Goal: Task Accomplishment & Management: Manage account settings

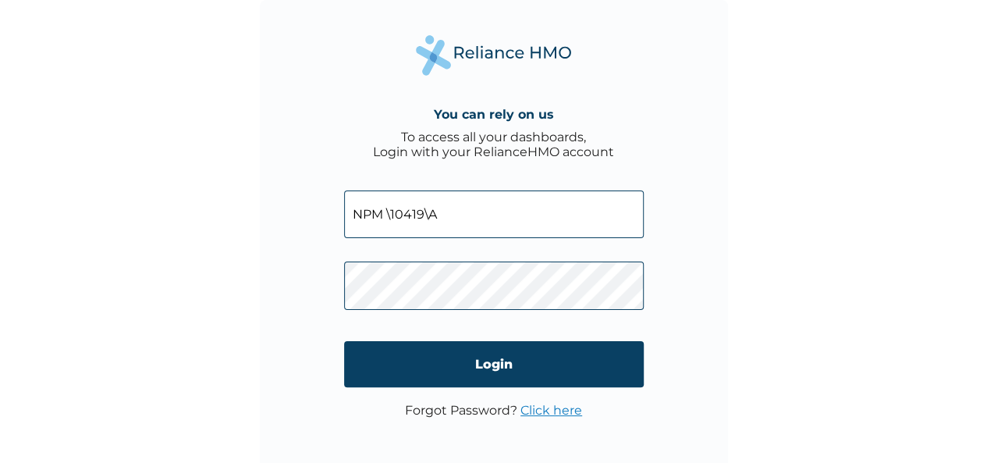
type input "NPM \10419\A"
click at [562, 411] on link "Click here" at bounding box center [551, 410] width 62 height 15
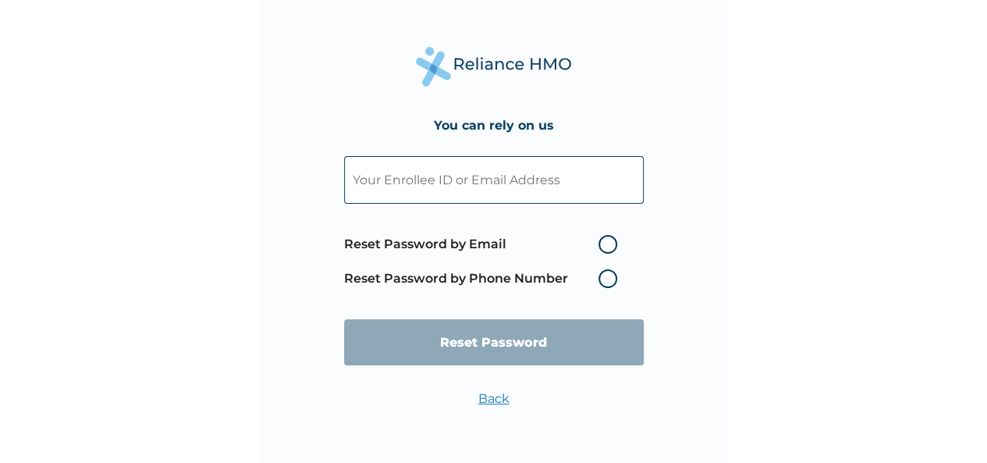
click at [602, 243] on label "Reset Password by Email" at bounding box center [484, 244] width 281 height 19
click at [602, 243] on input "Reset Password by Email" at bounding box center [589, 244] width 25 height 25
radio input "true"
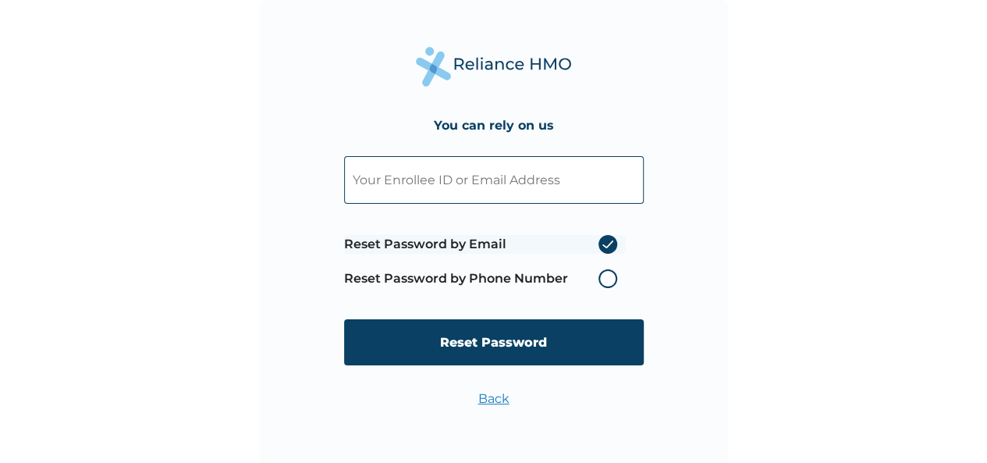
click at [487, 187] on input "text" at bounding box center [494, 180] width 300 height 48
type input "Mzabura@npfmicrofinancebankplc.ng"
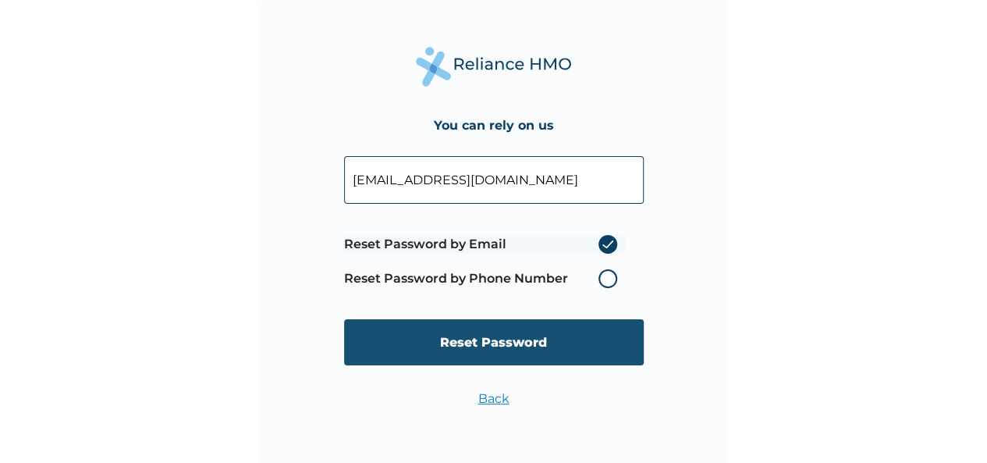
click at [499, 346] on input "Reset Password" at bounding box center [494, 342] width 300 height 46
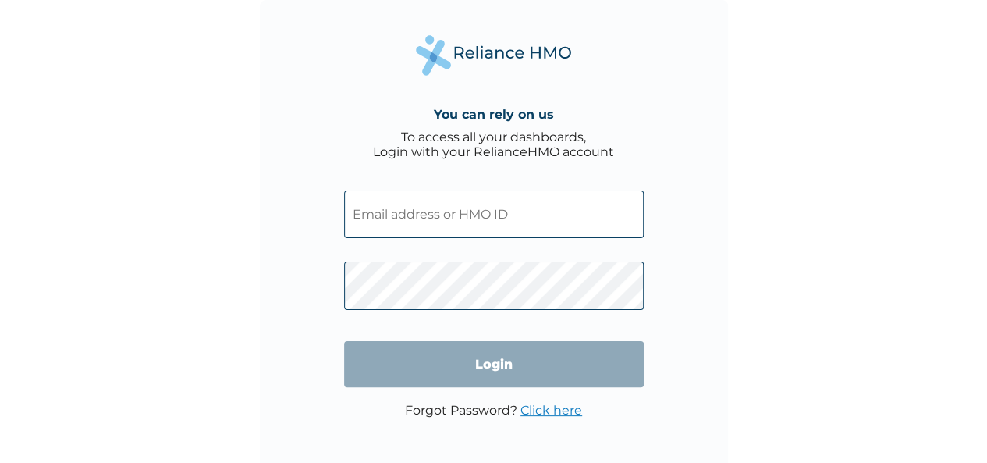
click at [494, 211] on input "text" at bounding box center [494, 214] width 300 height 48
paste input "NPM \10419\A"
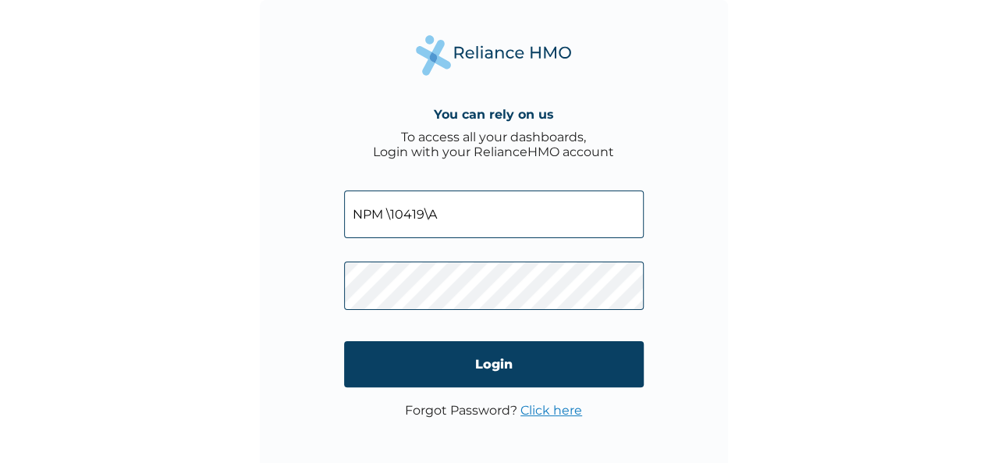
type input "NPM \10419\A"
click at [545, 407] on link "Click here" at bounding box center [551, 410] width 62 height 15
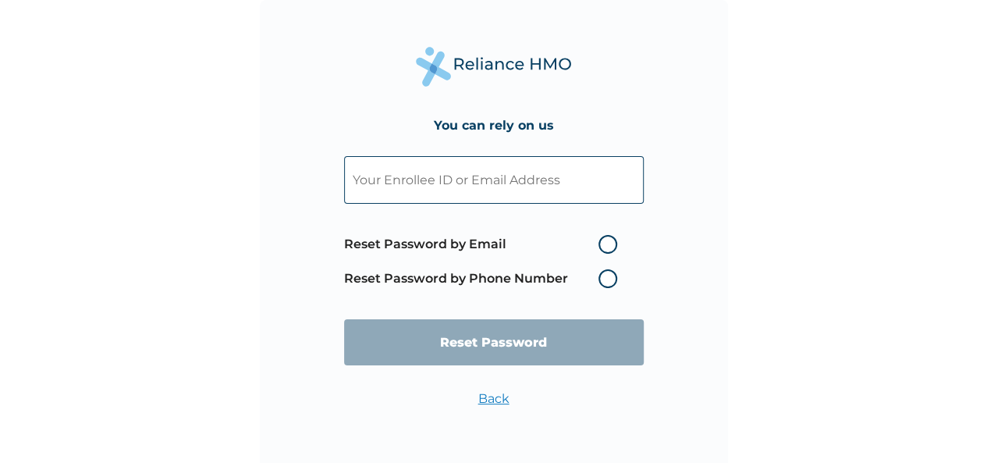
click at [602, 241] on label "Reset Password by Email" at bounding box center [484, 244] width 281 height 19
click at [602, 241] on input "Reset Password by Email" at bounding box center [589, 244] width 25 height 25
radio input "true"
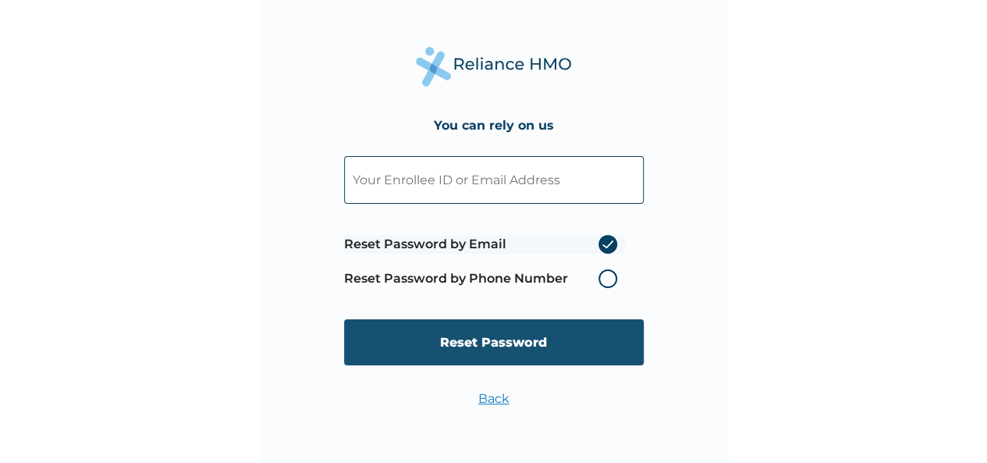
click at [549, 339] on input "Reset Password" at bounding box center [494, 342] width 300 height 46
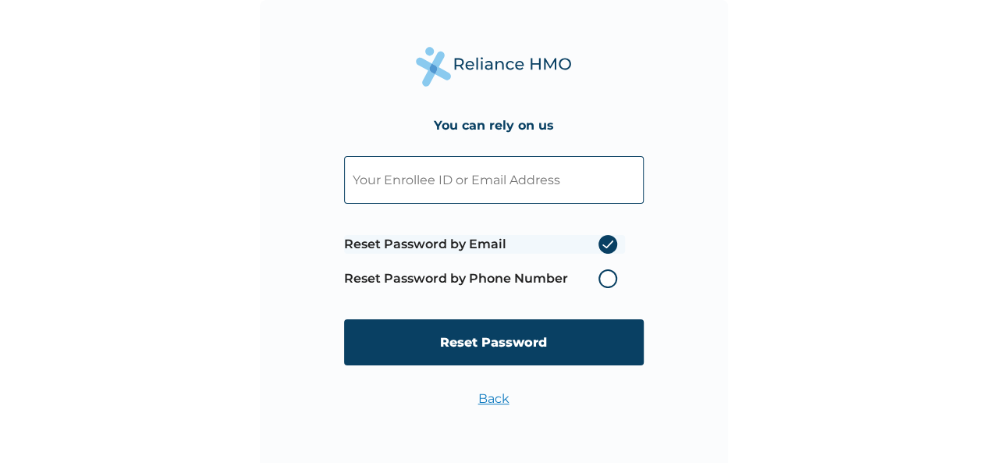
click at [444, 180] on input "text" at bounding box center [494, 180] width 300 height 48
type input "Mzabura@npfmicrofinancebankplc.ng"
click at [478, 353] on input "Reset Password" at bounding box center [494, 342] width 300 height 46
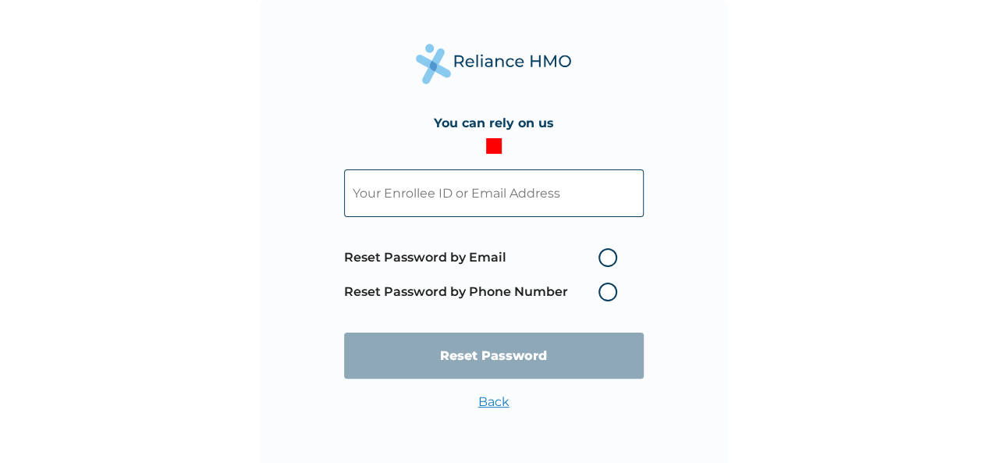
paste input "NPM \10419\A"
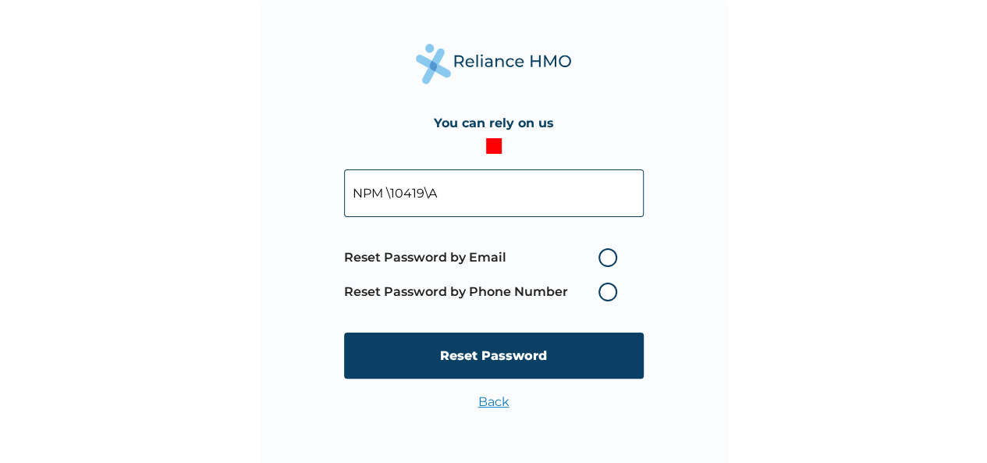
type input "NPM \10419\A"
click at [604, 258] on label "Reset Password by Email" at bounding box center [484, 257] width 281 height 19
click at [602, 258] on input "Reset Password by Email" at bounding box center [589, 257] width 25 height 25
radio input "true"
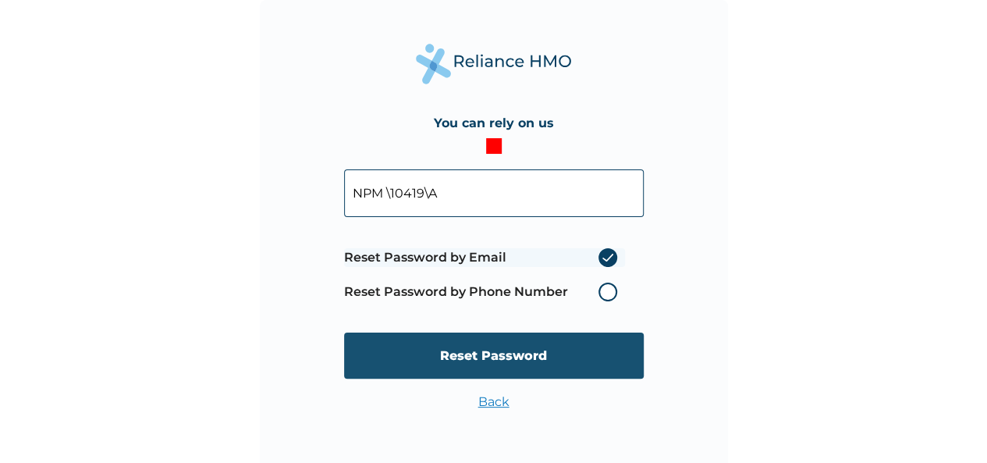
click at [498, 353] on input "Reset Password" at bounding box center [494, 355] width 300 height 46
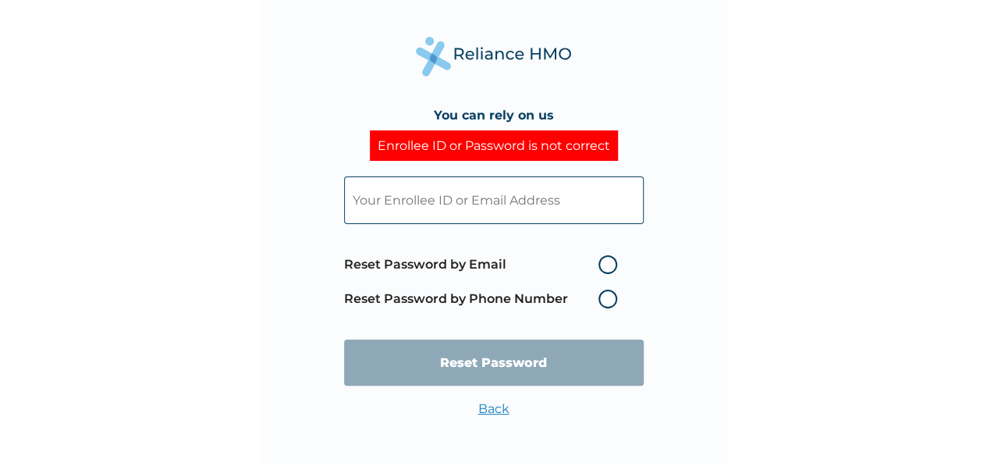
click at [440, 215] on input "text" at bounding box center [494, 200] width 300 height 48
paste input "NPM \10419\A"
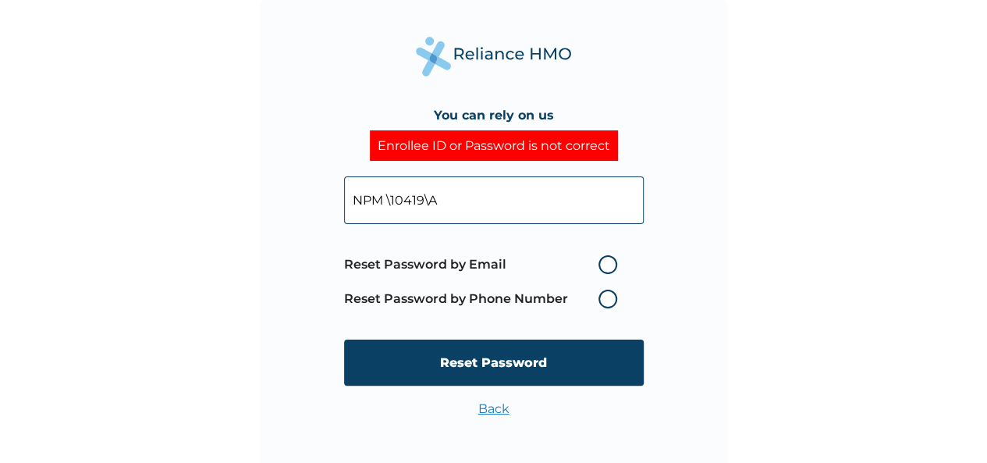
type input "NPM \10419\A"
click at [610, 265] on label "Reset Password by Email" at bounding box center [484, 264] width 281 height 19
click at [602, 265] on input "Reset Password by Email" at bounding box center [589, 264] width 25 height 25
radio input "true"
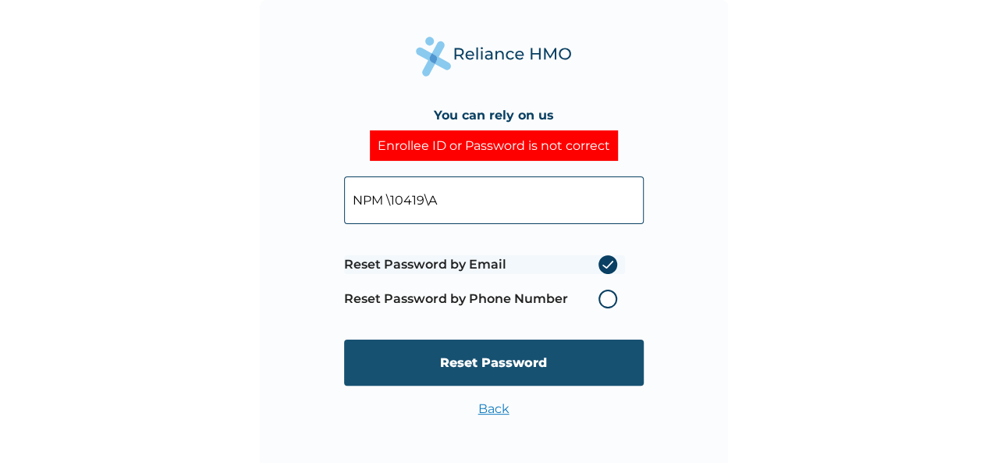
click at [513, 361] on input "Reset Password" at bounding box center [494, 362] width 300 height 46
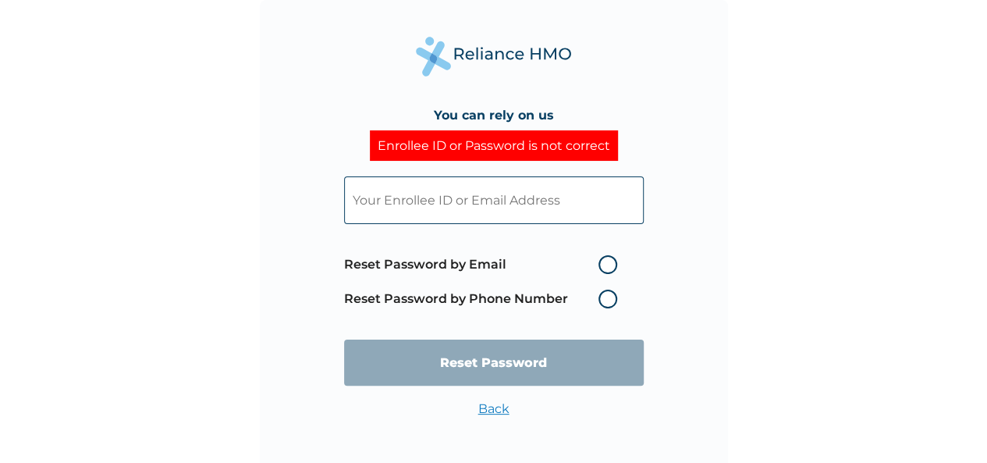
drag, startPoint x: 432, startPoint y: 208, endPoint x: 386, endPoint y: 205, distance: 45.4
click at [386, 205] on input "text" at bounding box center [494, 200] width 300 height 48
type input "Mzabura@npfmicrofinancebankplc.ng"
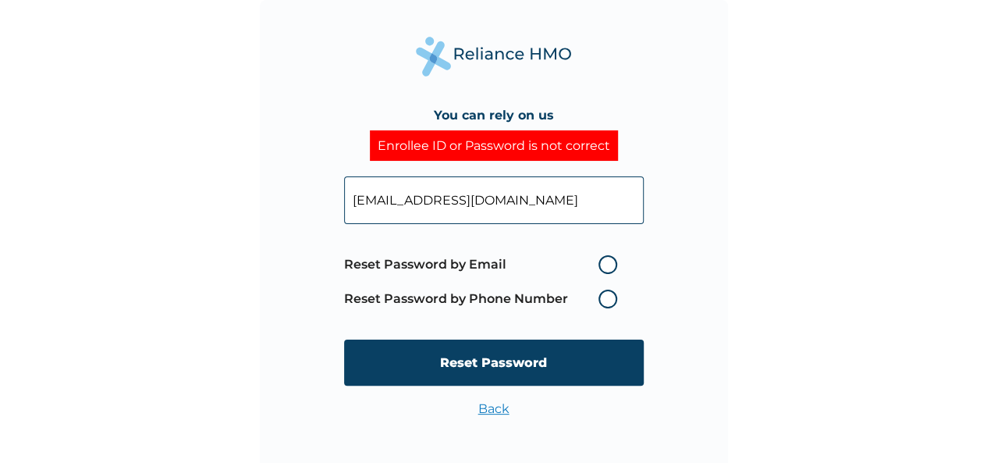
click at [606, 262] on label "Reset Password by Email" at bounding box center [484, 264] width 281 height 19
click at [602, 262] on input "Reset Password by Email" at bounding box center [589, 264] width 25 height 25
radio input "true"
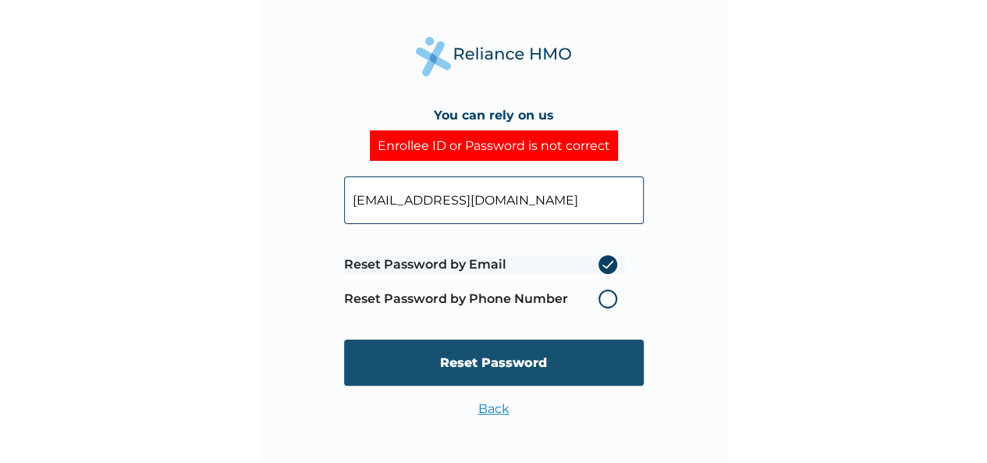
click at [521, 366] on input "Reset Password" at bounding box center [494, 362] width 300 height 46
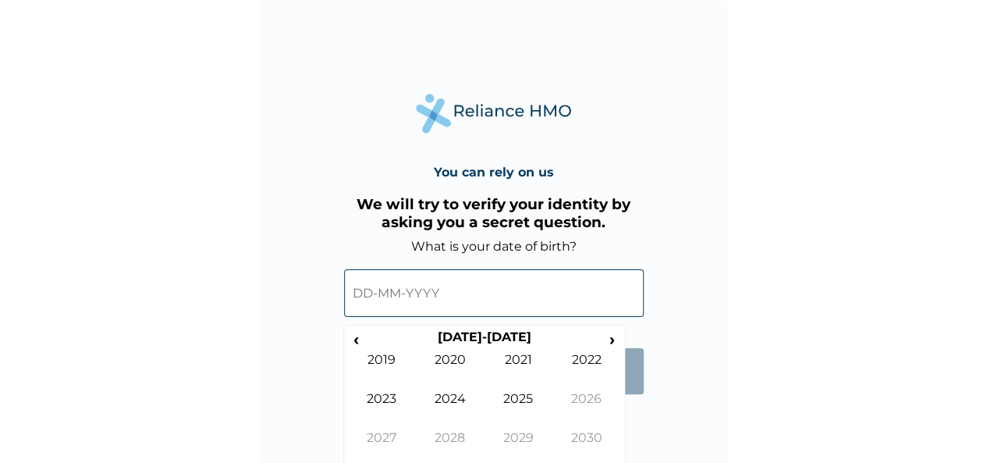
click at [407, 301] on input "text" at bounding box center [494, 293] width 300 height 48
click at [382, 297] on input "text" at bounding box center [494, 293] width 300 height 48
click at [615, 339] on span "›" at bounding box center [612, 339] width 17 height 20
click at [359, 336] on span "‹" at bounding box center [356, 339] width 16 height 20
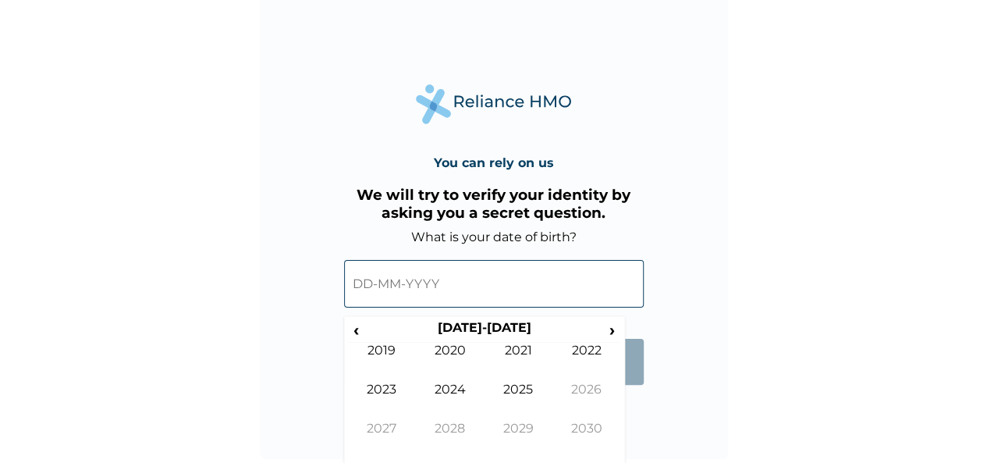
click at [629, 413] on div "You can rely on us We will try to verify your identity by asking you a secret q…" at bounding box center [494, 225] width 468 height 468
click at [609, 327] on span "›" at bounding box center [612, 330] width 17 height 20
click at [610, 327] on span "›" at bounding box center [612, 330] width 17 height 20
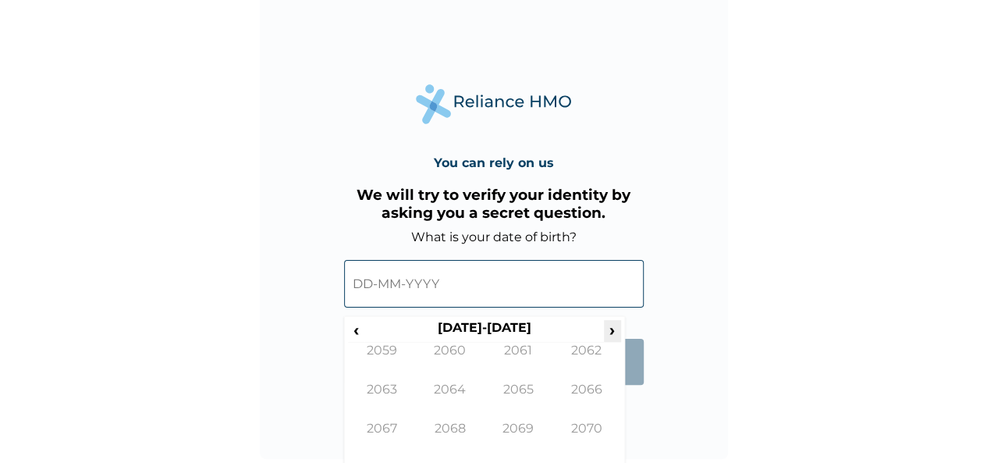
click at [610, 327] on span "›" at bounding box center [612, 330] width 17 height 20
click at [361, 326] on span "‹" at bounding box center [356, 330] width 16 height 20
click at [357, 335] on span "‹" at bounding box center [356, 330] width 16 height 20
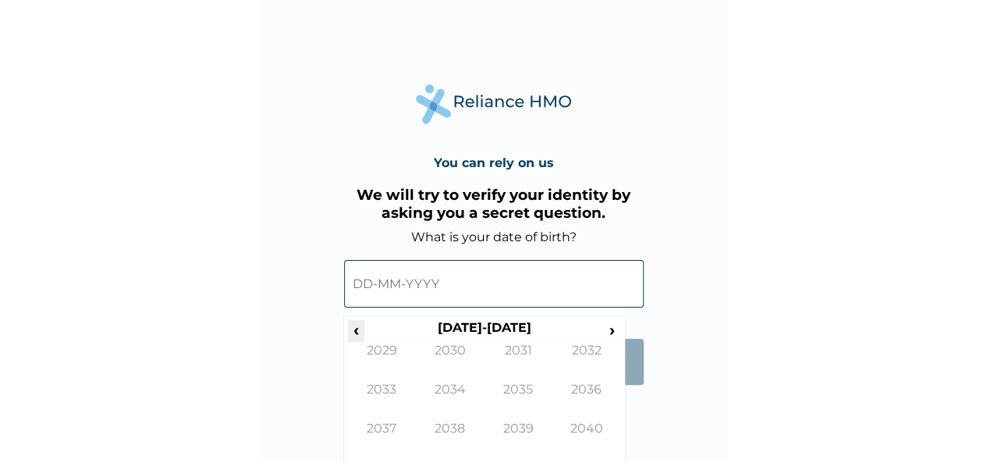
click at [357, 335] on span "‹" at bounding box center [356, 330] width 16 height 20
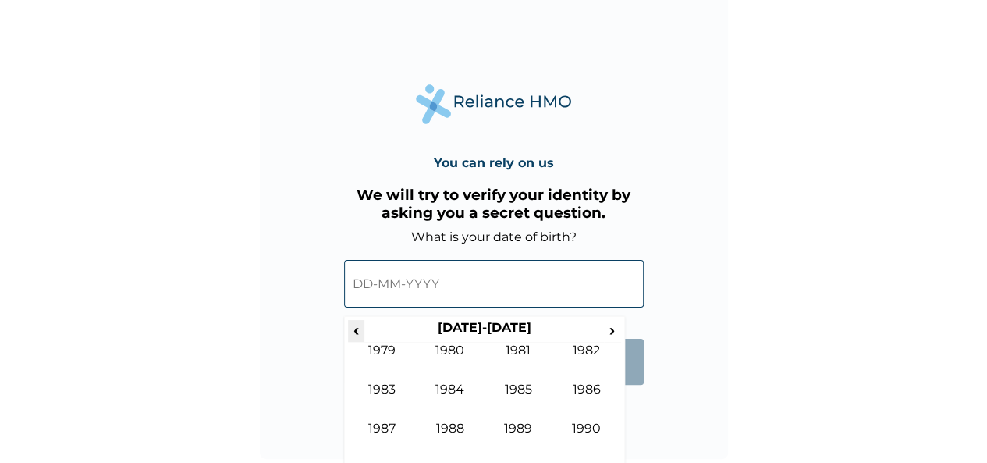
click at [357, 335] on span "‹" at bounding box center [356, 330] width 16 height 20
click at [358, 334] on span "‹" at bounding box center [356, 330] width 16 height 20
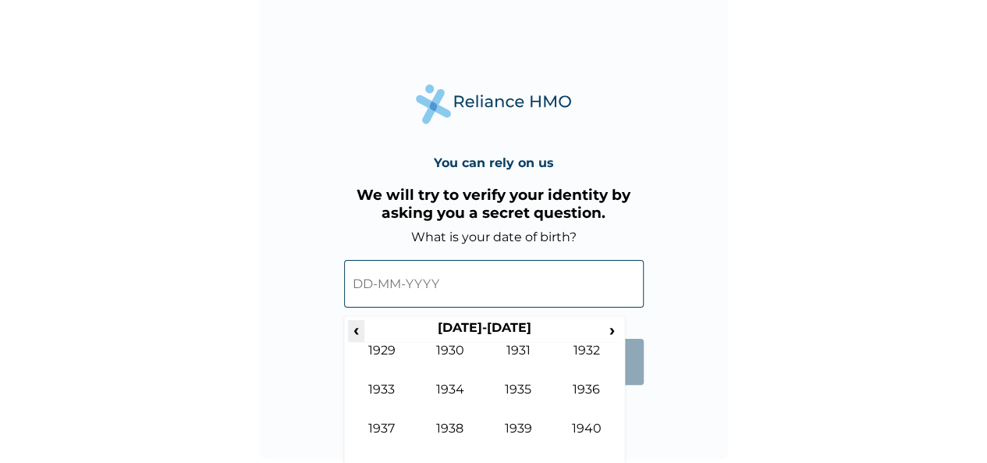
click at [358, 334] on span "‹" at bounding box center [356, 330] width 16 height 20
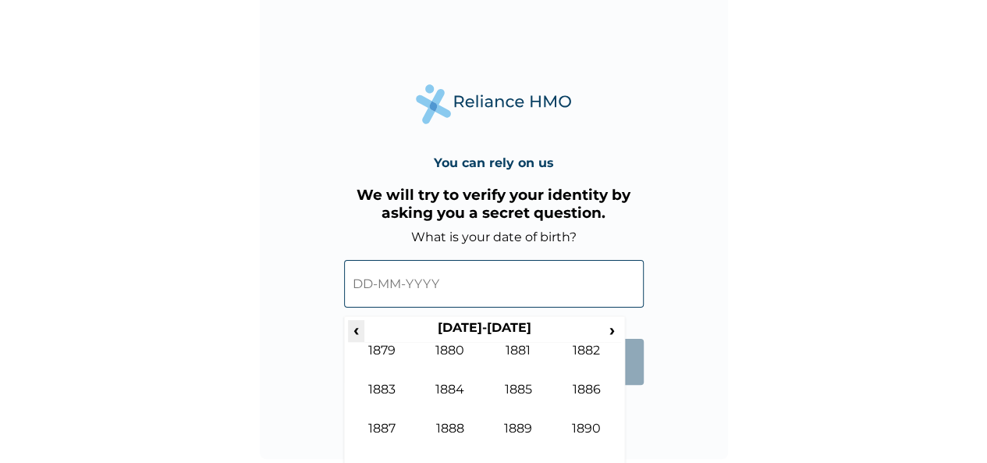
click at [358, 334] on span "‹" at bounding box center [356, 330] width 16 height 20
click at [359, 334] on span "‹" at bounding box center [356, 330] width 16 height 20
click at [360, 334] on span "‹" at bounding box center [356, 330] width 16 height 20
click at [361, 335] on span "‹" at bounding box center [356, 330] width 16 height 20
click at [361, 334] on span "‹" at bounding box center [356, 330] width 16 height 20
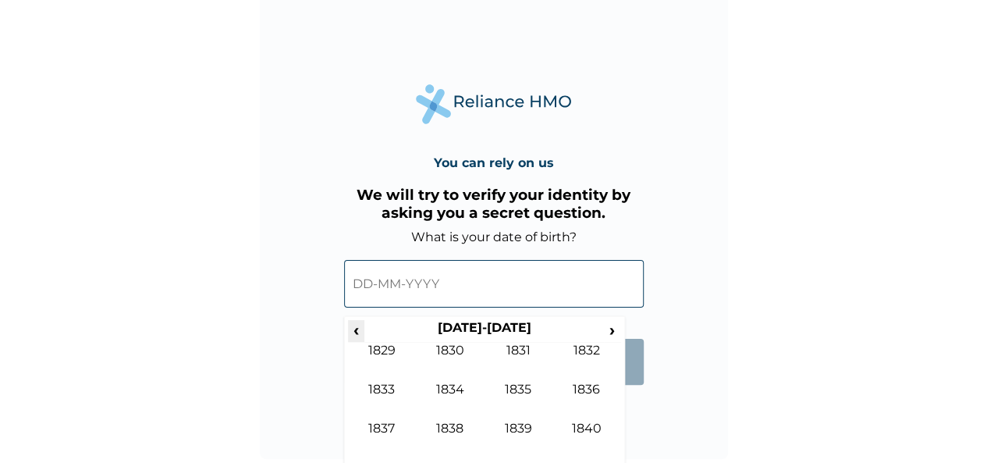
click at [361, 334] on span "‹" at bounding box center [356, 330] width 16 height 20
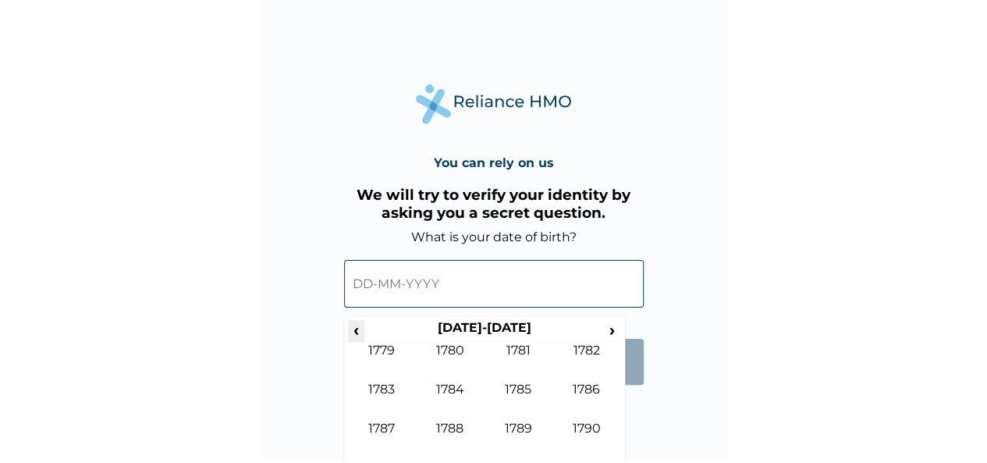
click at [362, 333] on span "‹" at bounding box center [356, 330] width 16 height 20
click at [363, 332] on span "‹" at bounding box center [356, 330] width 16 height 20
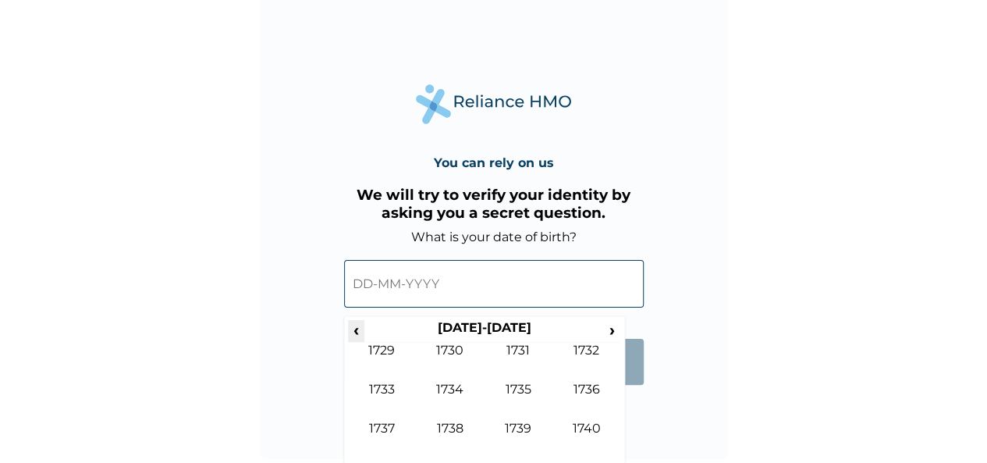
click at [363, 332] on span "‹" at bounding box center [356, 330] width 16 height 20
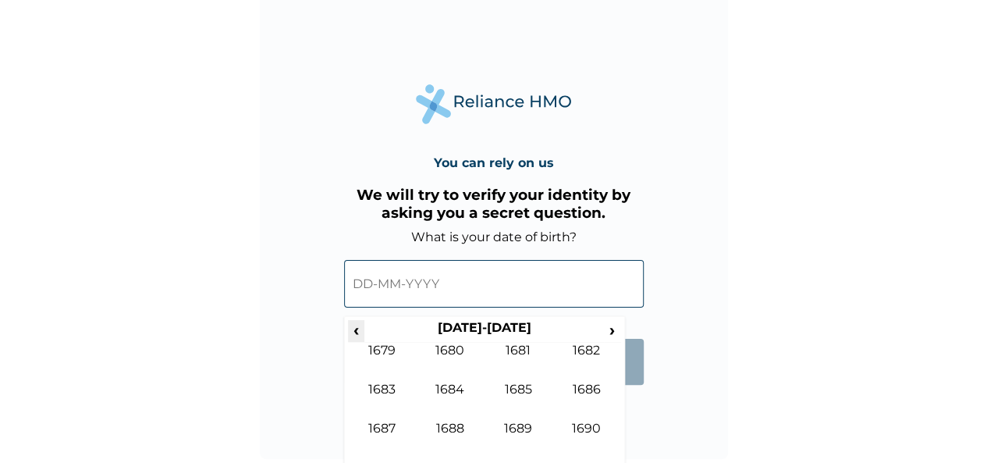
click at [363, 332] on span "‹" at bounding box center [356, 330] width 16 height 20
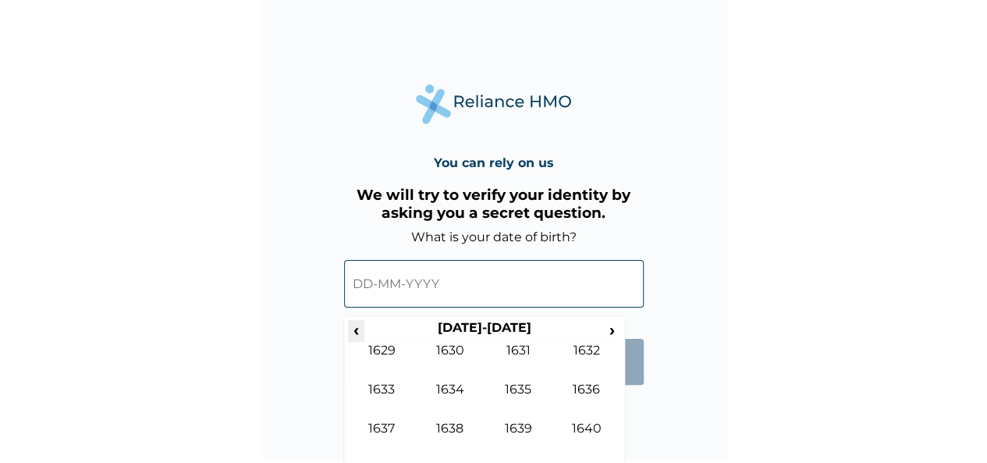
click at [363, 332] on span "‹" at bounding box center [356, 330] width 16 height 20
click at [365, 333] on tr "‹ 1590-1599 ›" at bounding box center [484, 331] width 273 height 22
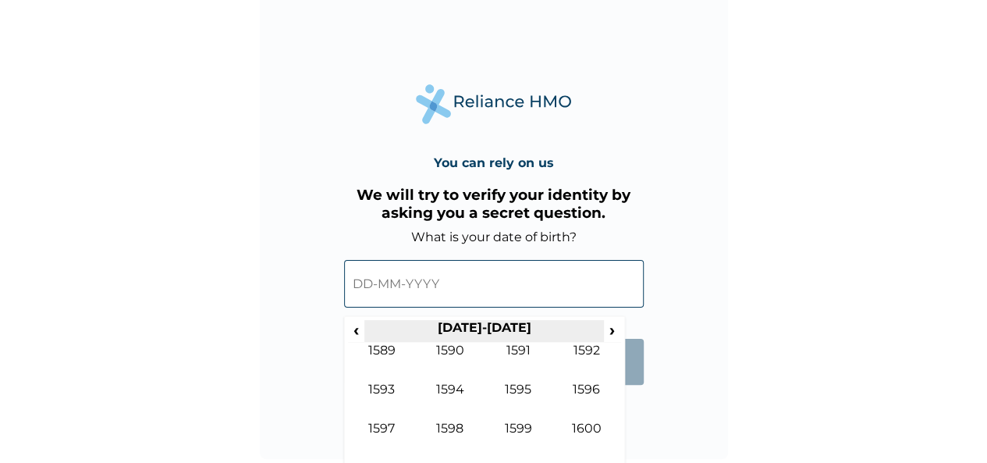
click at [365, 333] on th "1590-1599" at bounding box center [484, 331] width 240 height 22
click at [354, 336] on span "‹" at bounding box center [356, 330] width 16 height 20
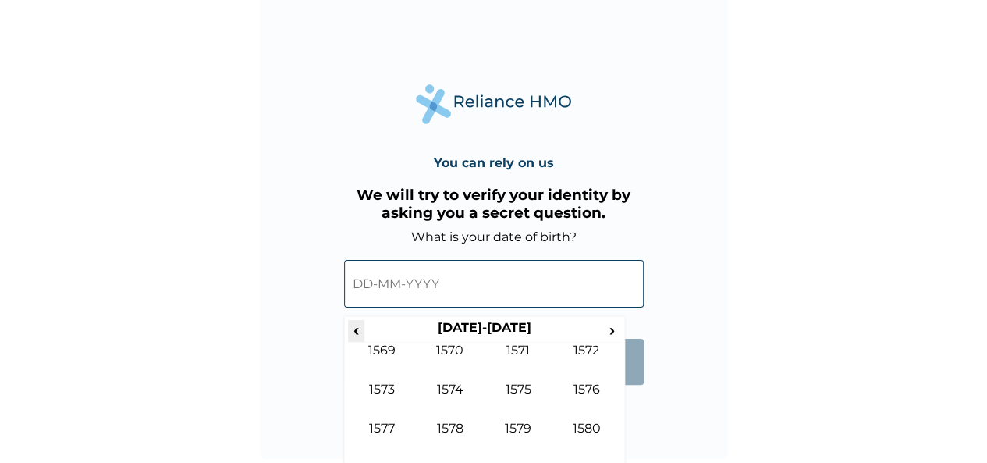
click at [354, 336] on span "‹" at bounding box center [356, 330] width 16 height 20
click at [354, 335] on span "‹" at bounding box center [356, 330] width 16 height 20
click at [354, 330] on span "‹" at bounding box center [356, 330] width 16 height 20
click at [354, 329] on span "‹" at bounding box center [356, 330] width 16 height 20
click at [356, 336] on span "‹" at bounding box center [356, 330] width 16 height 20
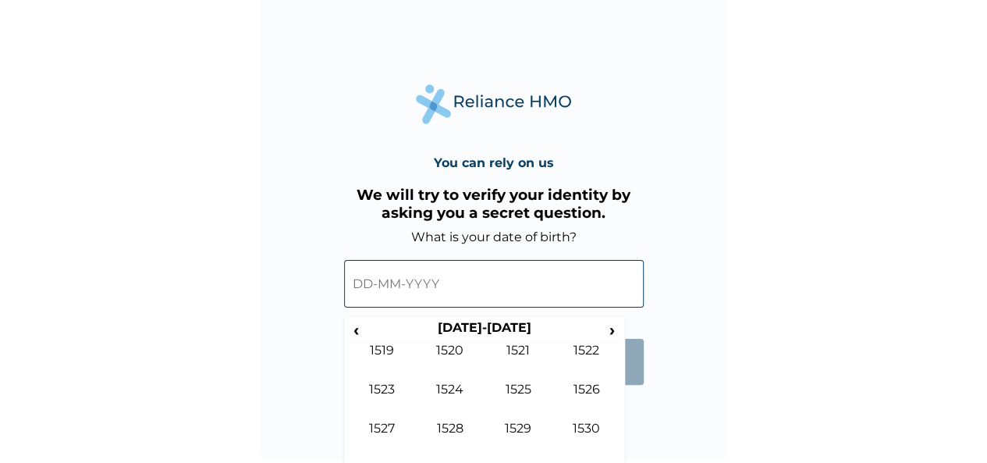
click at [507, 290] on input "text" at bounding box center [494, 284] width 300 height 48
click at [357, 332] on span "‹" at bounding box center [356, 330] width 16 height 20
click at [613, 331] on span "›" at bounding box center [612, 330] width 17 height 20
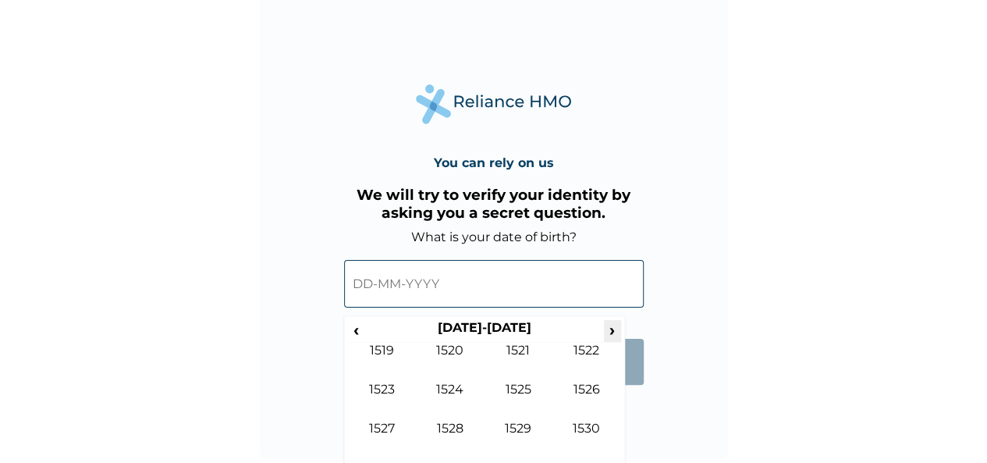
click at [613, 331] on span "›" at bounding box center [612, 330] width 17 height 20
click at [613, 332] on span "›" at bounding box center [612, 330] width 17 height 20
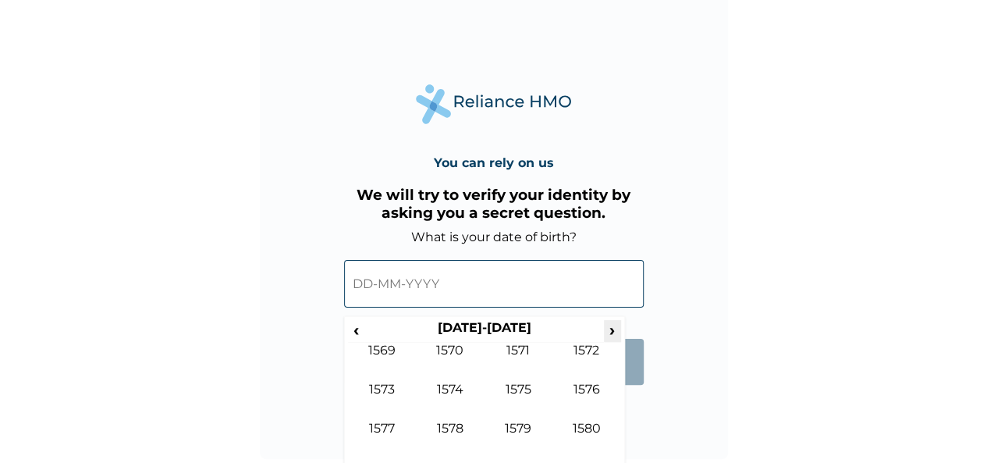
click at [613, 332] on span "›" at bounding box center [612, 330] width 17 height 20
click at [612, 332] on span "›" at bounding box center [612, 330] width 17 height 20
click at [613, 336] on span "›" at bounding box center [612, 330] width 17 height 20
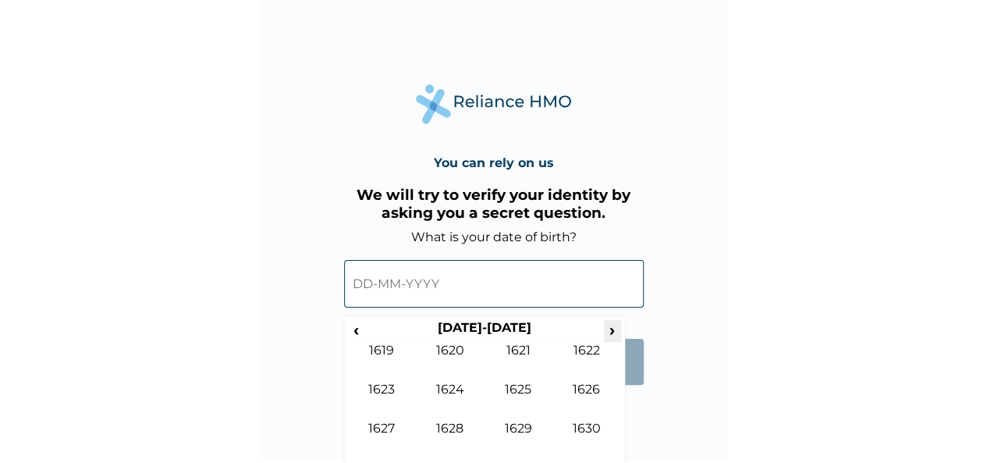
click at [613, 337] on span "›" at bounding box center [612, 330] width 17 height 20
click at [613, 336] on span "›" at bounding box center [612, 330] width 17 height 20
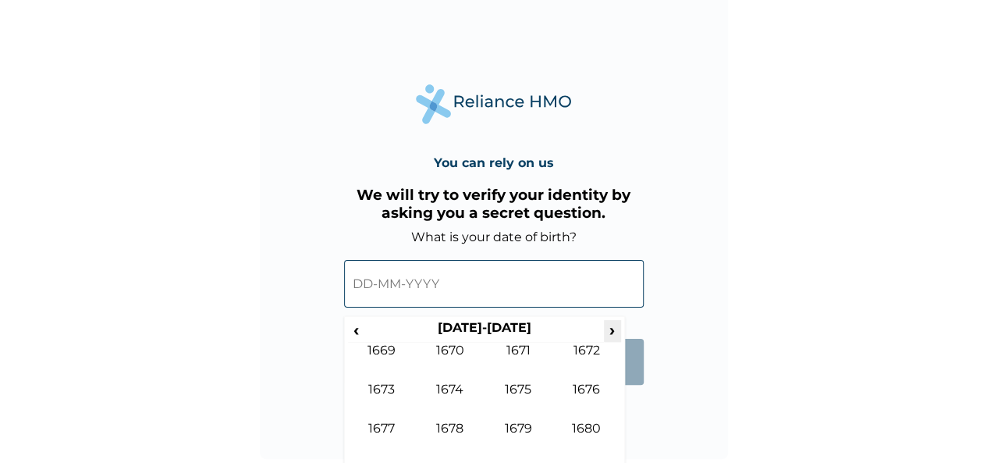
click at [613, 336] on span "›" at bounding box center [612, 330] width 17 height 20
click at [612, 336] on span "›" at bounding box center [612, 330] width 17 height 20
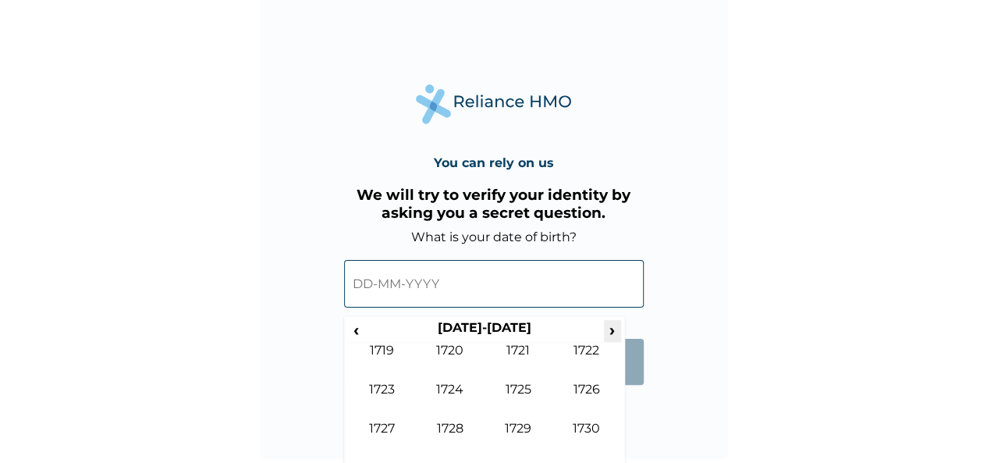
click at [612, 336] on span "›" at bounding box center [612, 330] width 17 height 20
click at [613, 336] on span "›" at bounding box center [612, 330] width 17 height 20
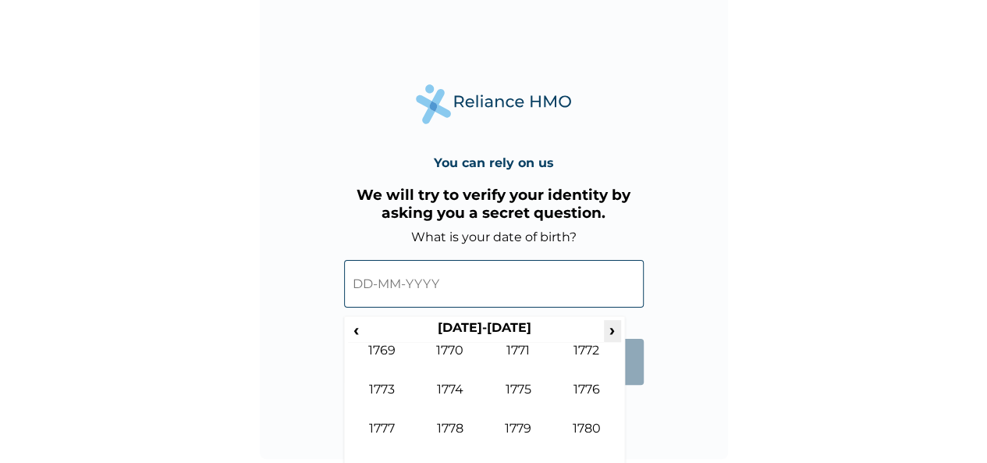
click at [613, 336] on span "›" at bounding box center [612, 330] width 17 height 20
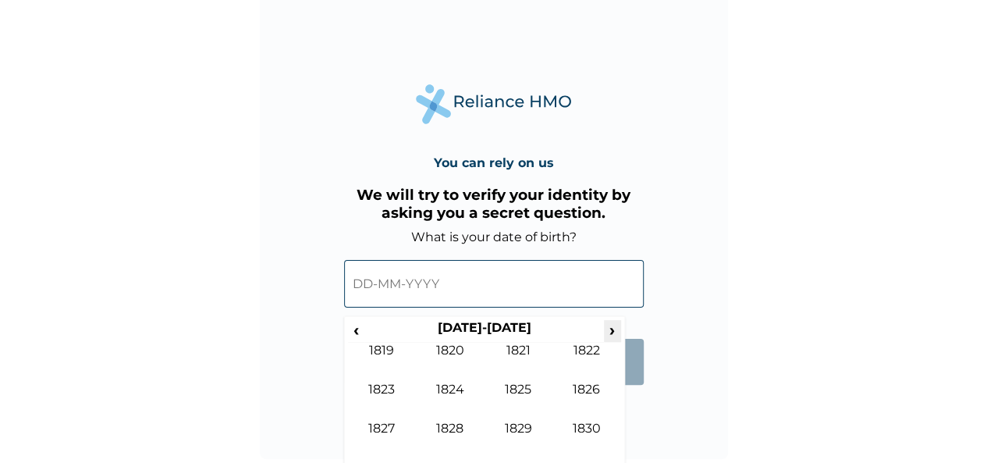
click at [613, 336] on span "›" at bounding box center [612, 330] width 17 height 20
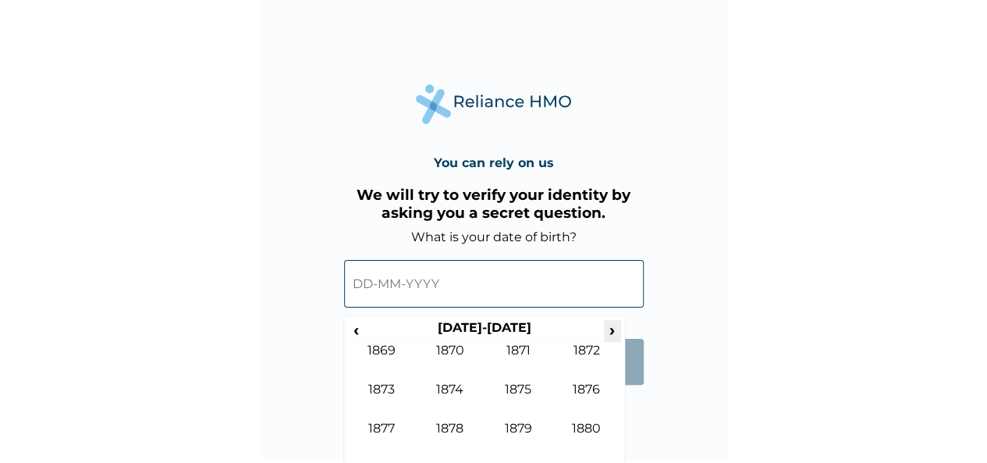
click at [613, 337] on span "›" at bounding box center [612, 330] width 17 height 20
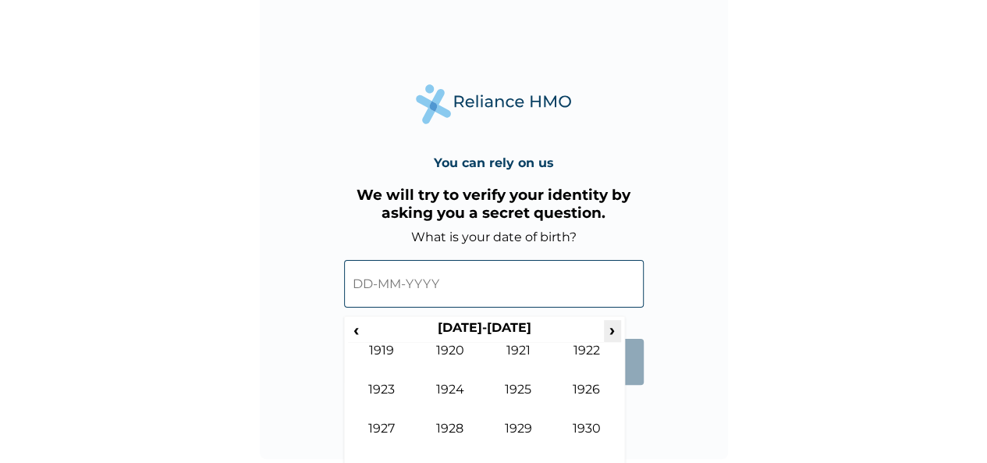
click at [613, 337] on span "›" at bounding box center [612, 330] width 17 height 20
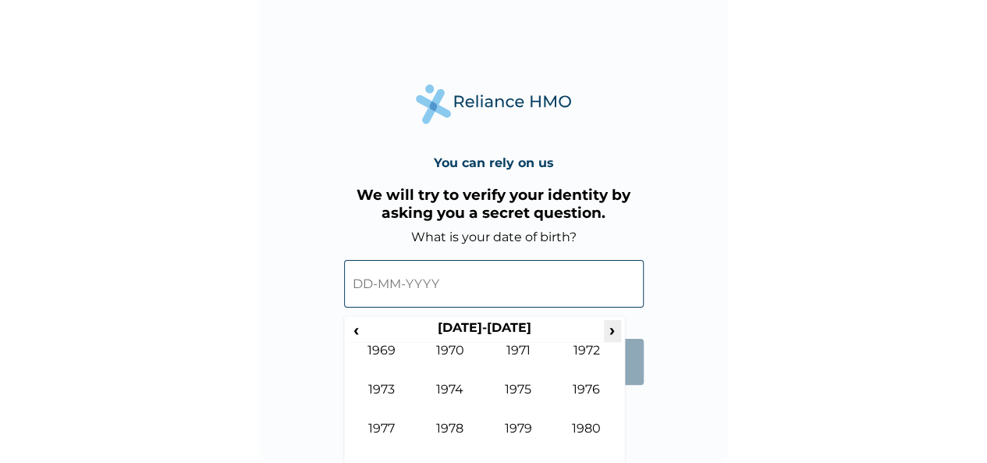
click at [613, 337] on span "›" at bounding box center [612, 330] width 17 height 20
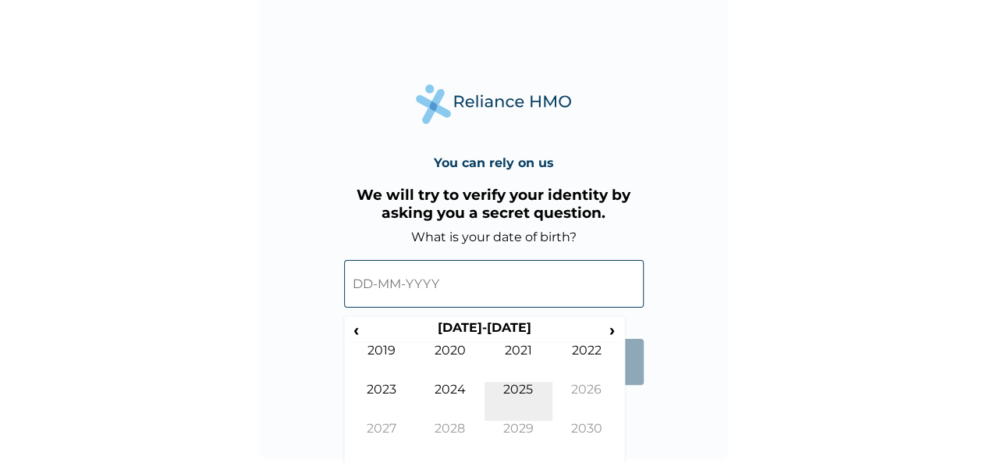
click at [518, 389] on td "2025" at bounding box center [519, 401] width 69 height 39
click at [517, 389] on td "Jul" at bounding box center [519, 401] width 69 height 39
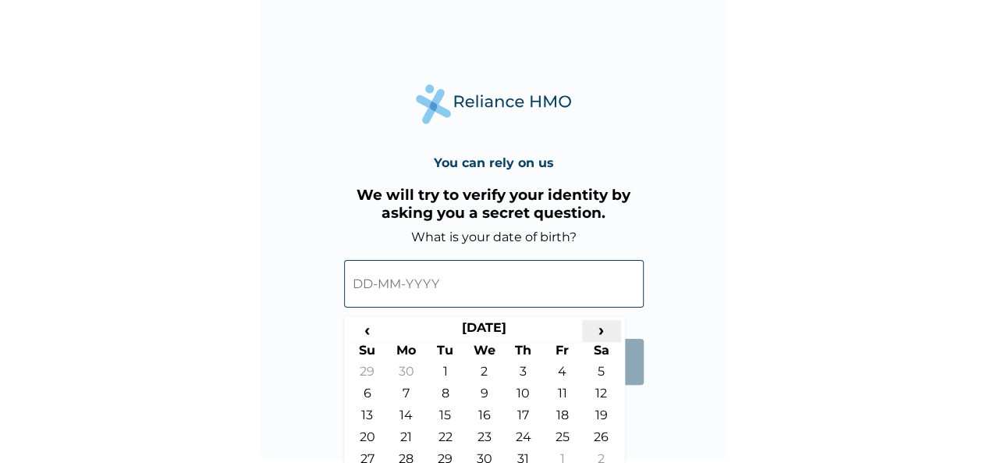
click at [607, 332] on span "›" at bounding box center [601, 330] width 39 height 20
click at [608, 331] on span "›" at bounding box center [601, 330] width 39 height 20
click at [607, 333] on span "›" at bounding box center [601, 330] width 39 height 20
click at [625, 427] on div "You can rely on us We will try to verify your identity by asking you a secret q…" at bounding box center [494, 225] width 468 height 468
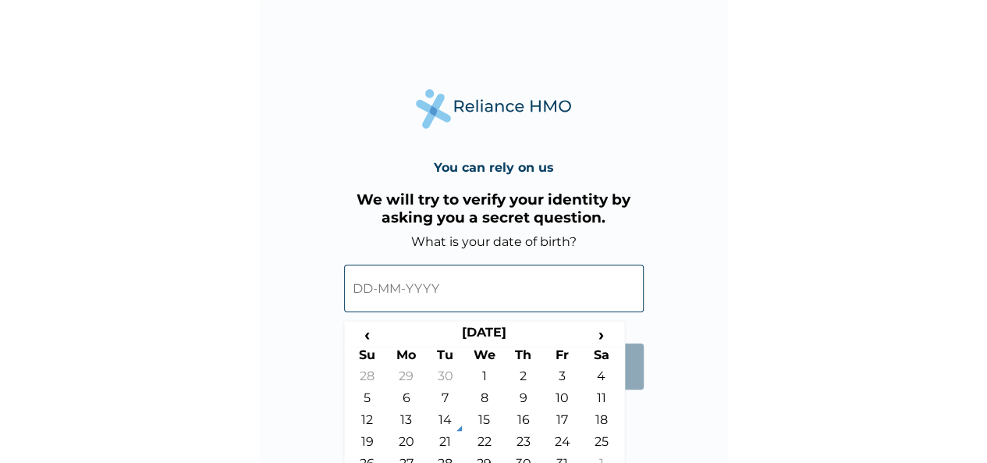
click at [624, 419] on div "You can rely on us We will try to verify your identity by asking you a secret q…" at bounding box center [494, 229] width 468 height 468
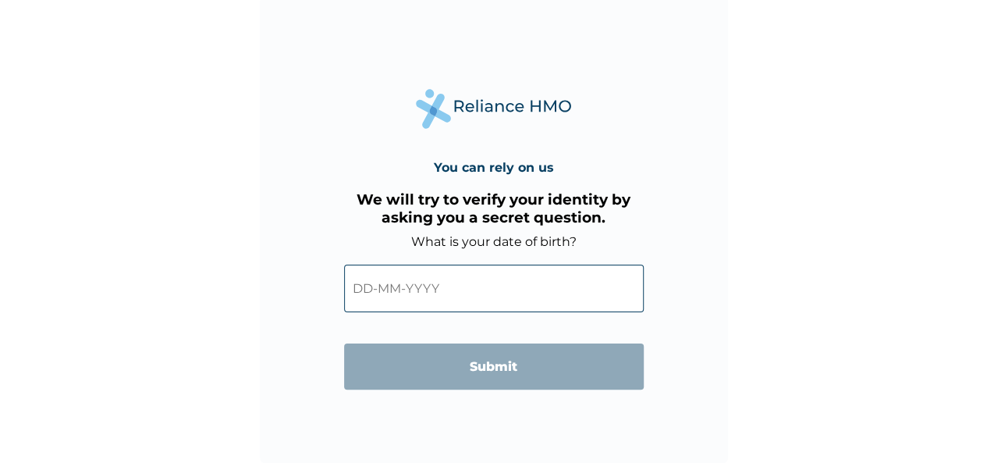
scroll to position [9, 0]
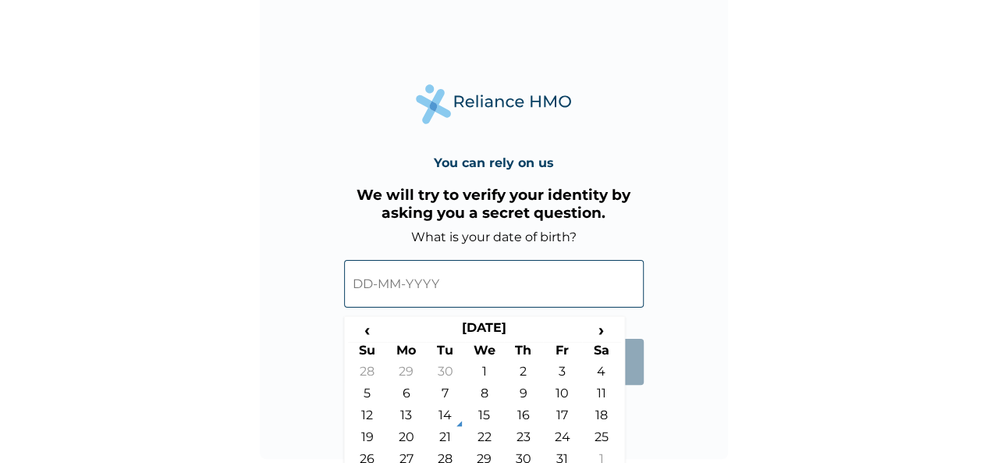
click at [411, 286] on input "text" at bounding box center [494, 284] width 300 height 48
click at [599, 330] on span "›" at bounding box center [601, 330] width 39 height 20
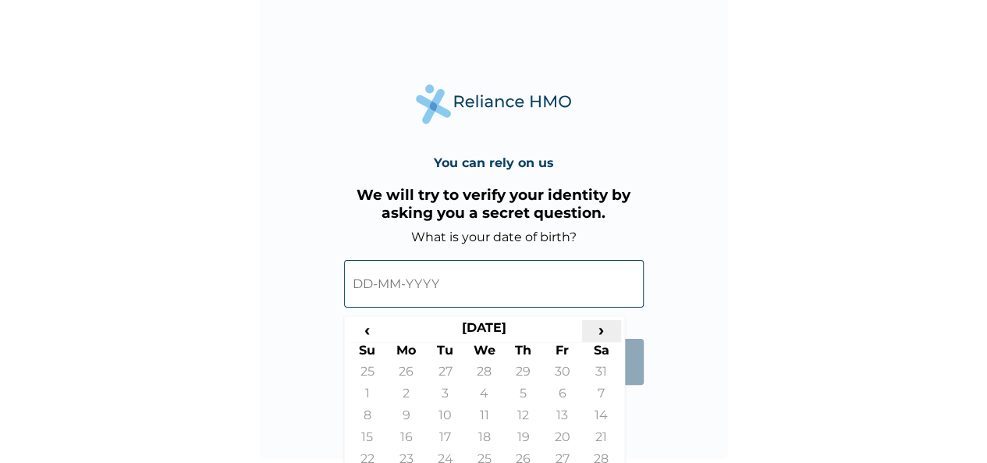
click at [599, 330] on span "›" at bounding box center [601, 330] width 39 height 20
click at [600, 331] on span "›" at bounding box center [601, 330] width 39 height 20
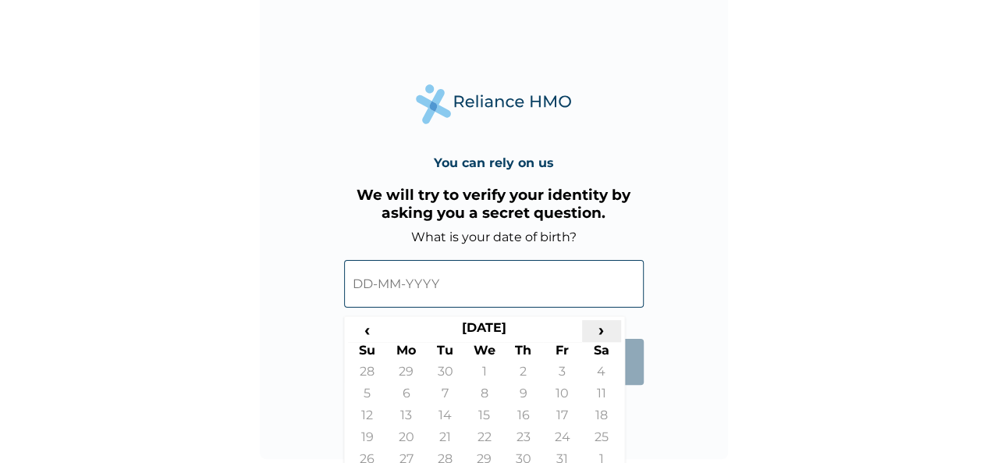
click at [600, 331] on span "›" at bounding box center [601, 330] width 39 height 20
click at [601, 332] on span "›" at bounding box center [601, 330] width 39 height 20
click at [366, 330] on span "‹" at bounding box center [367, 330] width 39 height 20
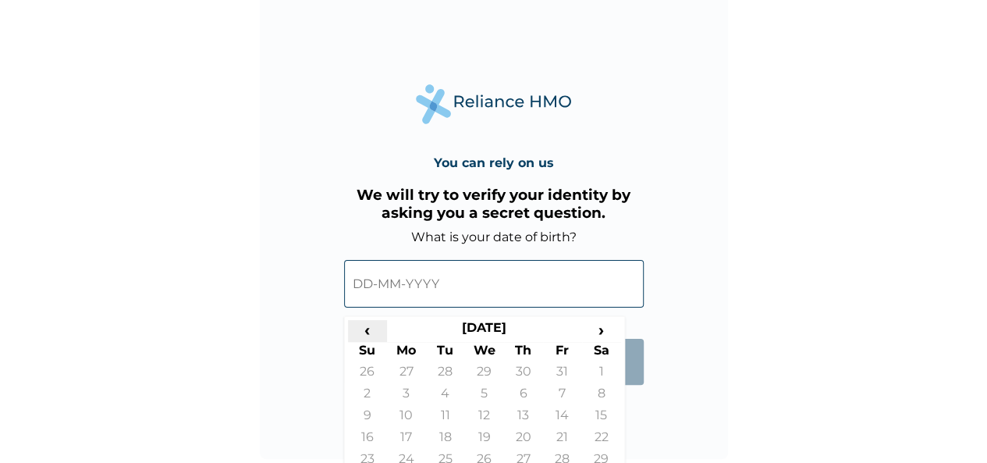
click at [366, 330] on span "‹" at bounding box center [367, 330] width 39 height 20
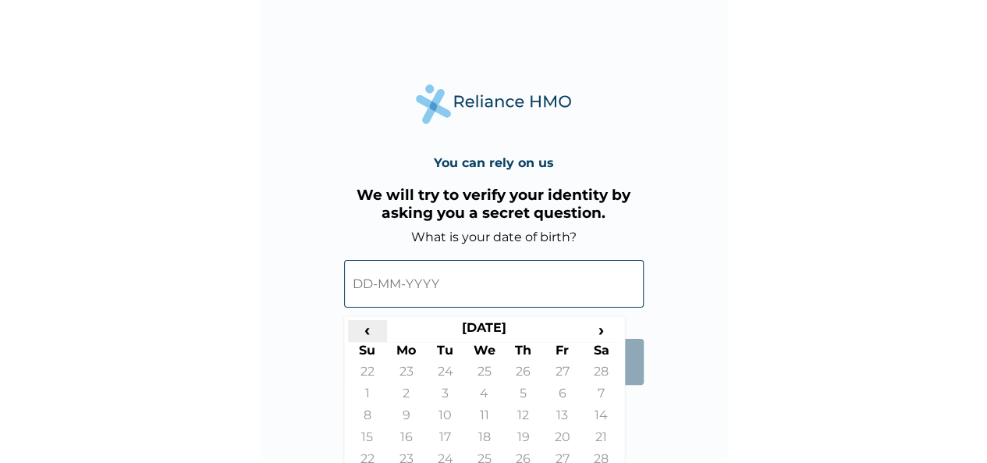
click at [366, 330] on span "‹" at bounding box center [367, 330] width 39 height 20
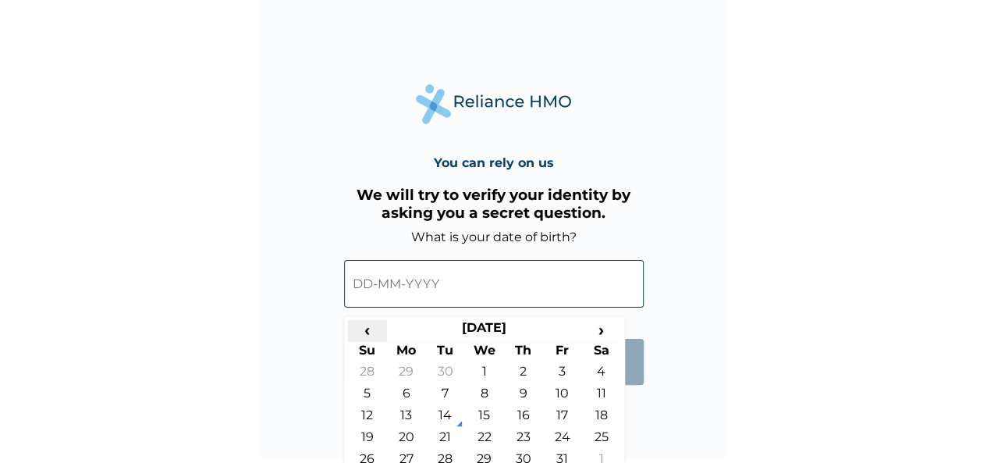
click at [367, 333] on span "‹" at bounding box center [367, 330] width 39 height 20
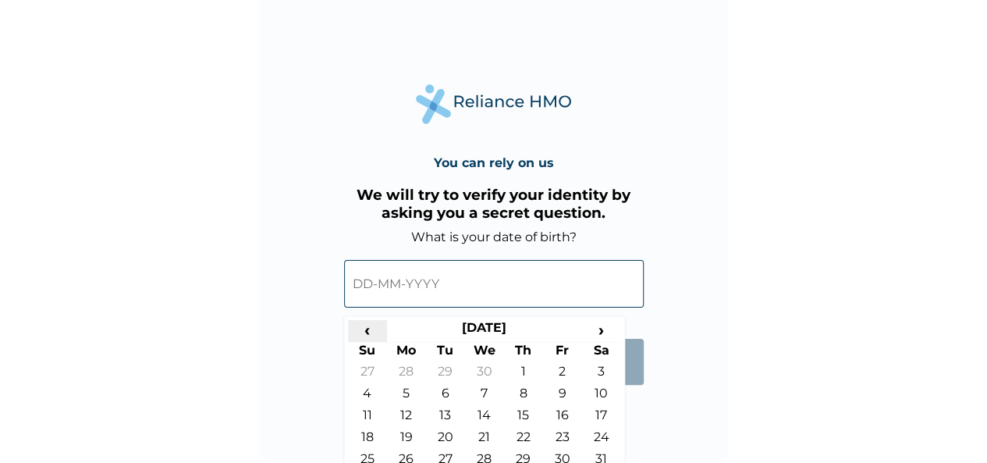
click at [367, 333] on span "‹" at bounding box center [367, 330] width 39 height 20
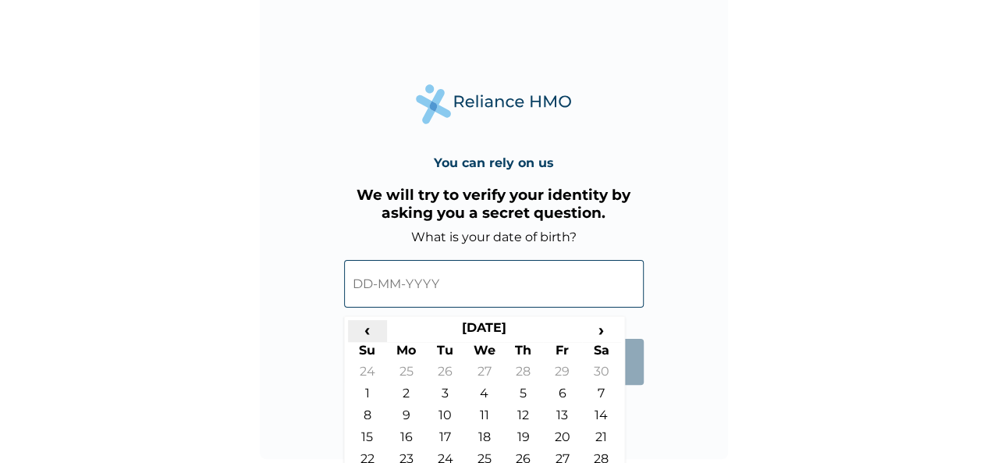
click at [367, 333] on span "‹" at bounding box center [367, 330] width 39 height 20
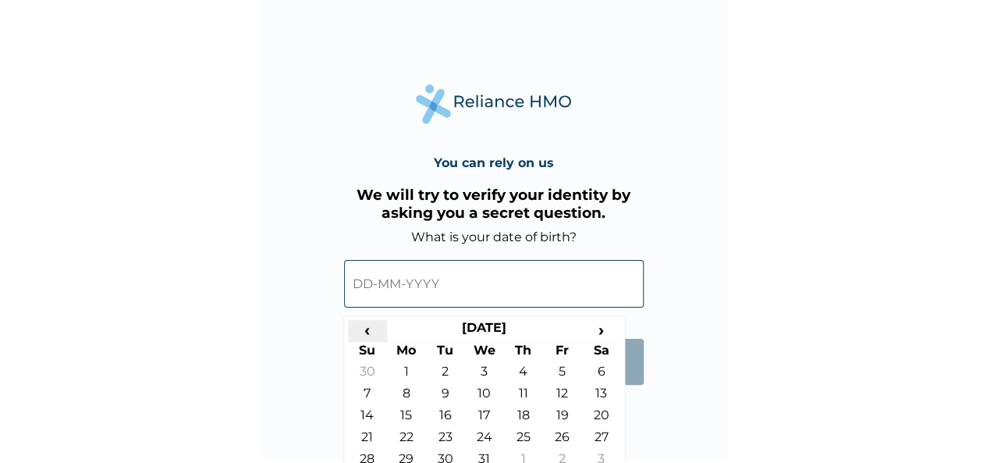
click at [367, 333] on span "‹" at bounding box center [367, 330] width 39 height 20
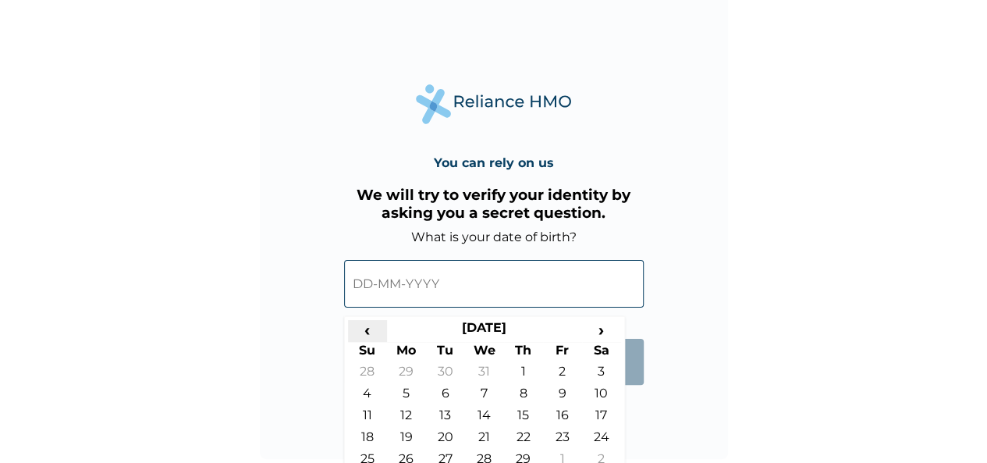
click at [367, 333] on span "‹" at bounding box center [367, 330] width 39 height 20
click at [369, 335] on span "‹" at bounding box center [367, 330] width 39 height 20
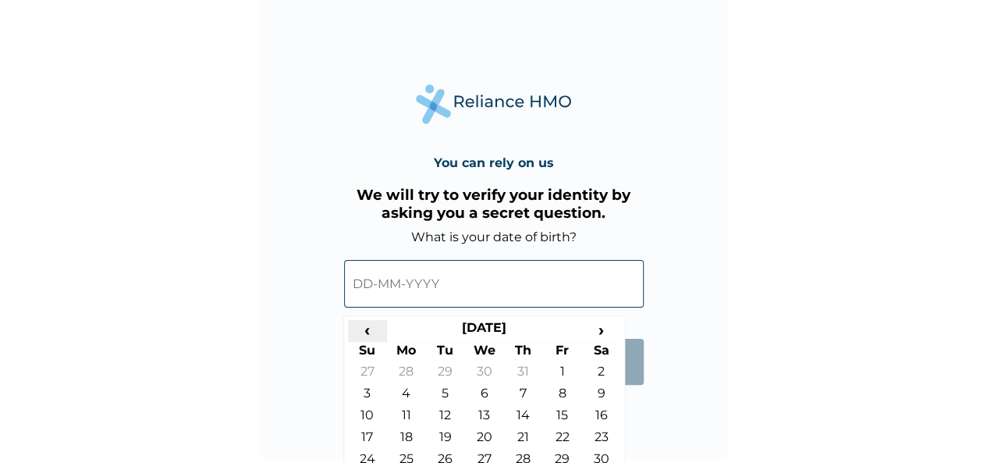
click at [369, 335] on span "‹" at bounding box center [367, 330] width 39 height 20
click at [368, 335] on span "‹" at bounding box center [367, 330] width 39 height 20
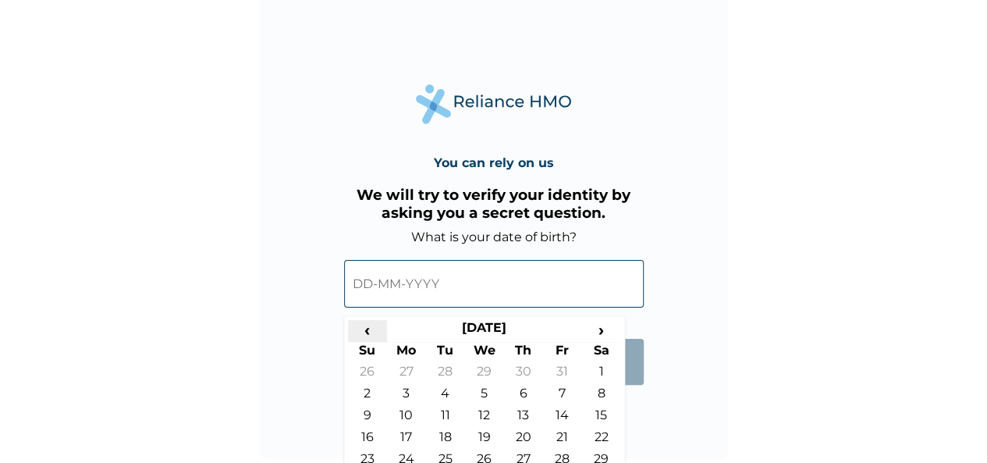
click at [368, 335] on span "‹" at bounding box center [367, 330] width 39 height 20
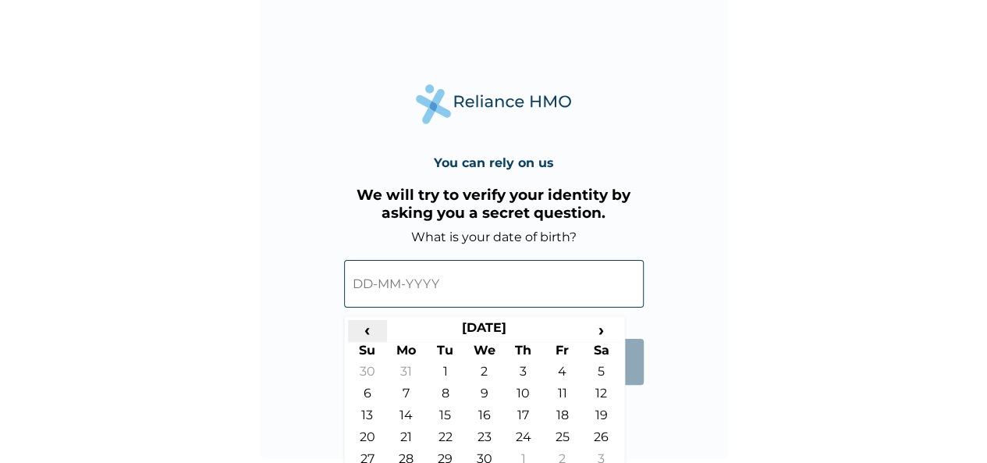
click at [368, 335] on span "‹" at bounding box center [367, 330] width 39 height 20
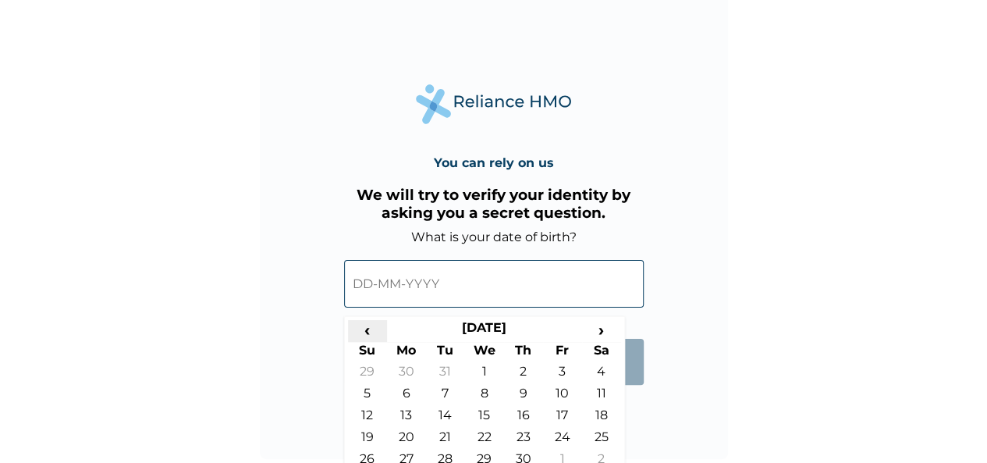
click at [368, 335] on span "‹" at bounding box center [367, 330] width 39 height 20
click at [368, 336] on span "‹" at bounding box center [367, 330] width 39 height 20
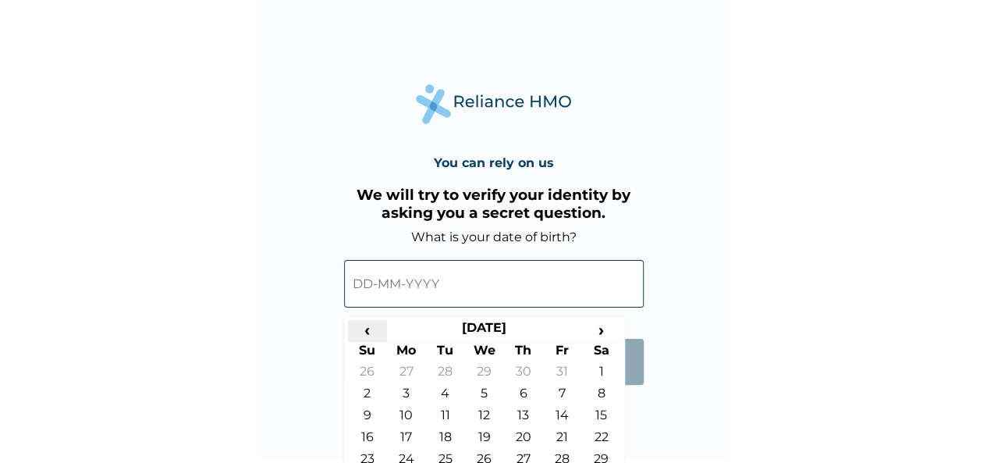
click at [368, 336] on span "‹" at bounding box center [367, 330] width 39 height 20
click at [370, 338] on span "‹" at bounding box center [367, 330] width 39 height 20
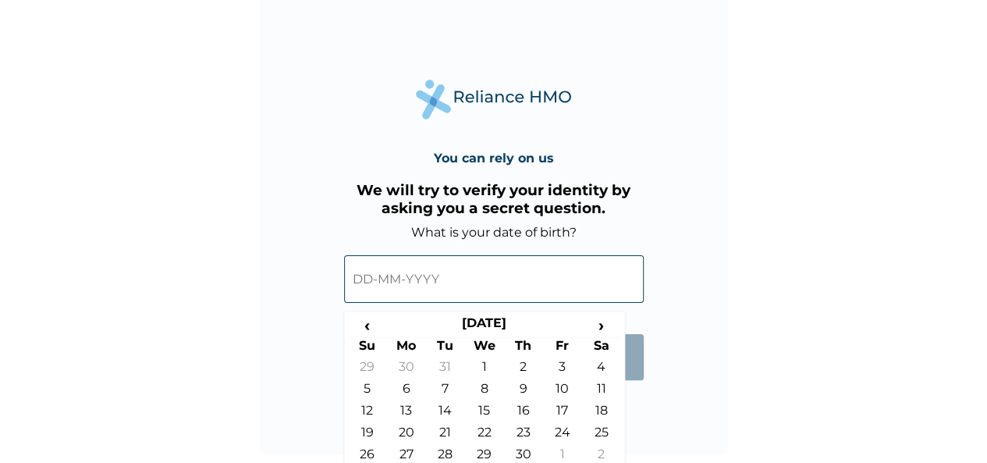
scroll to position [45, 0]
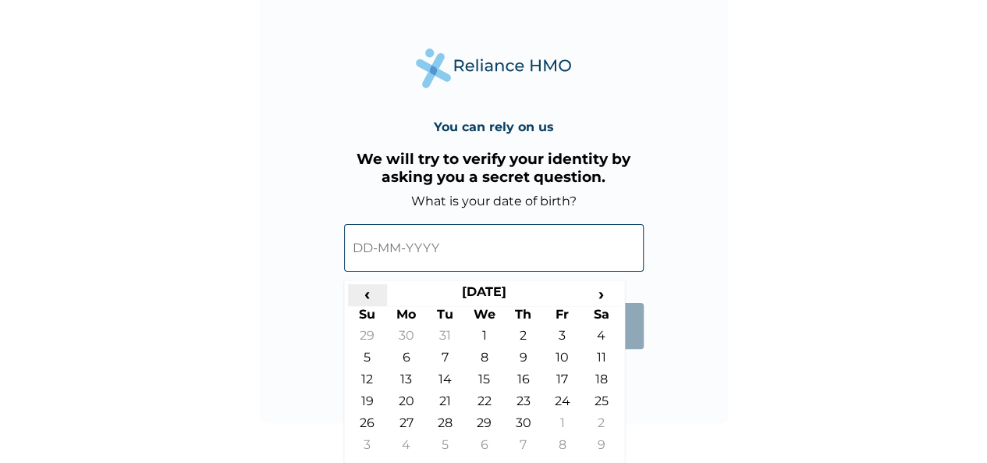
click at [368, 297] on span "‹" at bounding box center [367, 294] width 39 height 20
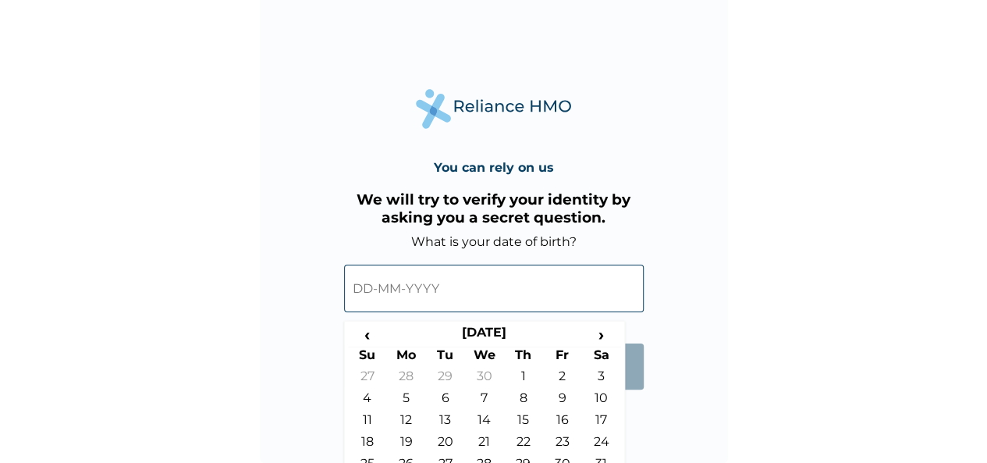
click at [641, 379] on div "You can rely on us We will try to verify your identity by asking you a secret q…" at bounding box center [494, 229] width 468 height 468
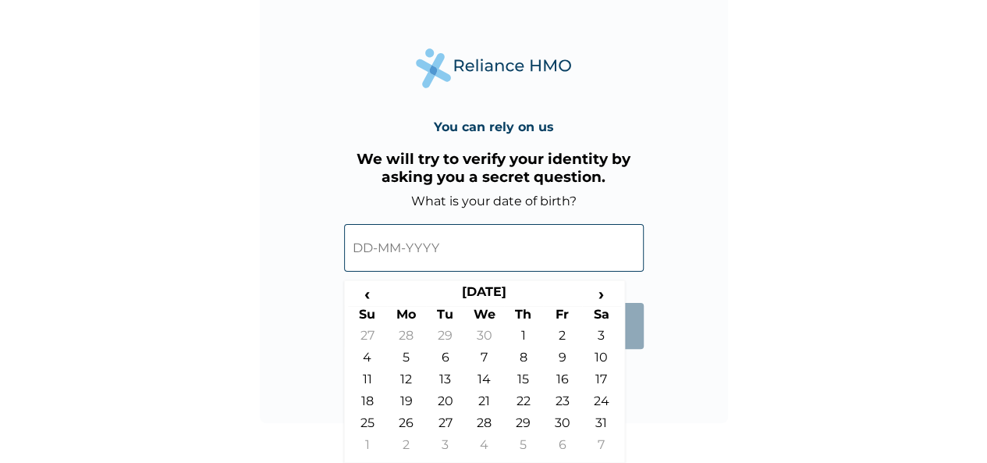
click at [396, 279] on div "‹ July 2021 › Su Mo Tu We Th Fr Sa 27 28 29 30 1 2 3 4 5 6 7 8 9 10 11 12 13 14…" at bounding box center [494, 243] width 300 height 71
click at [368, 297] on span "‹" at bounding box center [367, 294] width 39 height 20
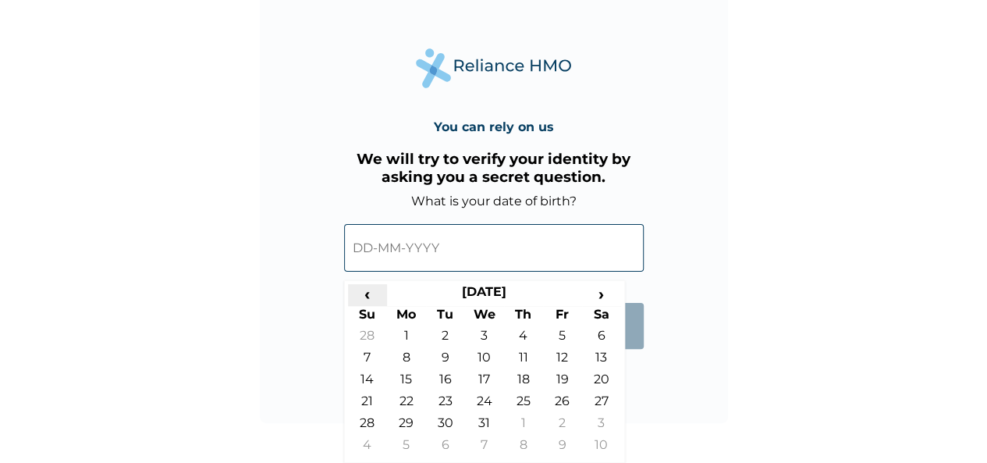
click at [368, 297] on span "‹" at bounding box center [367, 294] width 39 height 20
click at [369, 297] on span "‹" at bounding box center [367, 294] width 39 height 20
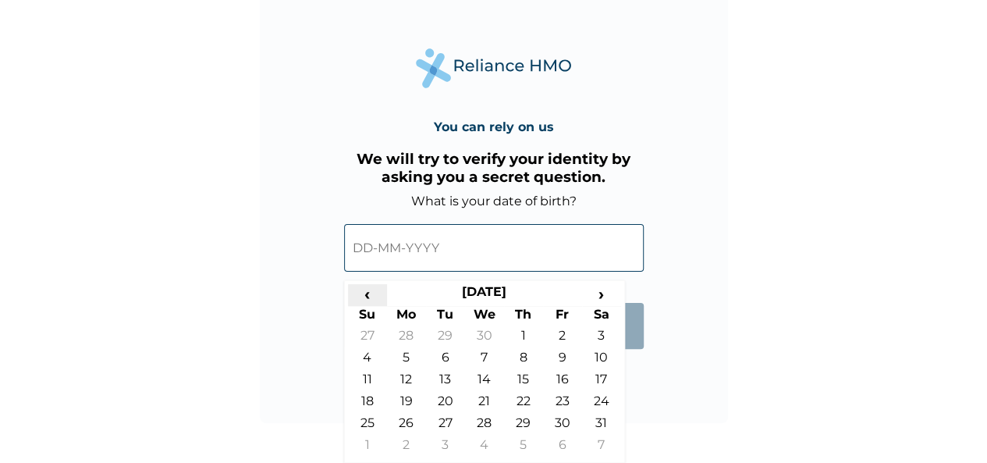
click at [370, 297] on span "‹" at bounding box center [367, 294] width 39 height 20
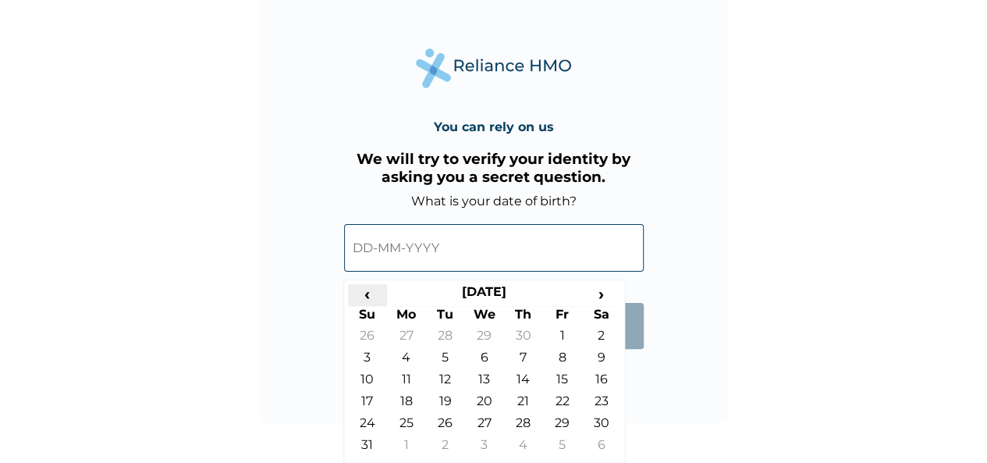
click at [370, 297] on span "‹" at bounding box center [367, 294] width 39 height 20
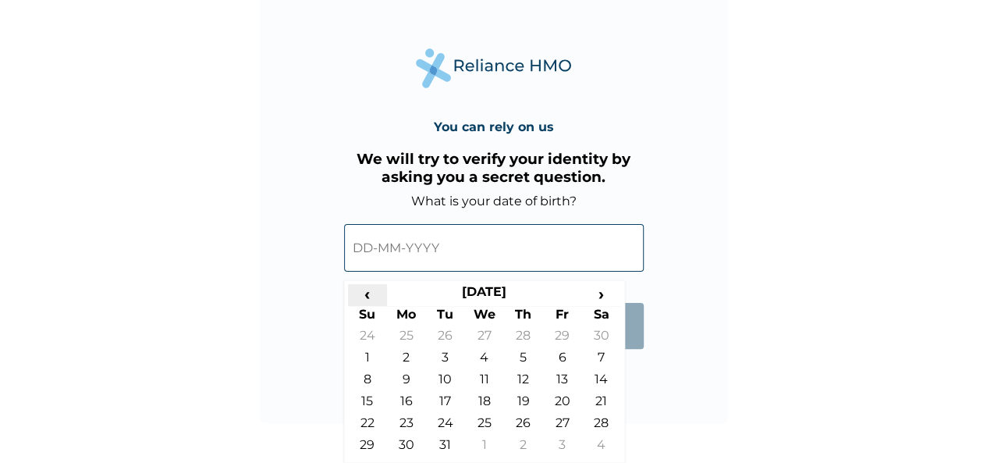
click at [370, 297] on span "‹" at bounding box center [367, 294] width 39 height 20
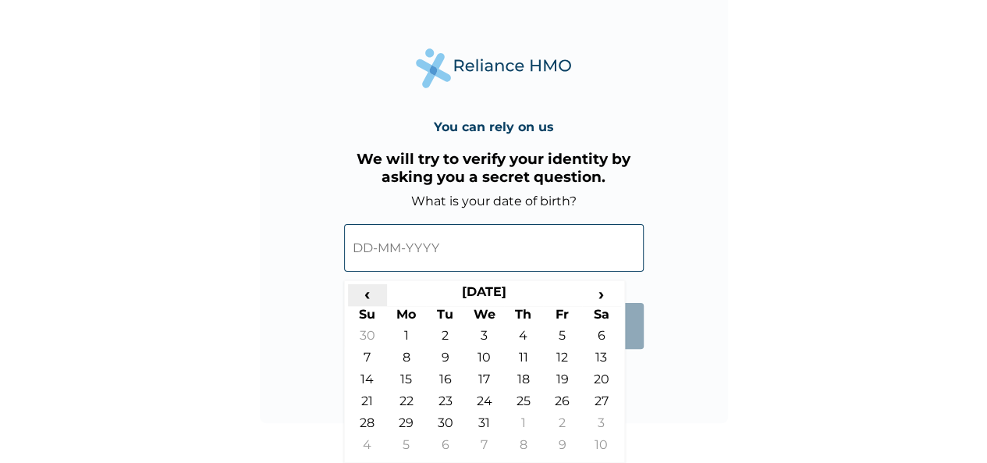
click at [370, 297] on span "‹" at bounding box center [367, 294] width 39 height 20
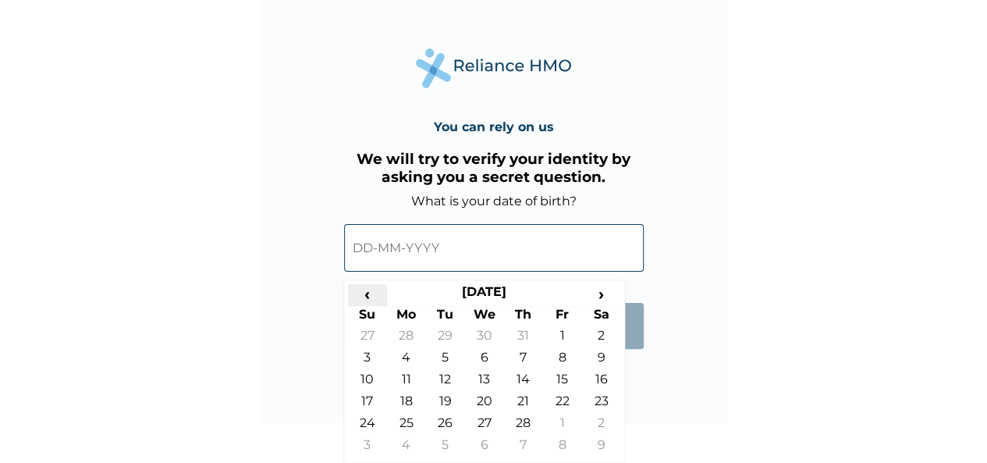
click at [370, 297] on span "‹" at bounding box center [367, 294] width 39 height 20
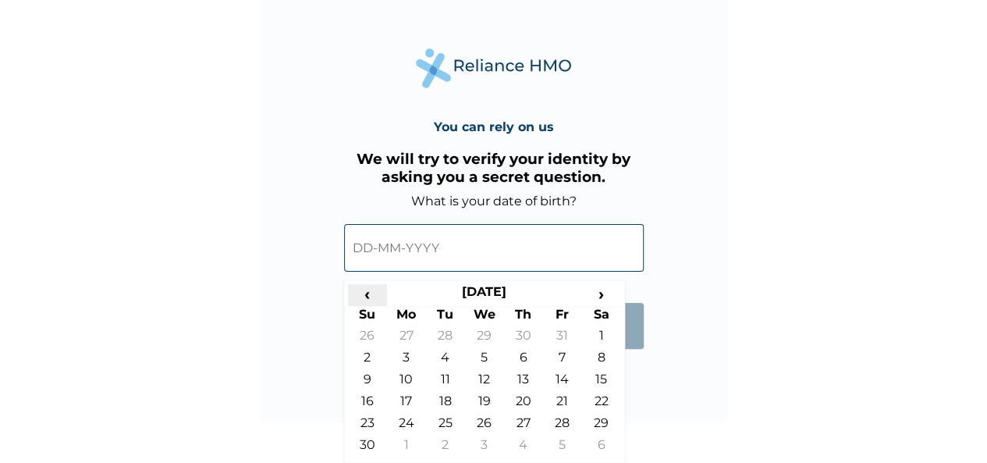
click at [370, 297] on span "‹" at bounding box center [367, 294] width 39 height 20
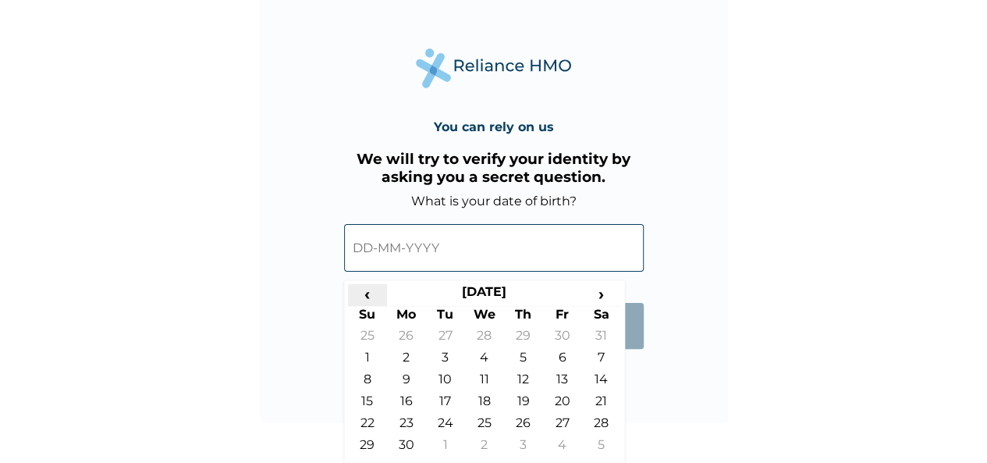
click at [370, 297] on span "‹" at bounding box center [367, 294] width 39 height 20
click at [371, 297] on span "‹" at bounding box center [367, 294] width 39 height 20
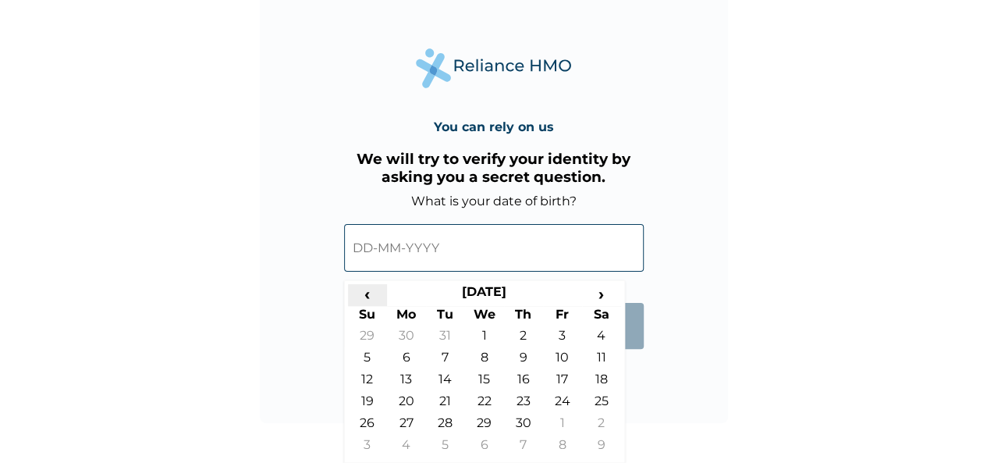
click at [371, 297] on span "‹" at bounding box center [367, 294] width 39 height 20
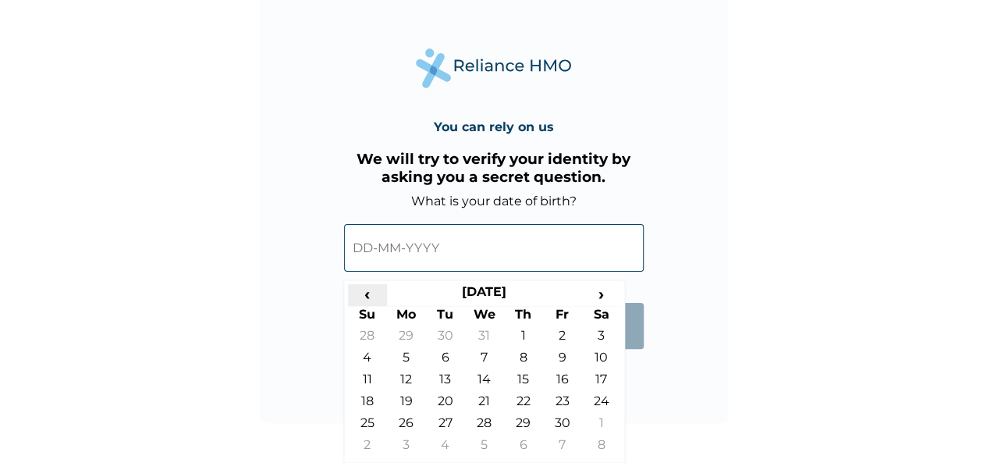
click at [371, 297] on span "‹" at bounding box center [367, 294] width 39 height 20
click at [371, 296] on span "‹" at bounding box center [367, 294] width 39 height 20
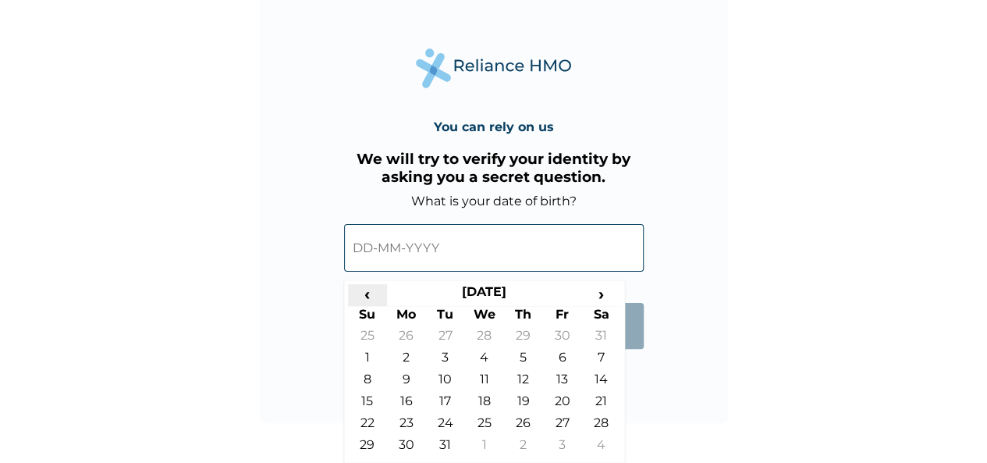
click at [371, 296] on span "‹" at bounding box center [367, 294] width 39 height 20
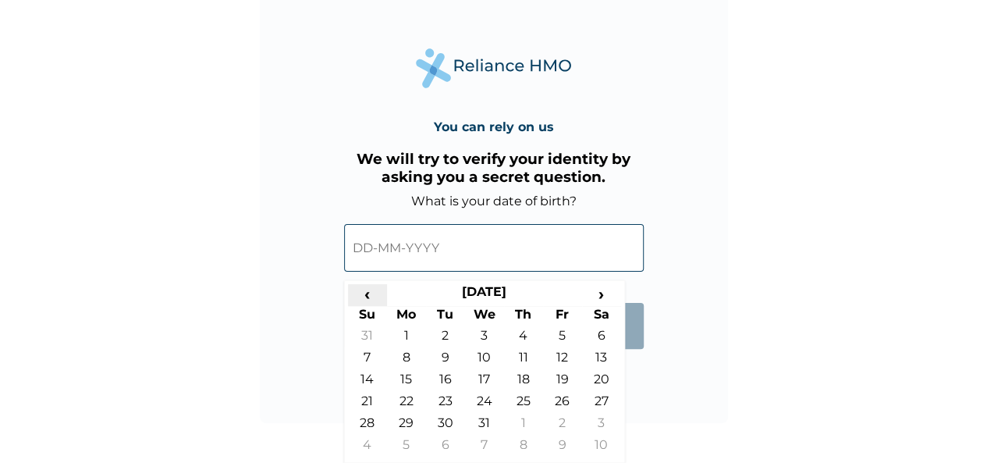
click at [371, 296] on span "‹" at bounding box center [367, 294] width 39 height 20
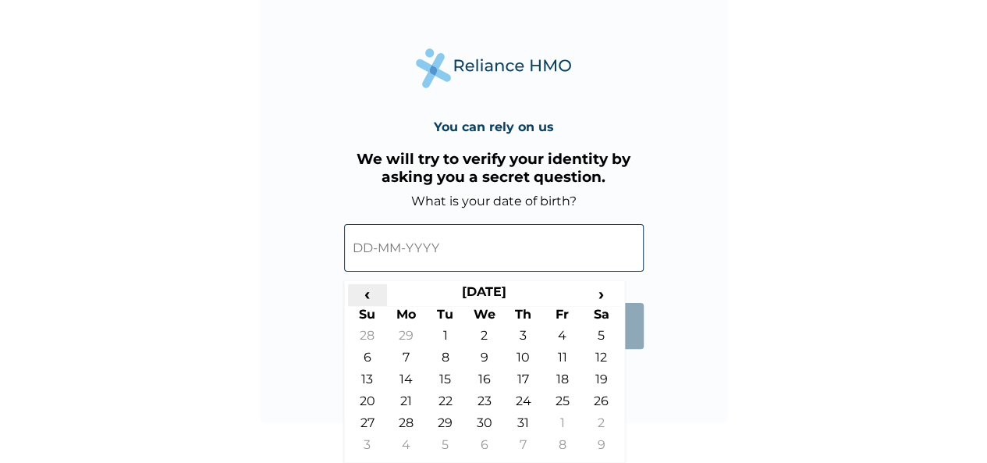
click at [371, 296] on span "‹" at bounding box center [367, 294] width 39 height 20
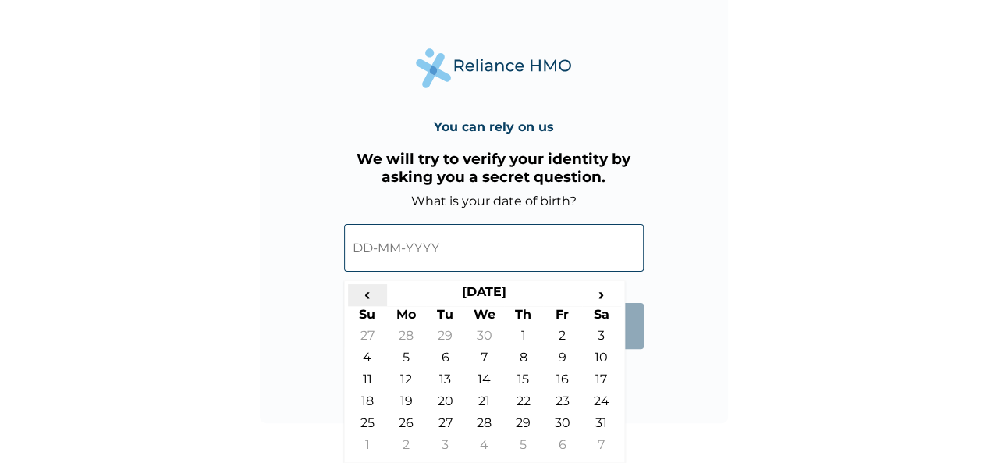
click at [371, 296] on span "‹" at bounding box center [367, 294] width 39 height 20
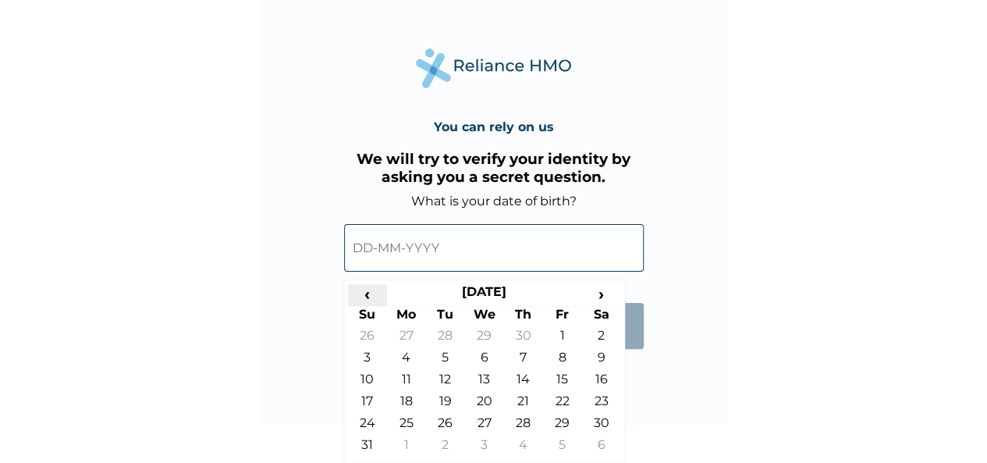
click at [371, 296] on span "‹" at bounding box center [367, 294] width 39 height 20
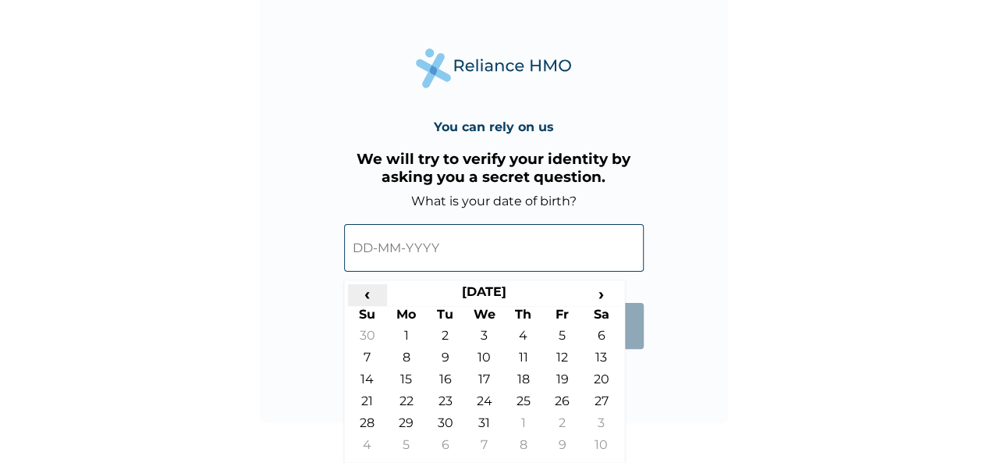
click at [371, 296] on span "‹" at bounding box center [367, 294] width 39 height 20
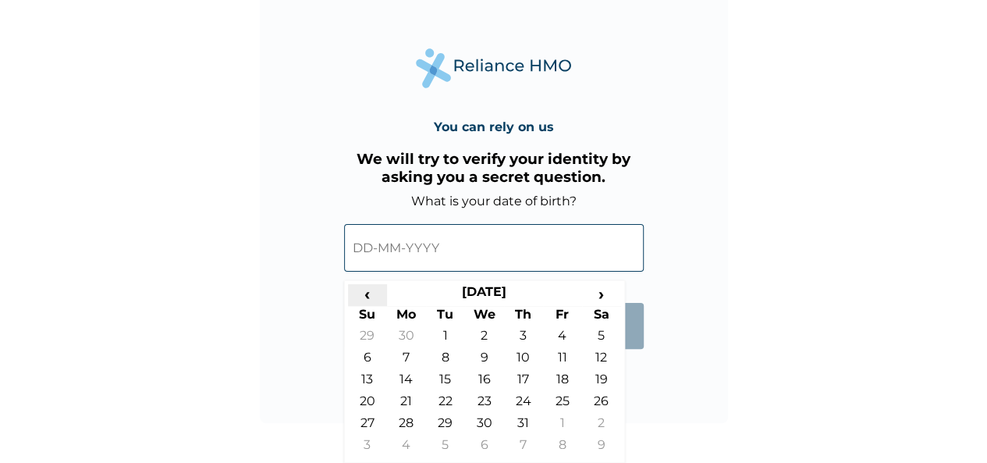
click at [371, 296] on span "‹" at bounding box center [367, 294] width 39 height 20
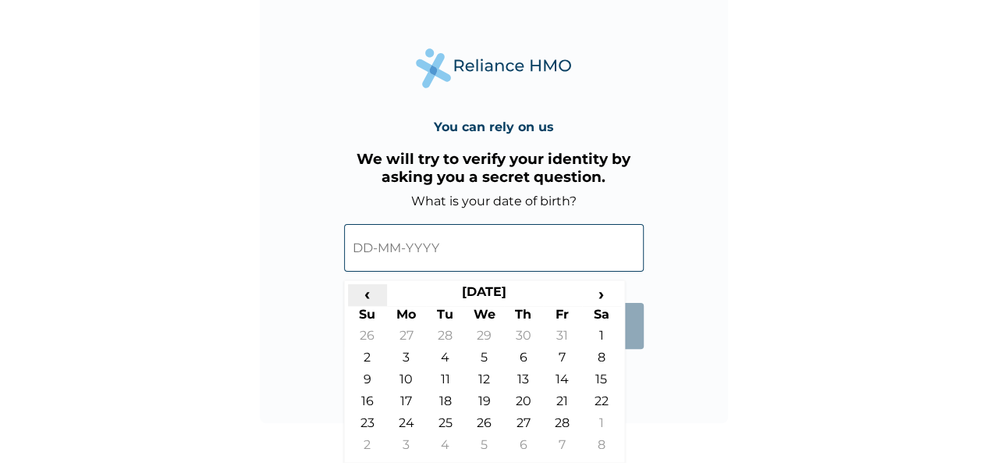
click at [371, 296] on span "‹" at bounding box center [367, 294] width 39 height 20
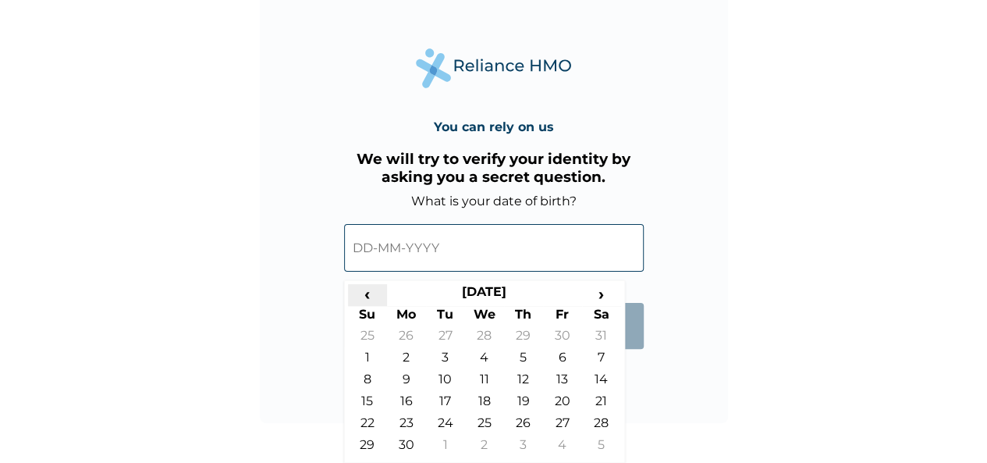
click at [371, 296] on span "‹" at bounding box center [367, 294] width 39 height 20
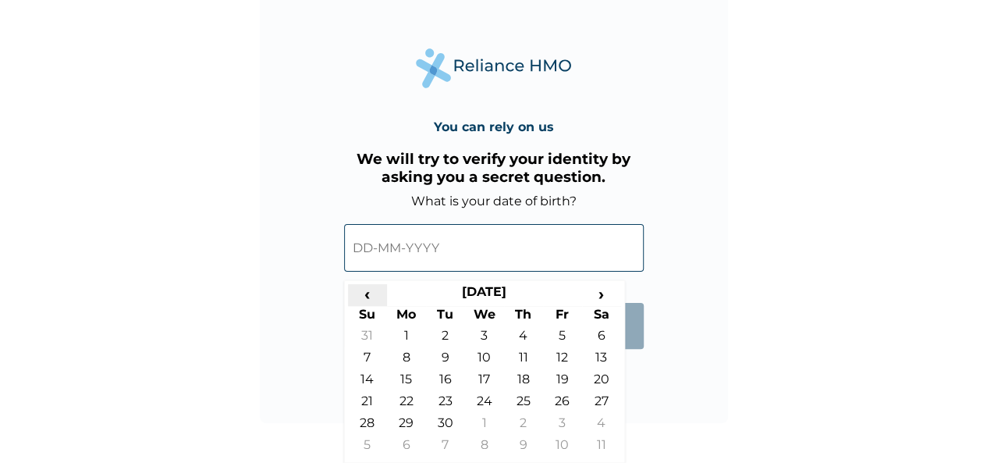
click at [371, 296] on span "‹" at bounding box center [367, 294] width 39 height 20
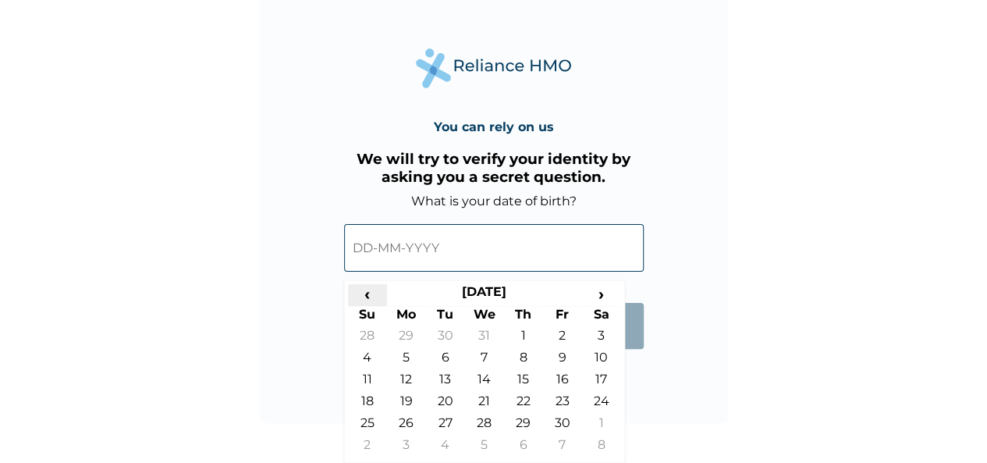
click at [371, 296] on span "‹" at bounding box center [367, 294] width 39 height 20
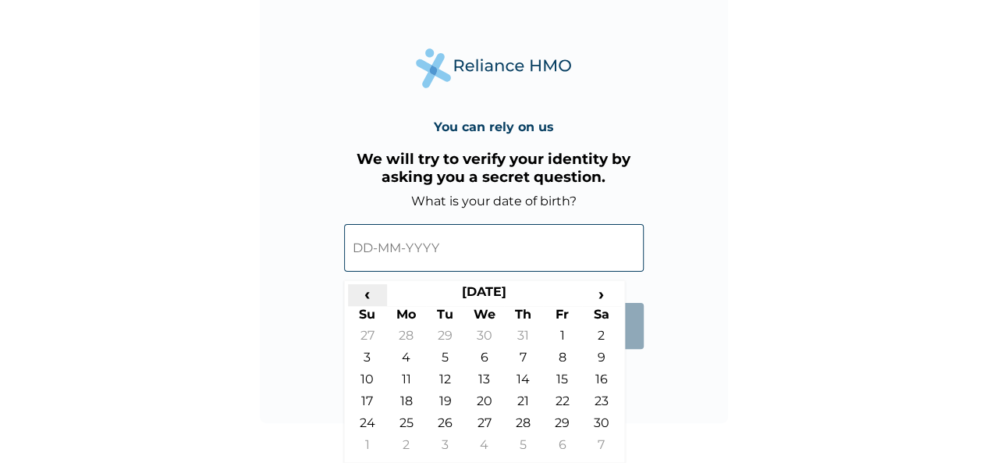
click at [371, 296] on span "‹" at bounding box center [367, 294] width 39 height 20
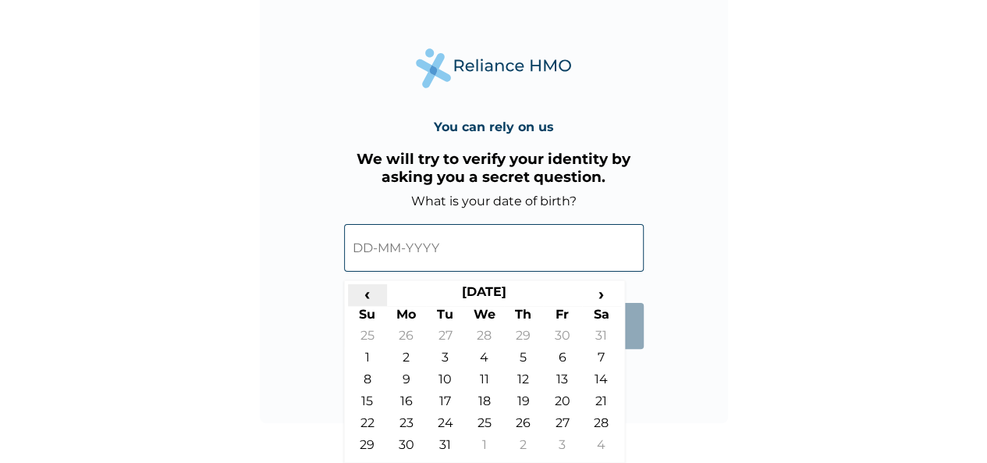
click at [371, 296] on span "‹" at bounding box center [367, 294] width 39 height 20
click at [376, 250] on input "text" at bounding box center [494, 248] width 300 height 48
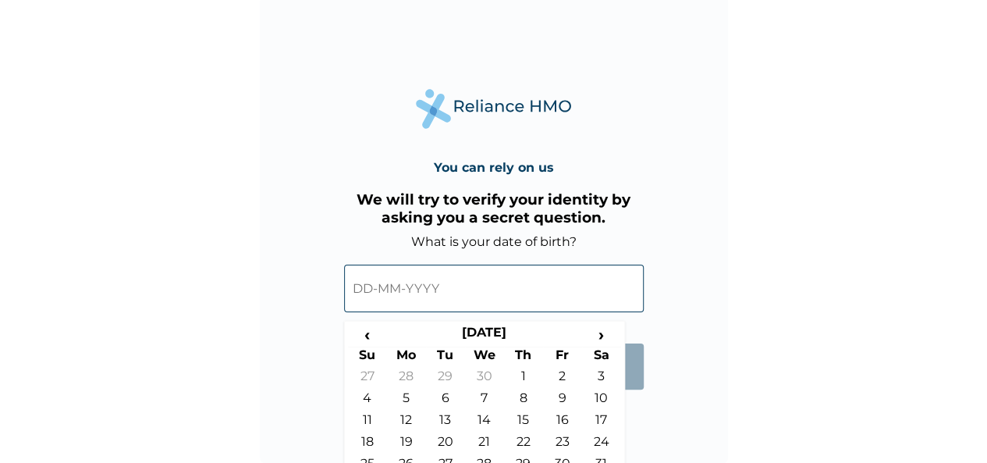
click at [665, 301] on div "You can rely on us We will try to verify your identity by asking you a secret q…" at bounding box center [494, 229] width 468 height 468
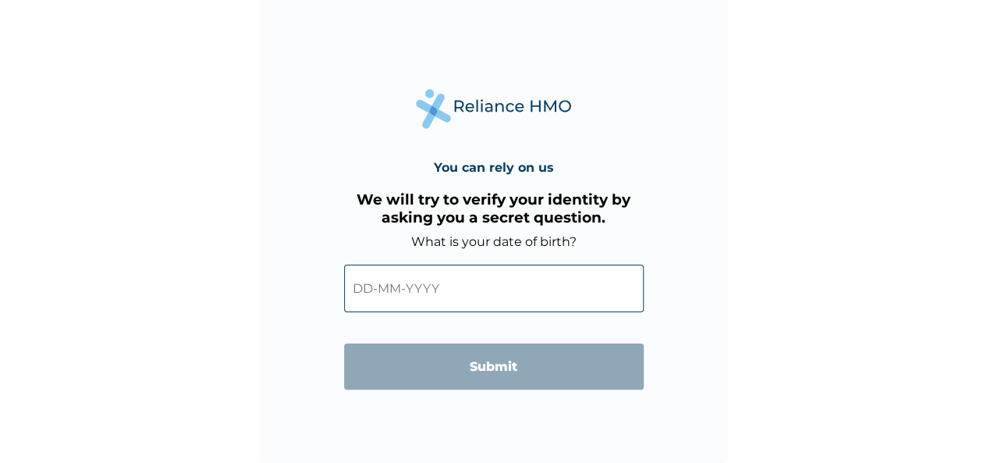
click at [397, 279] on input "text" at bounding box center [494, 289] width 300 height 48
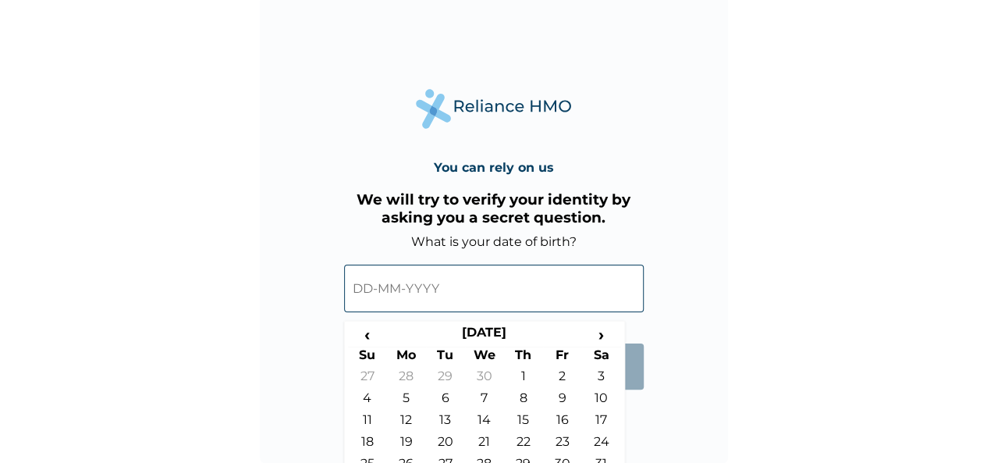
click at [384, 283] on input "text" at bounding box center [494, 289] width 300 height 48
click at [364, 335] on span "‹" at bounding box center [367, 335] width 39 height 20
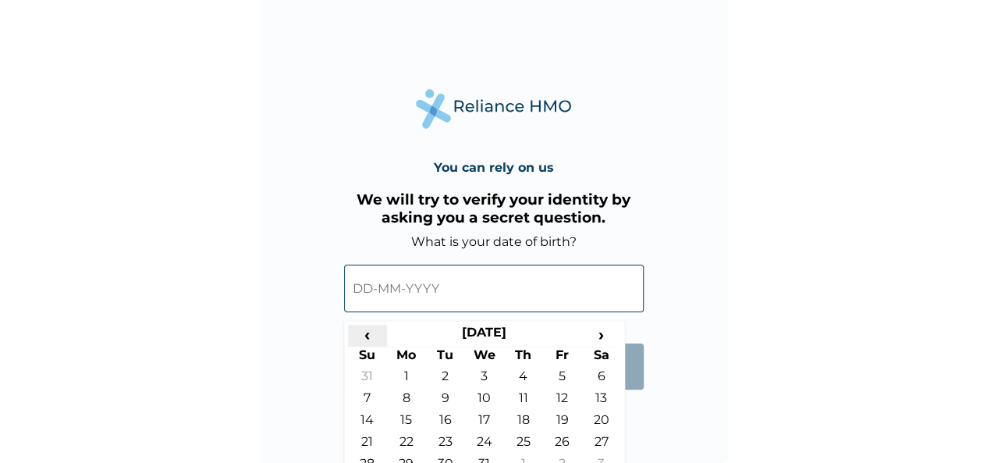
click at [364, 335] on span "‹" at bounding box center [367, 335] width 39 height 20
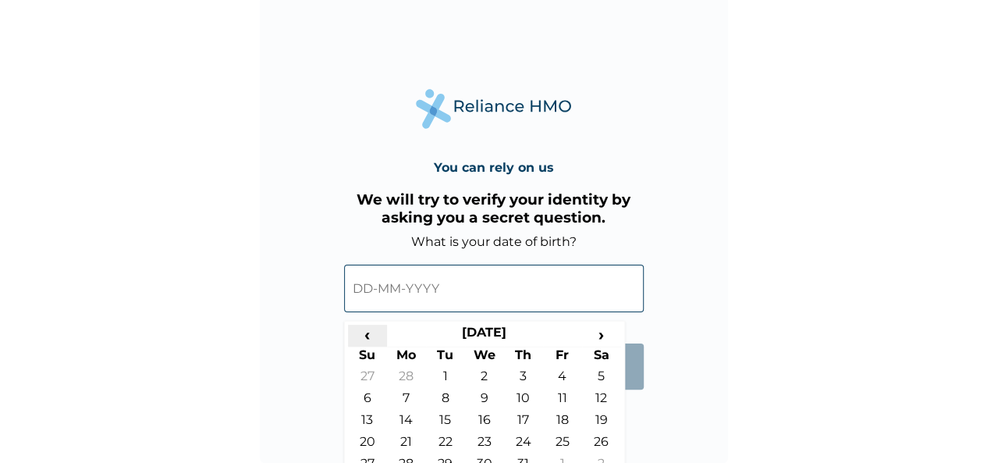
click at [364, 335] on span "‹" at bounding box center [367, 335] width 39 height 20
click at [365, 335] on span "‹" at bounding box center [367, 335] width 39 height 20
click at [365, 334] on span "‹" at bounding box center [367, 335] width 39 height 20
drag, startPoint x: 365, startPoint y: 334, endPoint x: 370, endPoint y: 325, distance: 9.8
click at [366, 333] on span "‹" at bounding box center [367, 335] width 39 height 20
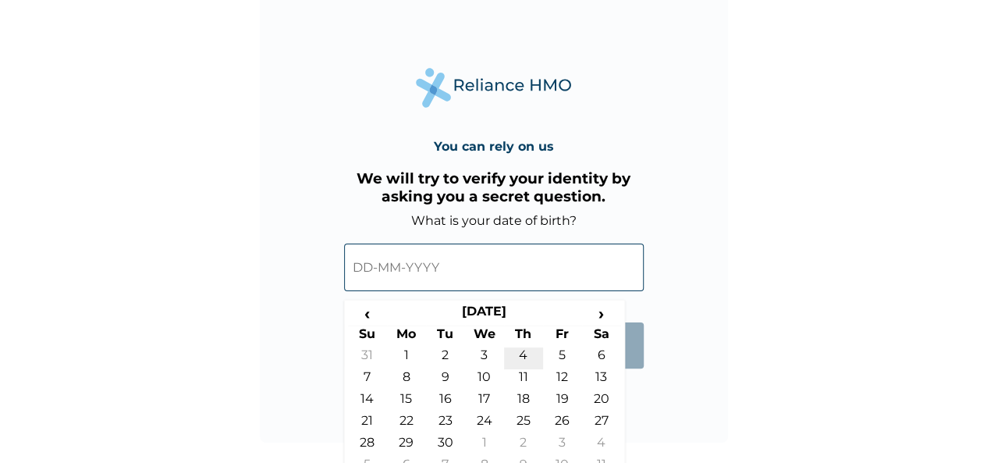
scroll to position [45, 0]
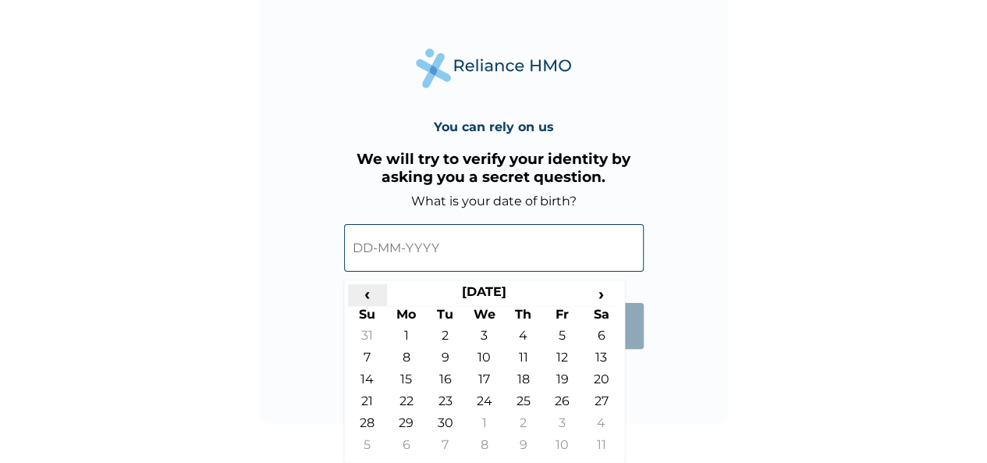
click at [368, 293] on span "‹" at bounding box center [367, 294] width 39 height 20
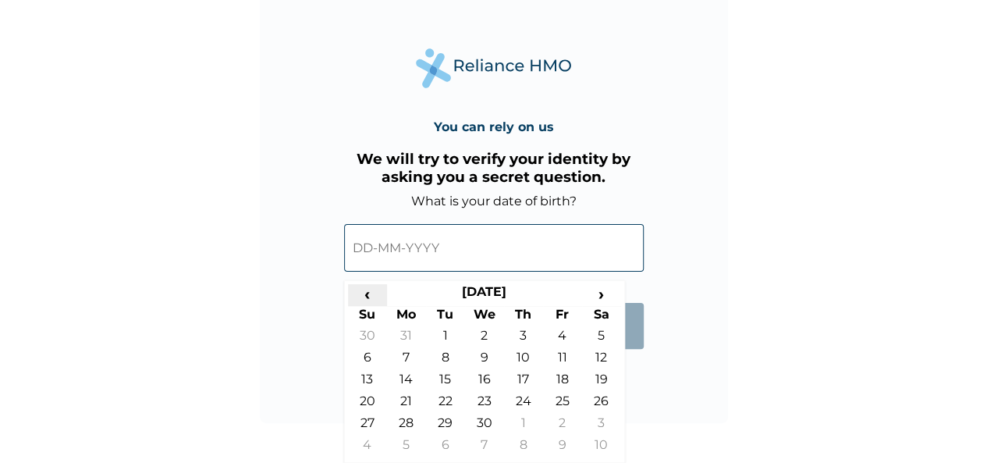
click at [368, 293] on span "‹" at bounding box center [367, 294] width 39 height 20
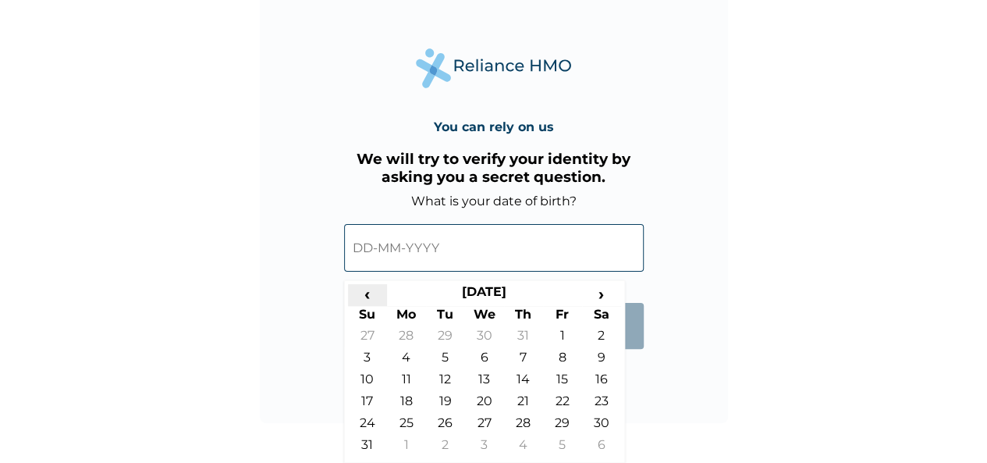
click at [368, 293] on span "‹" at bounding box center [367, 294] width 39 height 20
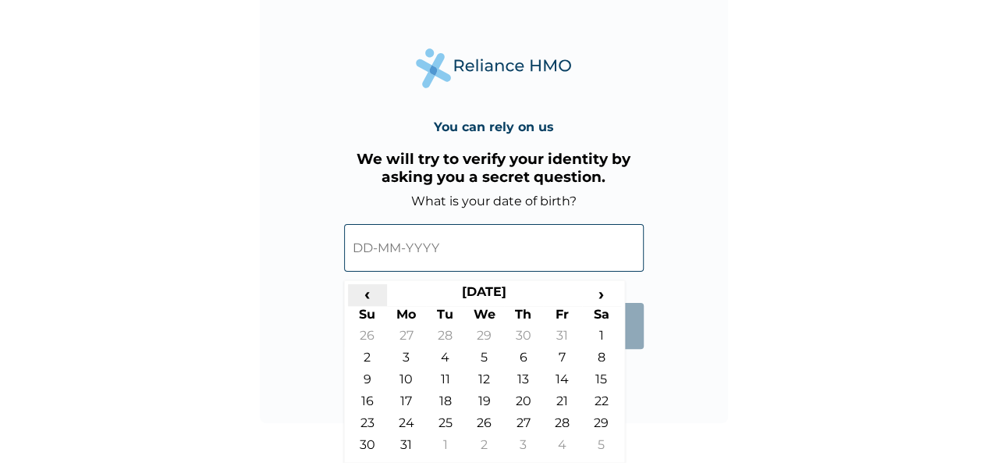
click at [368, 293] on span "‹" at bounding box center [367, 294] width 39 height 20
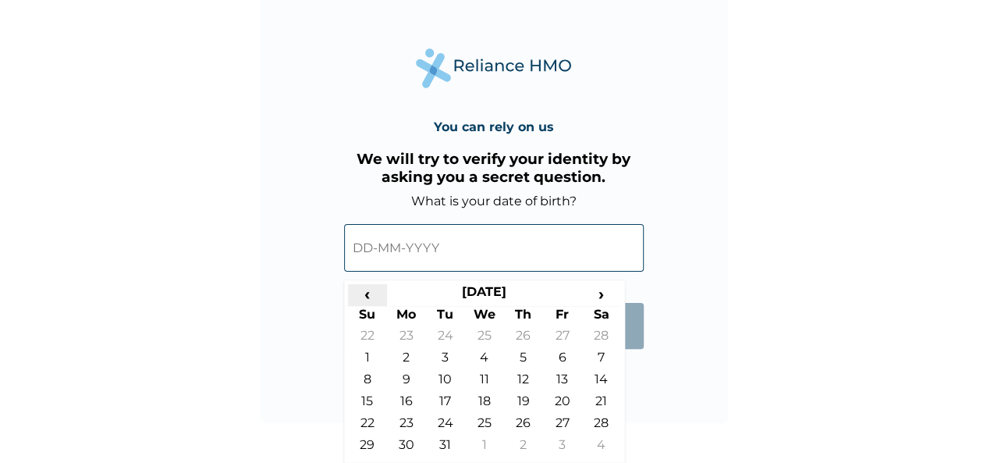
click at [368, 293] on span "‹" at bounding box center [367, 294] width 39 height 20
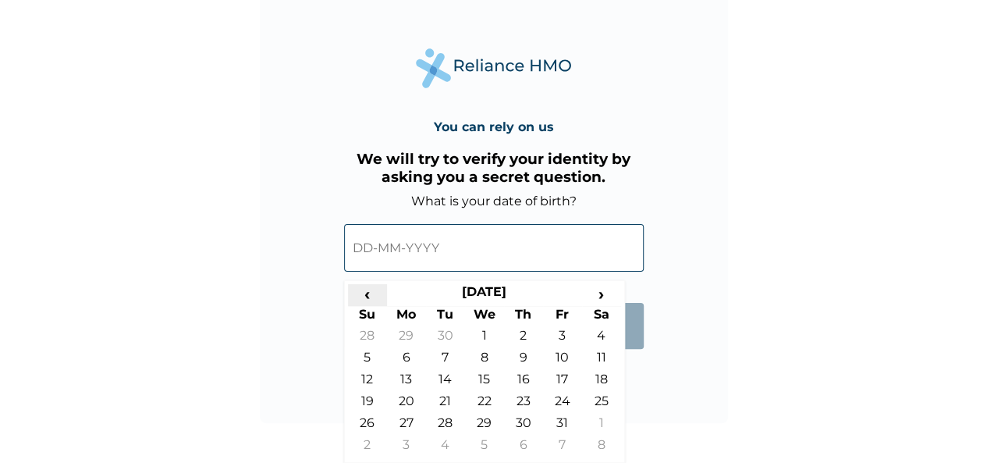
click at [368, 293] on span "‹" at bounding box center [367, 294] width 39 height 20
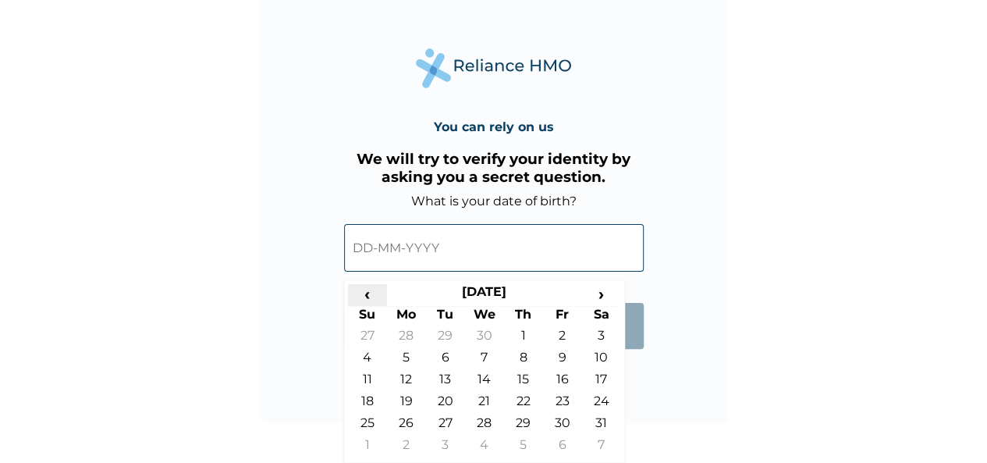
click at [368, 293] on span "‹" at bounding box center [367, 294] width 39 height 20
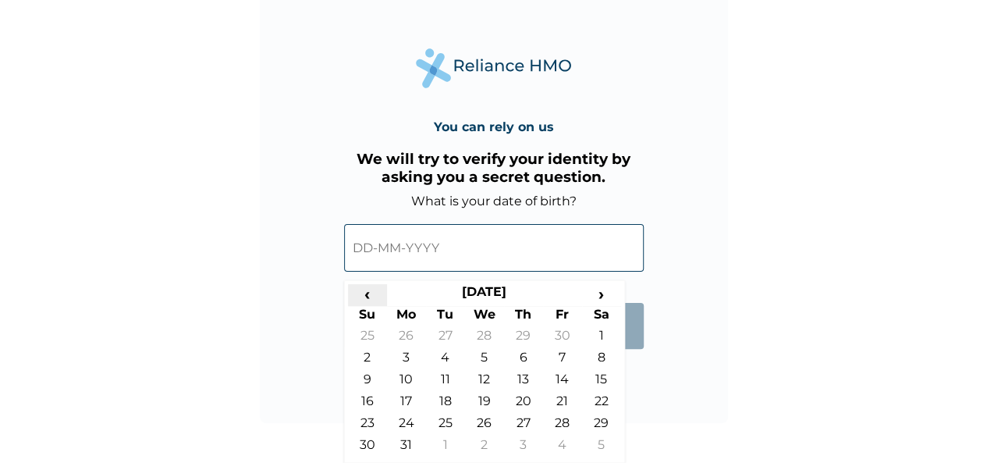
click at [368, 293] on span "‹" at bounding box center [367, 294] width 39 height 20
click at [368, 294] on span "‹" at bounding box center [367, 294] width 39 height 20
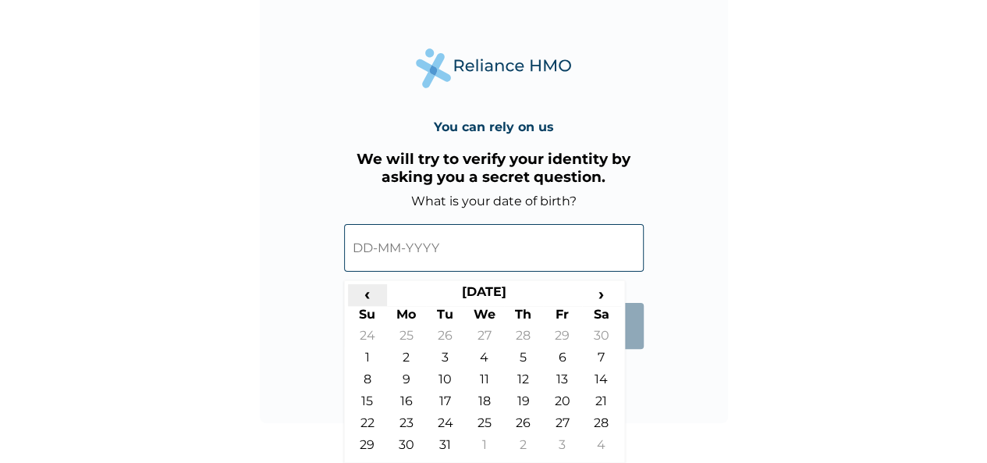
click at [368, 294] on span "‹" at bounding box center [367, 294] width 39 height 20
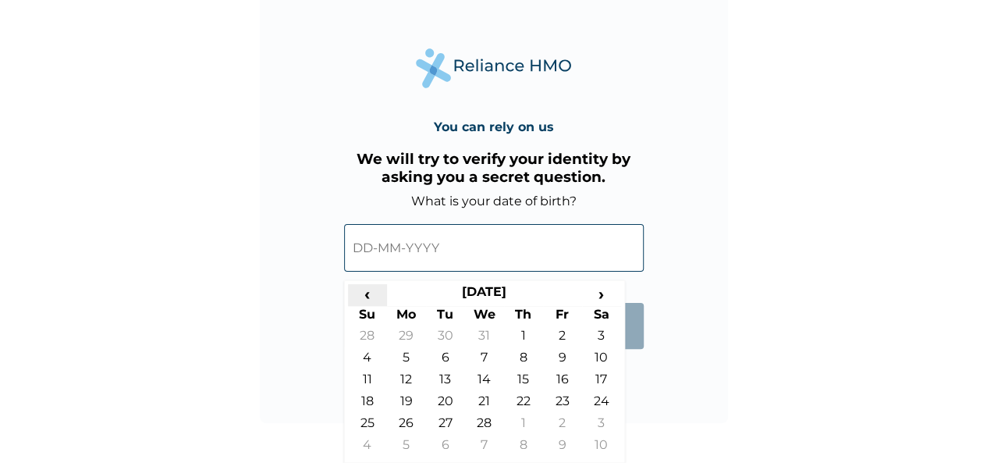
click at [368, 294] on span "‹" at bounding box center [367, 294] width 39 height 20
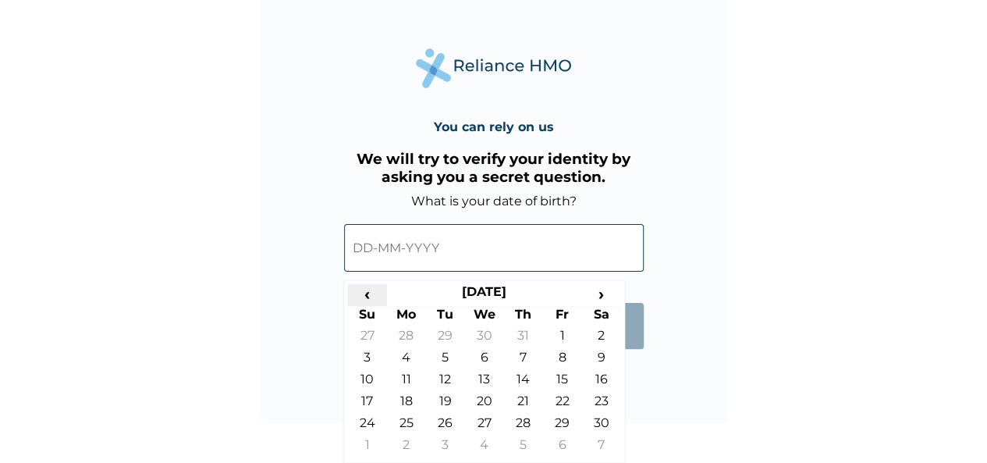
click at [368, 294] on span "‹" at bounding box center [367, 294] width 39 height 20
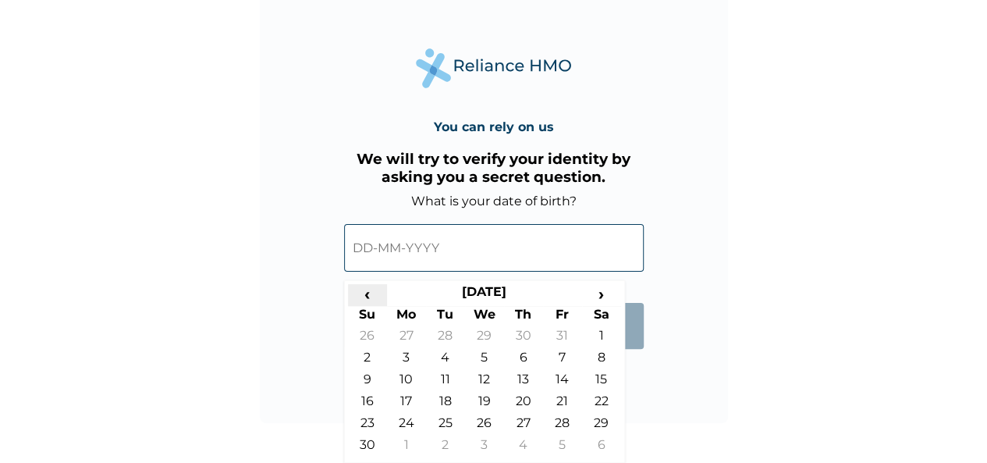
click at [368, 294] on span "‹" at bounding box center [367, 294] width 39 height 20
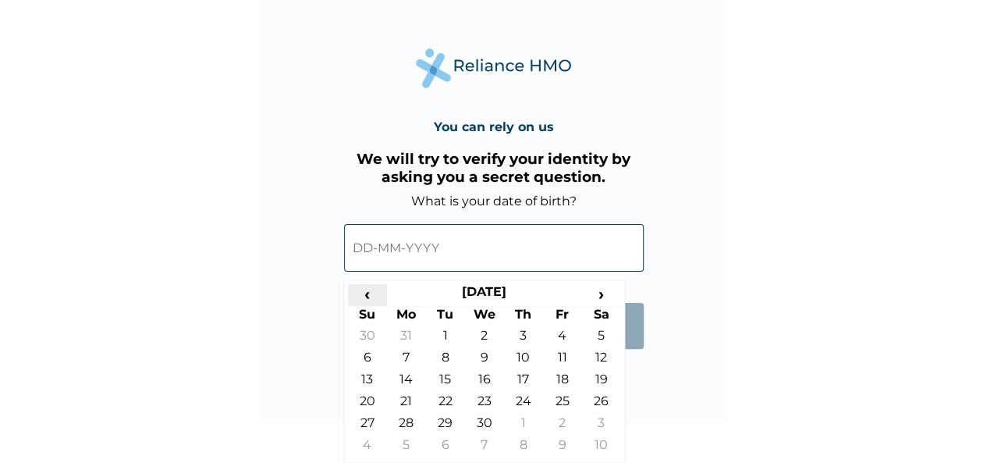
click at [368, 294] on span "‹" at bounding box center [367, 294] width 39 height 20
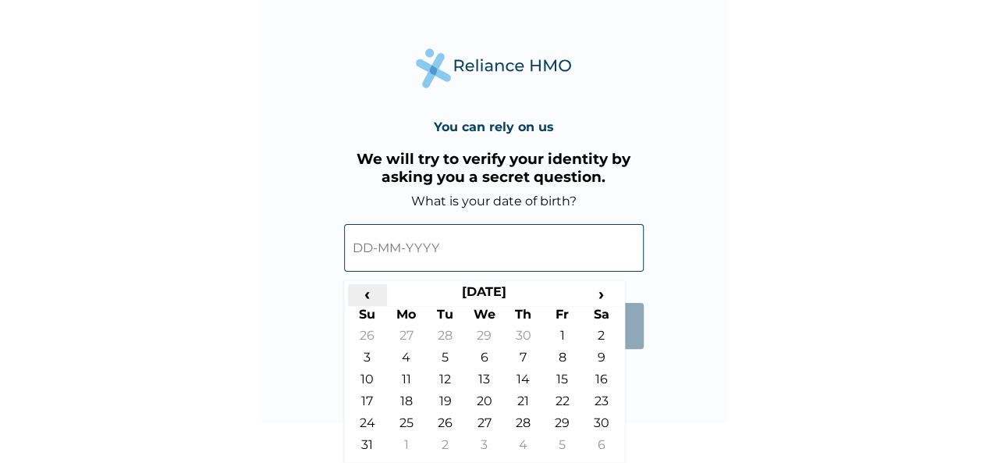
click at [368, 294] on span "‹" at bounding box center [367, 294] width 39 height 20
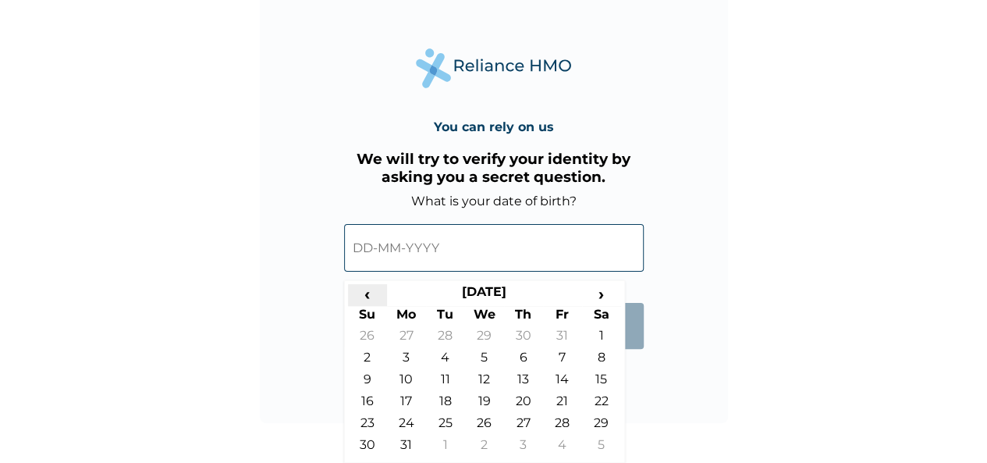
click at [368, 294] on span "‹" at bounding box center [367, 294] width 39 height 20
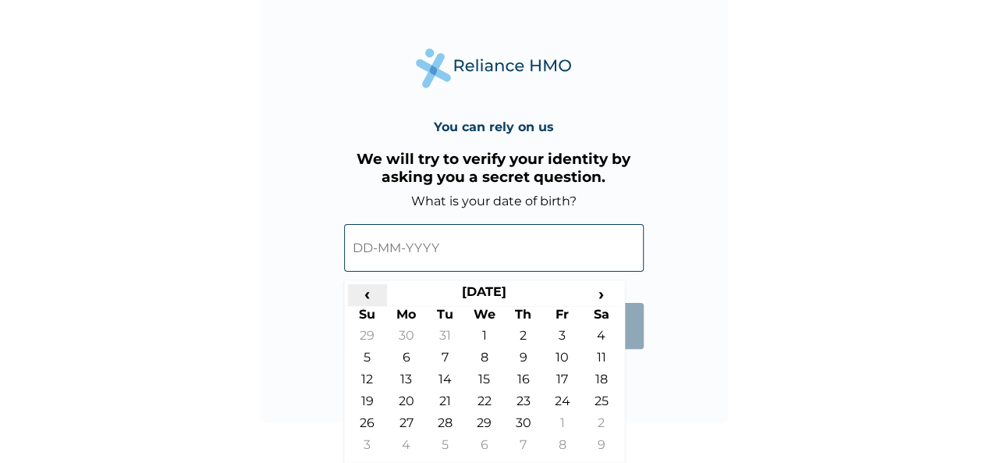
click at [368, 294] on span "‹" at bounding box center [367, 294] width 39 height 20
click at [370, 295] on span "‹" at bounding box center [367, 294] width 39 height 20
click at [371, 296] on span "‹" at bounding box center [367, 294] width 39 height 20
click at [371, 297] on span "‹" at bounding box center [367, 294] width 39 height 20
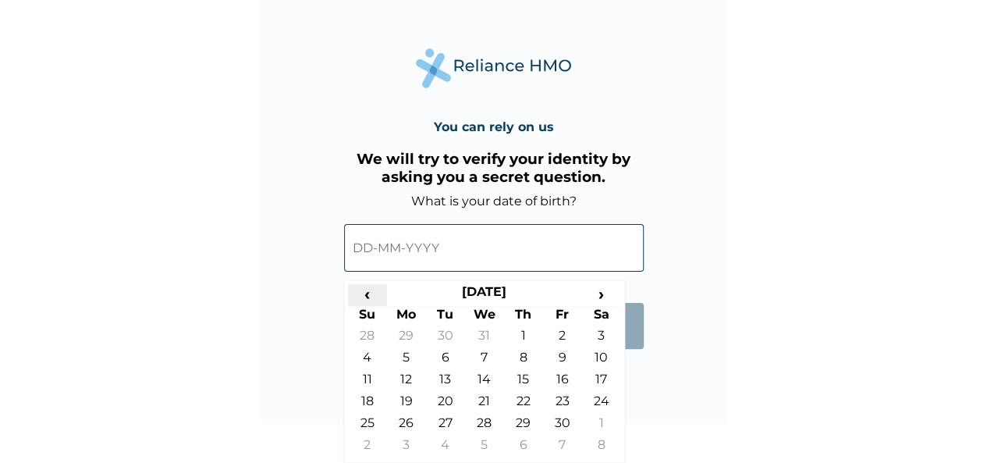
click at [371, 297] on span "‹" at bounding box center [367, 294] width 39 height 20
click at [365, 294] on span "‹" at bounding box center [367, 294] width 39 height 20
click at [364, 293] on span "‹" at bounding box center [367, 294] width 39 height 20
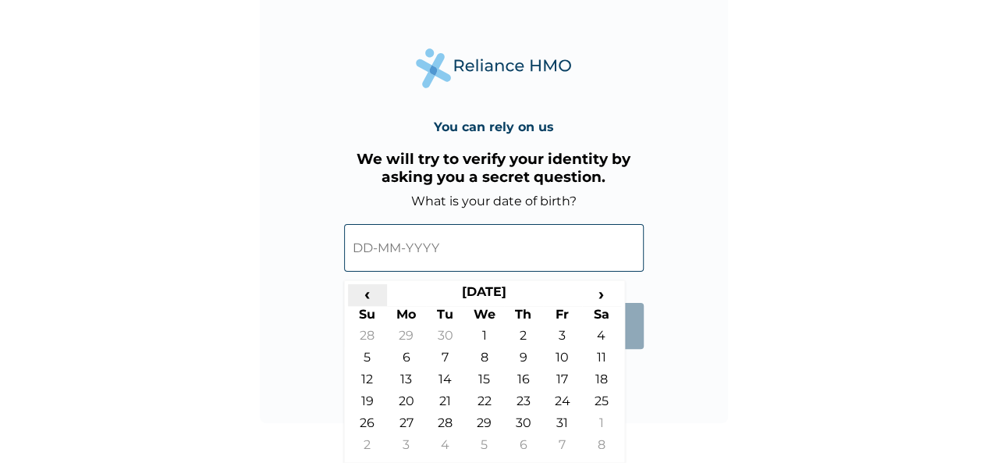
click at [364, 293] on span "‹" at bounding box center [367, 294] width 39 height 20
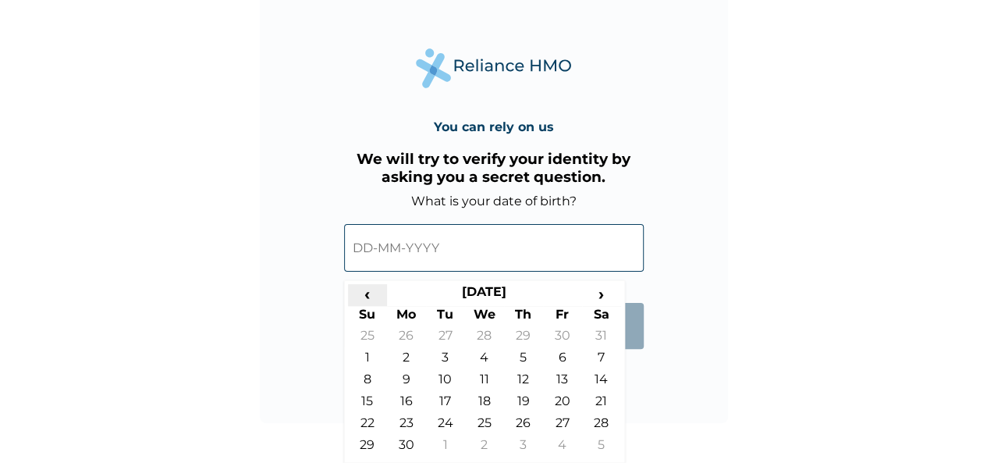
click at [364, 293] on span "‹" at bounding box center [367, 294] width 39 height 20
click at [367, 293] on span "‹" at bounding box center [367, 294] width 39 height 20
click at [368, 293] on span "‹" at bounding box center [367, 294] width 39 height 20
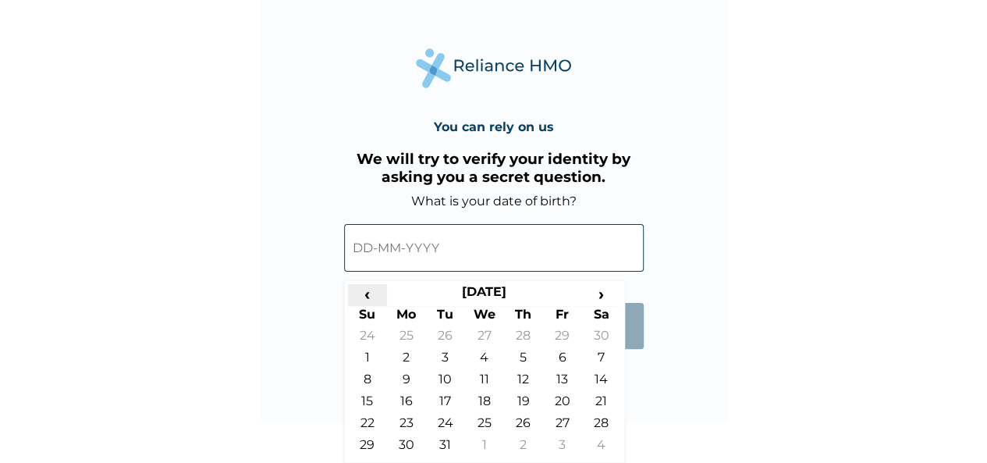
click at [368, 293] on span "‹" at bounding box center [367, 294] width 39 height 20
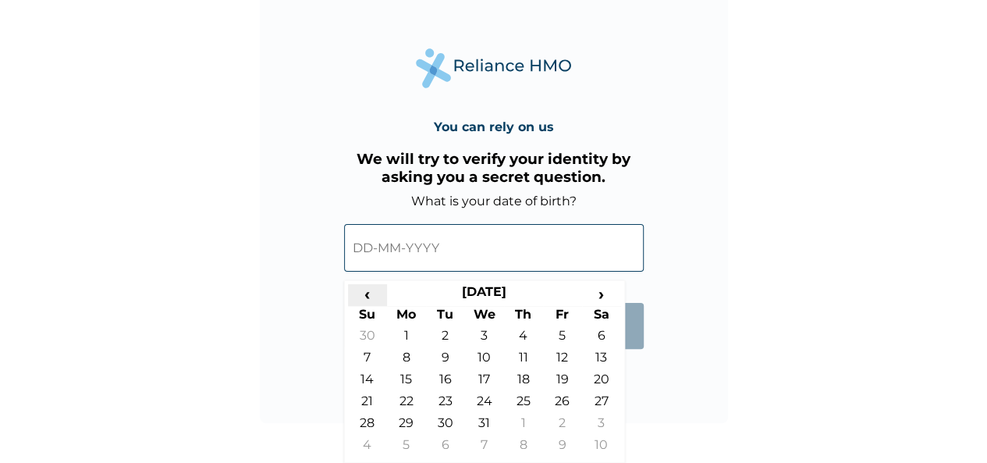
click at [368, 293] on span "‹" at bounding box center [367, 294] width 39 height 20
click at [369, 293] on span "‹" at bounding box center [367, 294] width 39 height 20
click at [370, 293] on span "‹" at bounding box center [367, 294] width 39 height 20
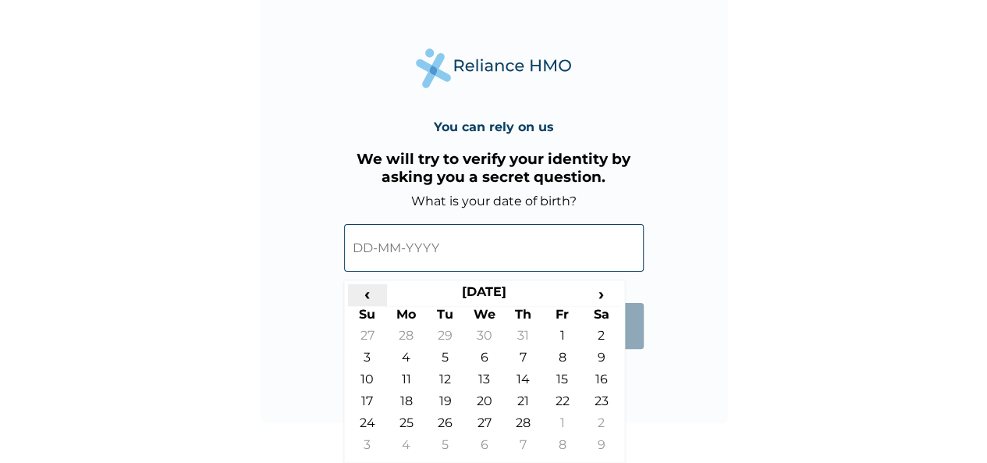
click at [370, 293] on span "‹" at bounding box center [367, 294] width 39 height 20
click at [370, 294] on span "‹" at bounding box center [367, 294] width 39 height 20
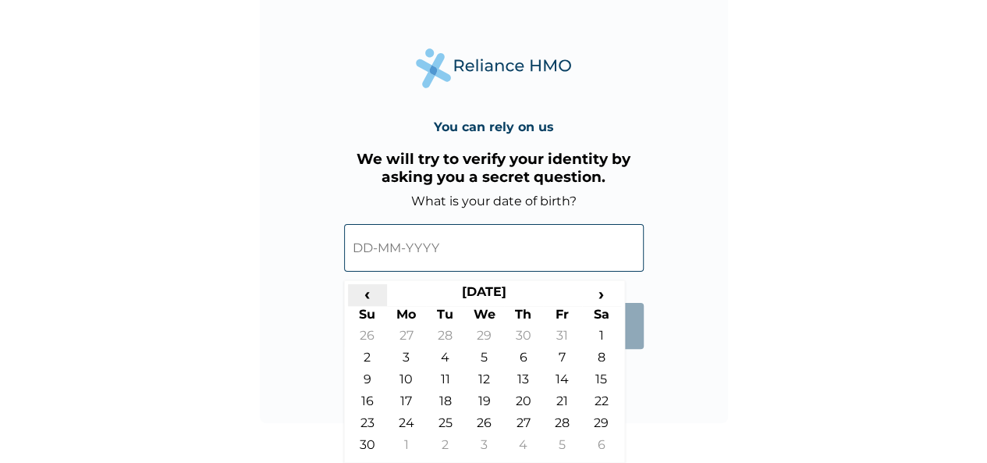
click at [370, 294] on span "‹" at bounding box center [367, 294] width 39 height 20
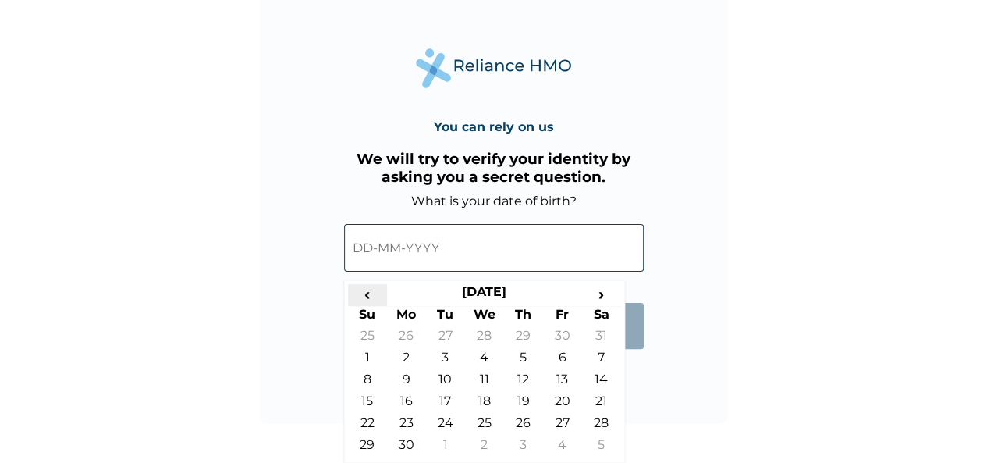
click at [371, 295] on span "‹" at bounding box center [367, 294] width 39 height 20
click at [373, 296] on span "‹" at bounding box center [367, 294] width 39 height 20
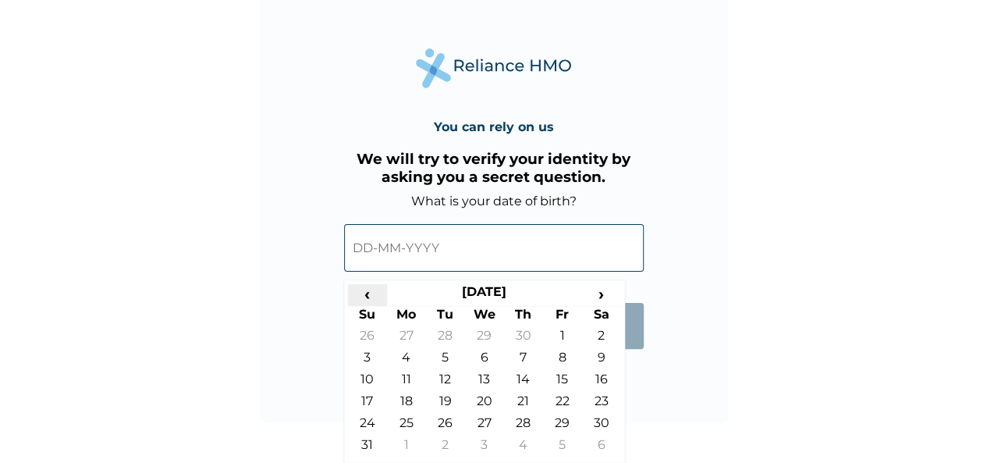
click at [373, 296] on span "‹" at bounding box center [367, 294] width 39 height 20
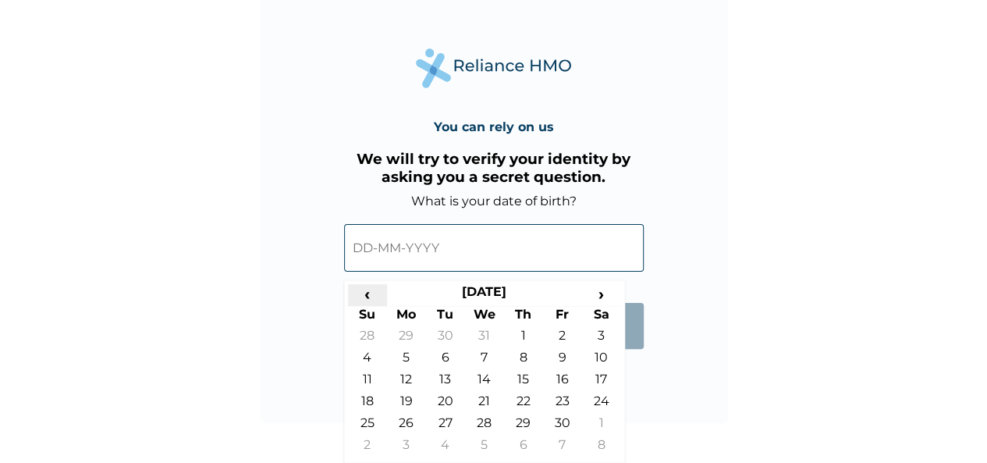
click at [373, 296] on span "‹" at bounding box center [367, 294] width 39 height 20
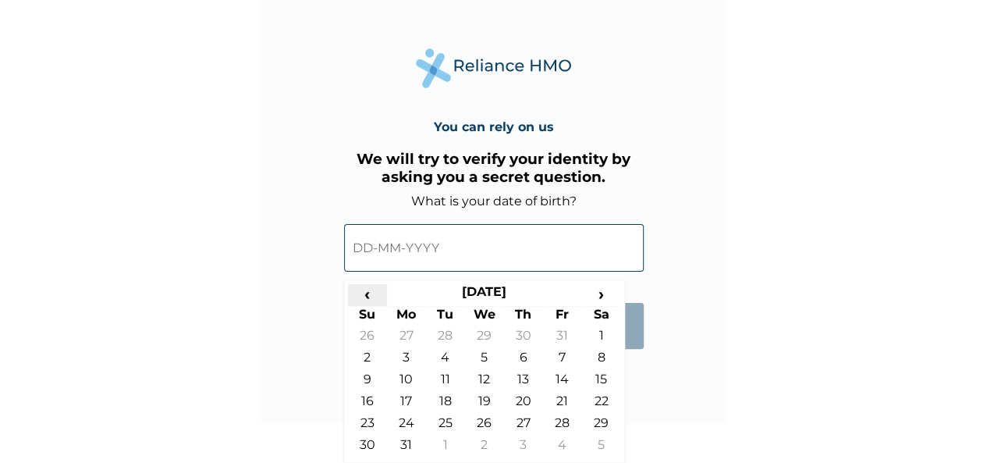
click at [373, 296] on span "‹" at bounding box center [367, 294] width 39 height 20
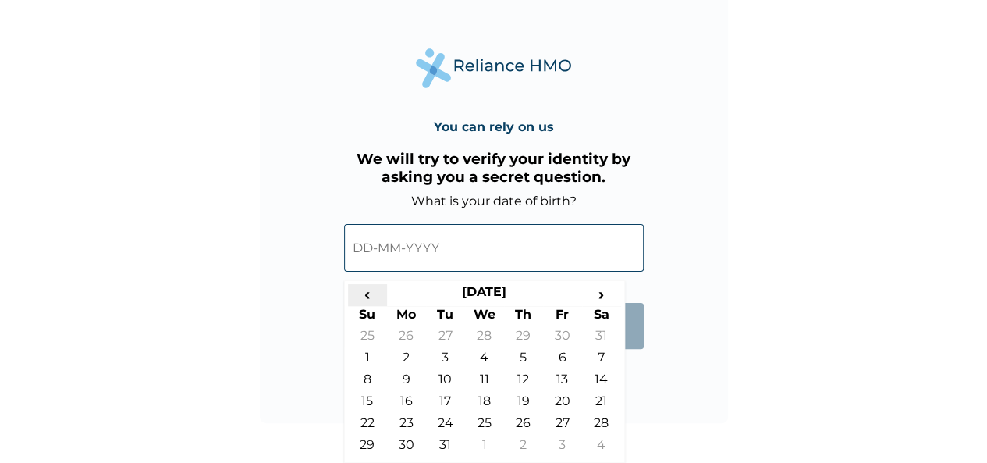
click at [373, 296] on span "‹" at bounding box center [367, 294] width 39 height 20
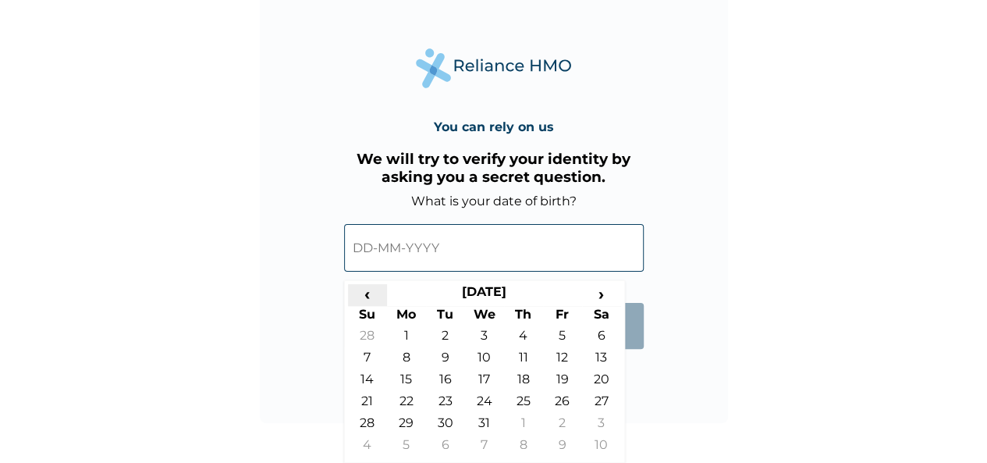
click at [373, 296] on span "‹" at bounding box center [367, 294] width 39 height 20
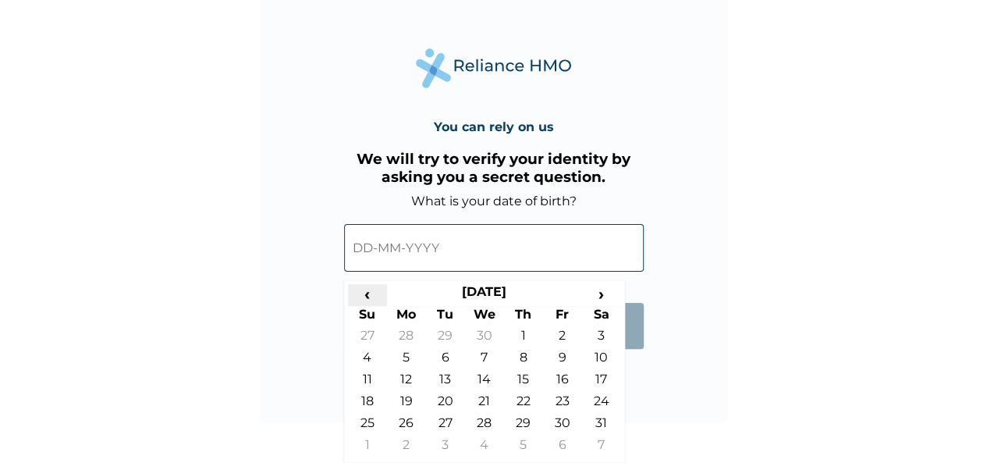
click at [373, 296] on span "‹" at bounding box center [367, 294] width 39 height 20
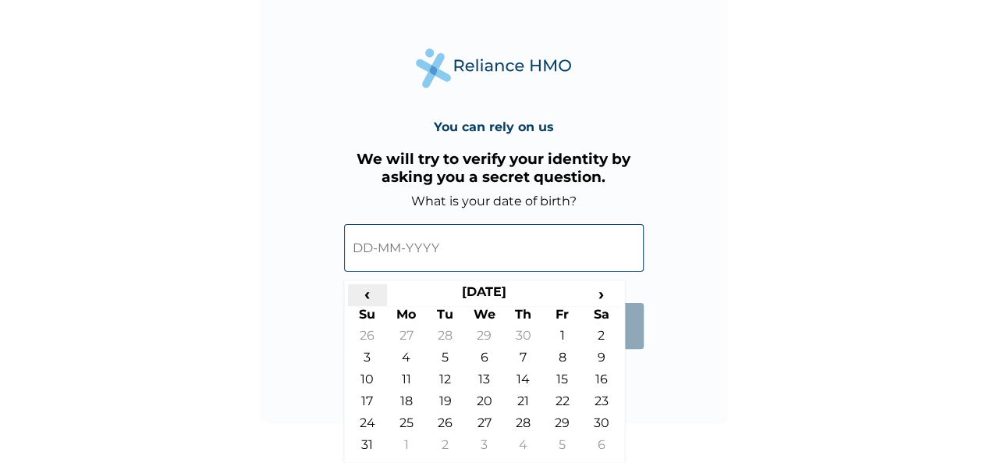
click at [373, 296] on span "‹" at bounding box center [367, 294] width 39 height 20
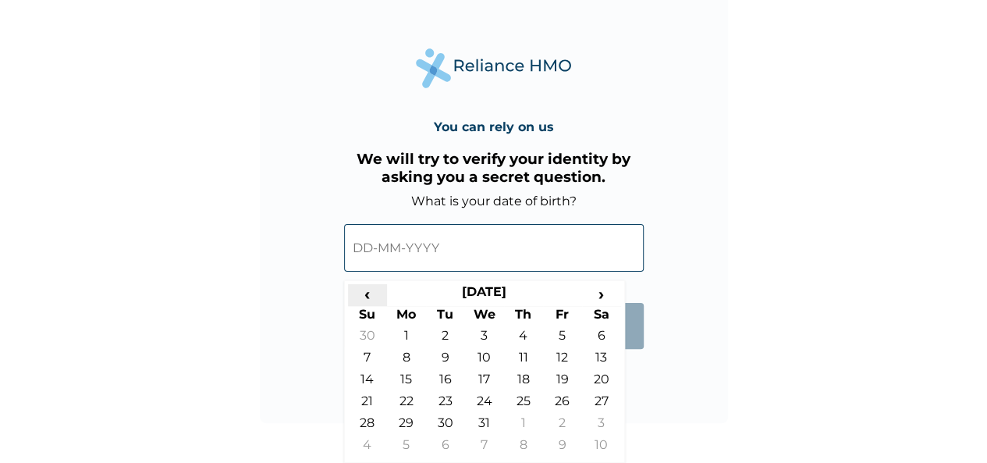
click at [373, 296] on span "‹" at bounding box center [367, 294] width 39 height 20
click at [375, 297] on span "‹" at bounding box center [367, 294] width 39 height 20
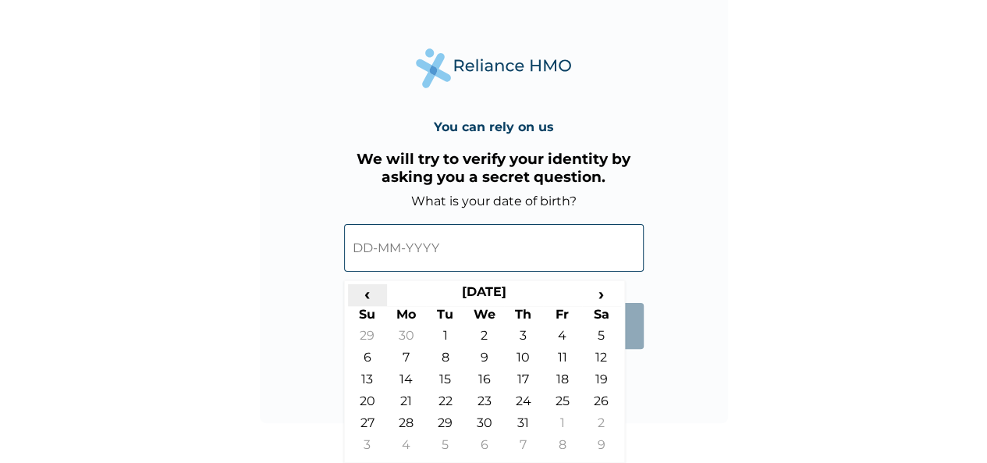
click at [375, 297] on span "‹" at bounding box center [367, 294] width 39 height 20
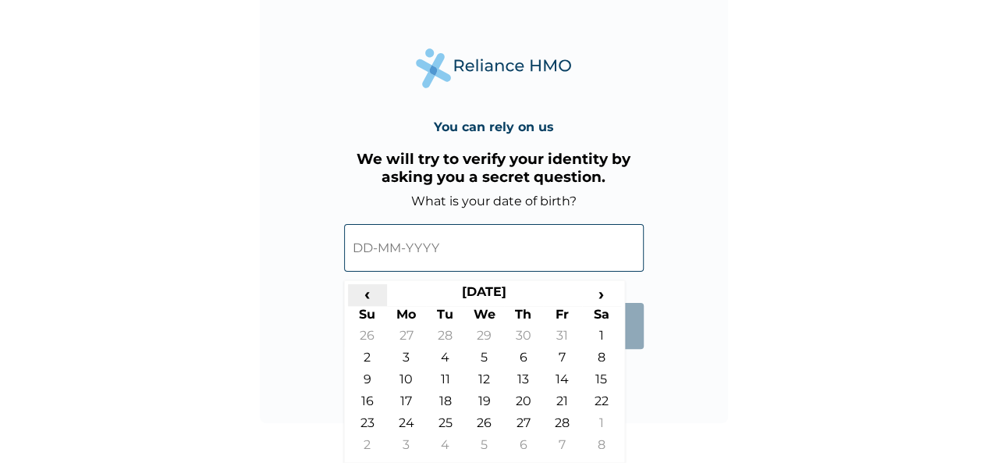
click at [375, 297] on span "‹" at bounding box center [367, 294] width 39 height 20
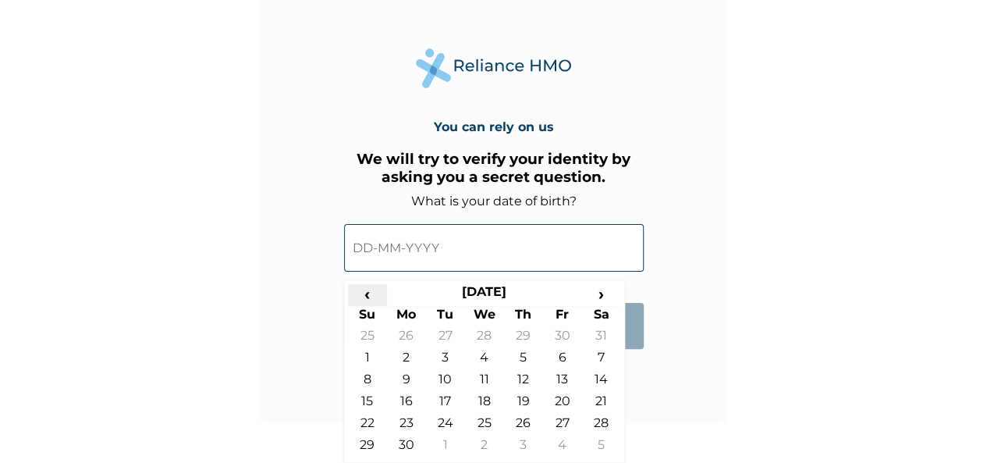
click at [375, 297] on span "‹" at bounding box center [367, 294] width 39 height 20
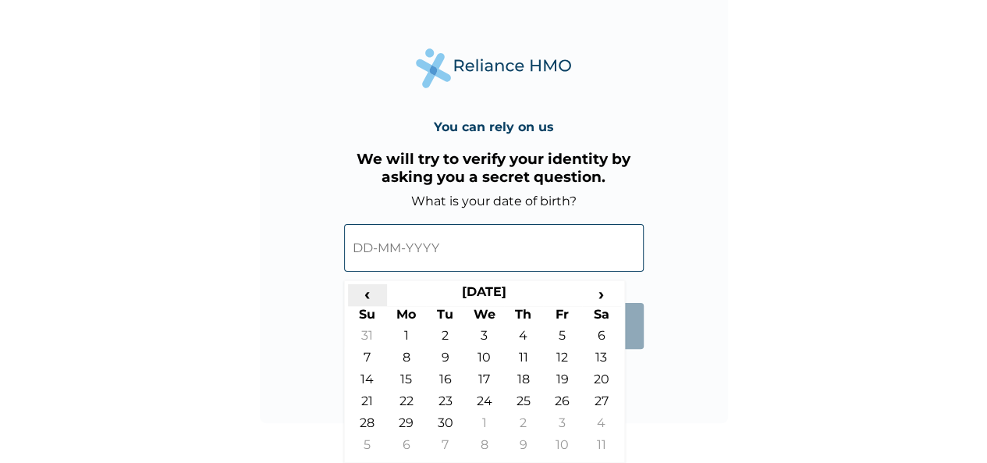
click at [375, 297] on span "‹" at bounding box center [367, 294] width 39 height 20
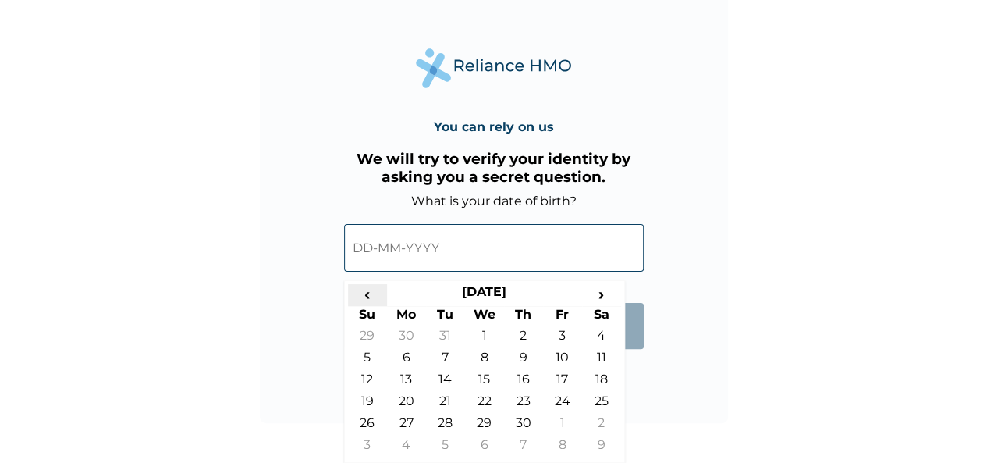
click at [375, 297] on span "‹" at bounding box center [367, 294] width 39 height 20
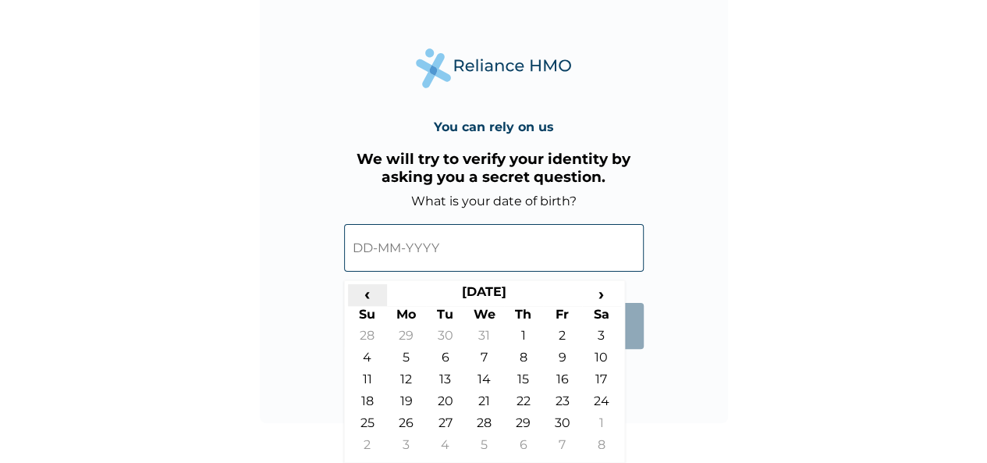
click at [375, 297] on span "‹" at bounding box center [367, 294] width 39 height 20
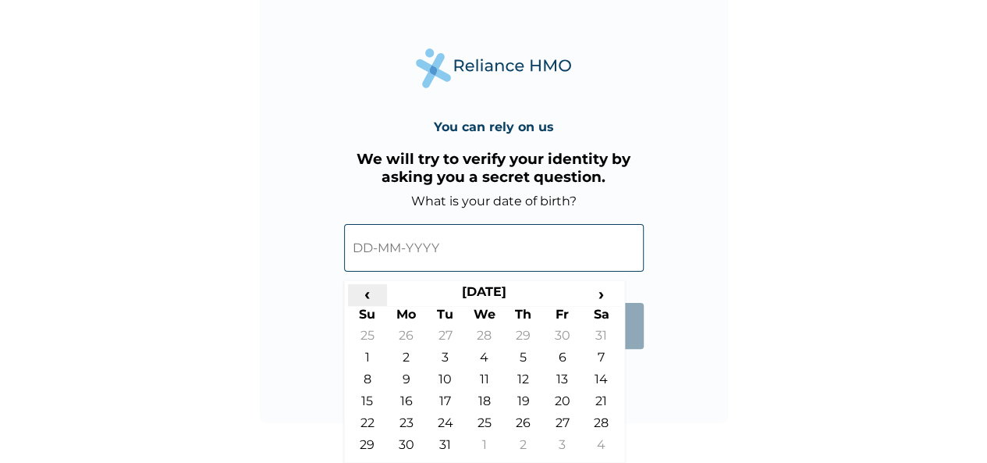
click at [375, 297] on span "‹" at bounding box center [367, 294] width 39 height 20
click at [374, 297] on span "‹" at bounding box center [367, 294] width 39 height 20
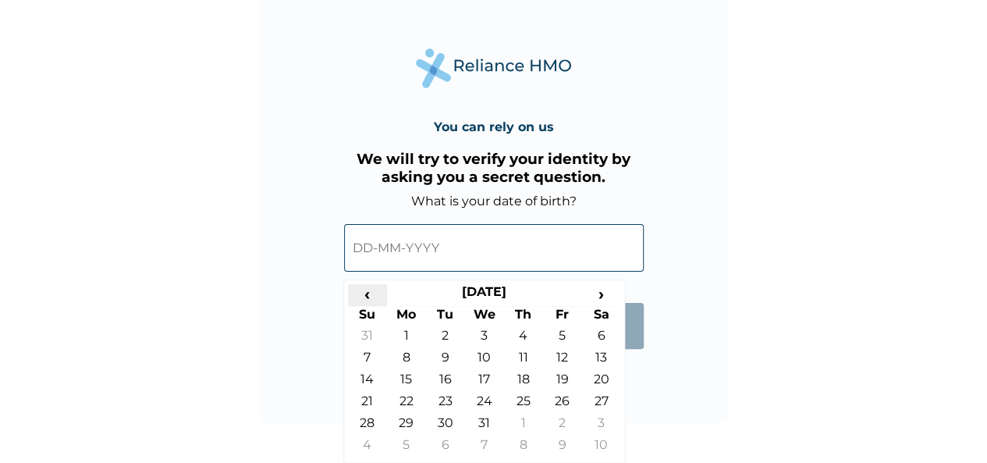
click at [374, 297] on span "‹" at bounding box center [367, 294] width 39 height 20
click at [500, 290] on th "July 1994" at bounding box center [484, 295] width 195 height 22
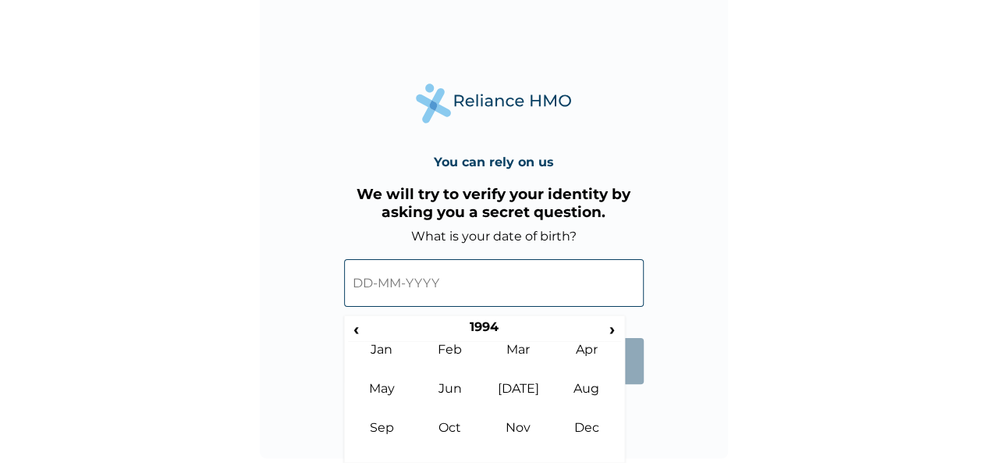
scroll to position [9, 0]
click at [482, 327] on th "1994" at bounding box center [484, 331] width 240 height 22
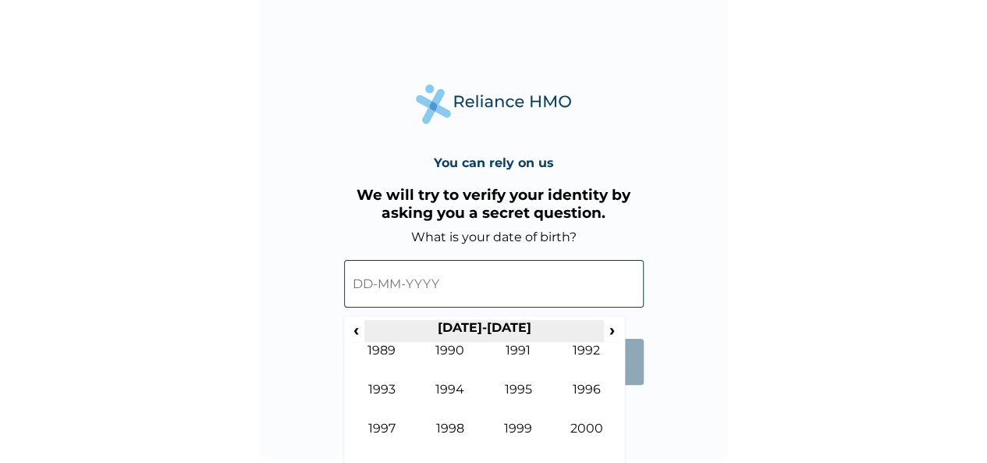
click at [459, 324] on th "1990-1999" at bounding box center [484, 331] width 240 height 22
drag, startPoint x: 464, startPoint y: 325, endPoint x: 453, endPoint y: 295, distance: 32.3
click at [464, 325] on th "1990-1999" at bounding box center [484, 331] width 240 height 22
click at [448, 286] on input "text" at bounding box center [494, 284] width 300 height 48
click at [353, 329] on span "‹" at bounding box center [356, 330] width 16 height 20
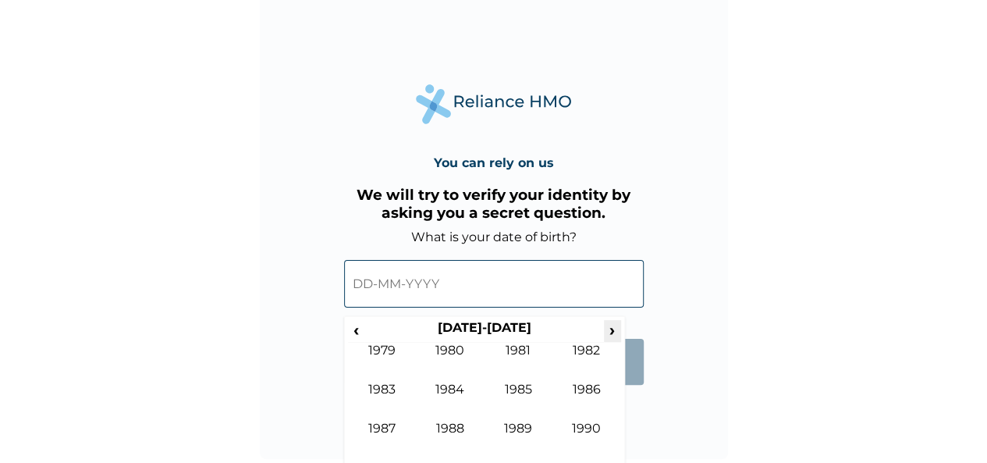
click at [613, 329] on span "›" at bounding box center [612, 330] width 17 height 20
click at [638, 421] on div "You can rely on us We will try to verify your identity by asking you a secret q…" at bounding box center [494, 225] width 468 height 468
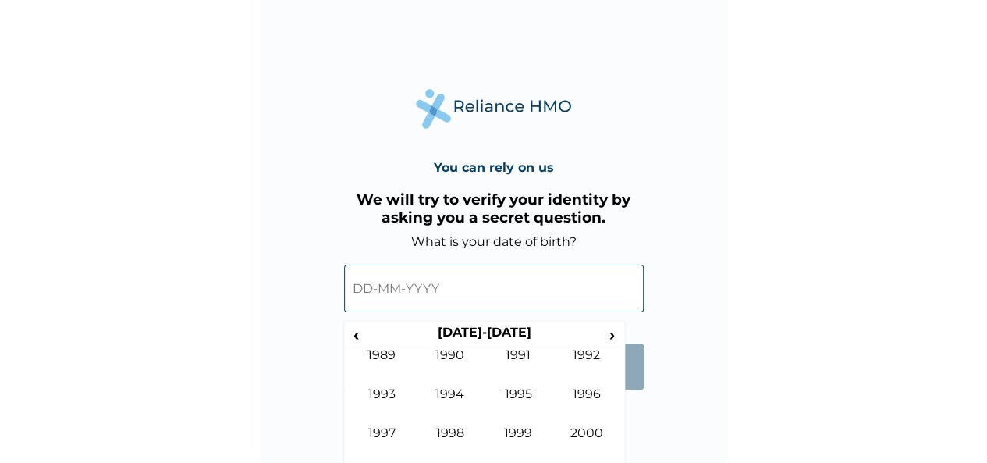
click at [637, 425] on div "You can rely on us We will try to verify your identity by asking you a secret q…" at bounding box center [494, 229] width 468 height 468
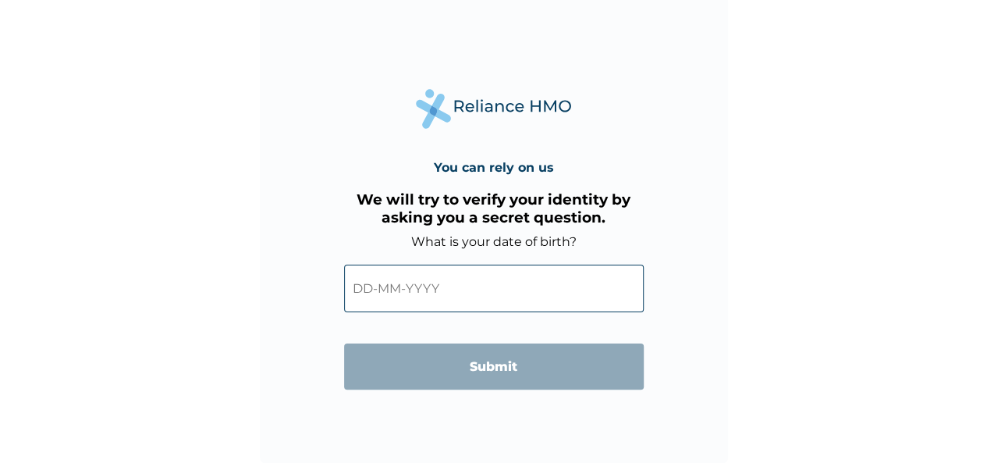
scroll to position [9, 0]
click at [467, 300] on input "text" at bounding box center [494, 288] width 300 height 48
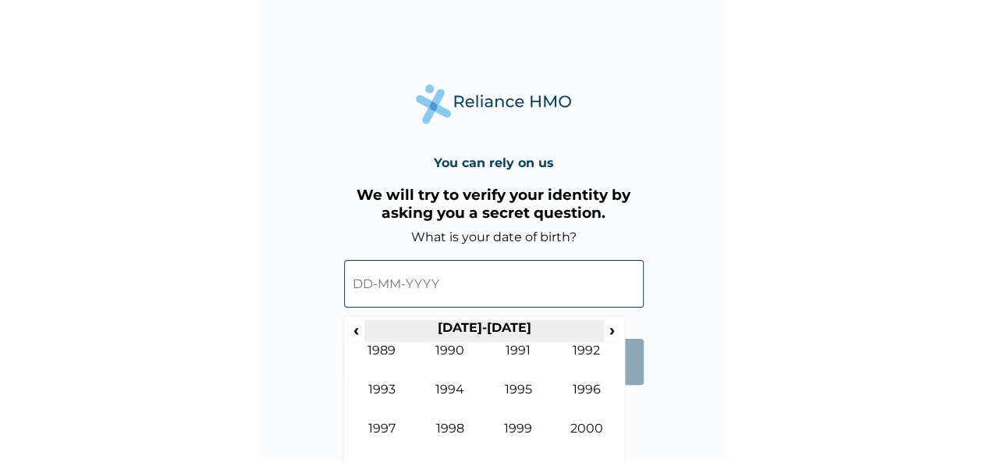
click at [480, 334] on th "1990-1999" at bounding box center [484, 331] width 240 height 22
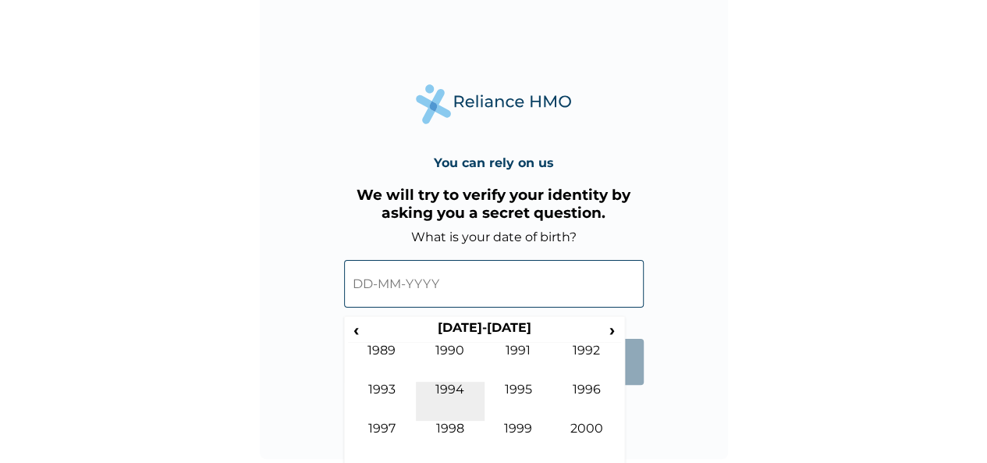
click at [449, 384] on td "1994" at bounding box center [450, 401] width 69 height 39
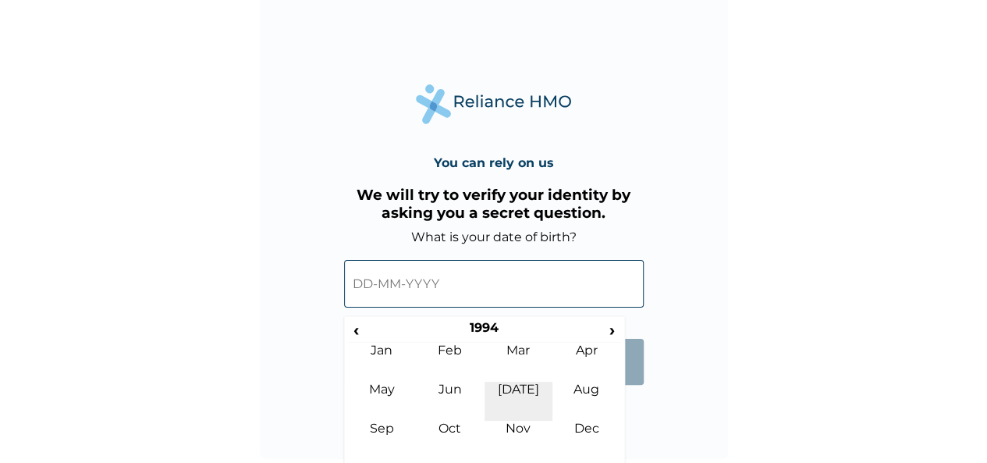
click at [519, 390] on td "Jul" at bounding box center [519, 401] width 69 height 39
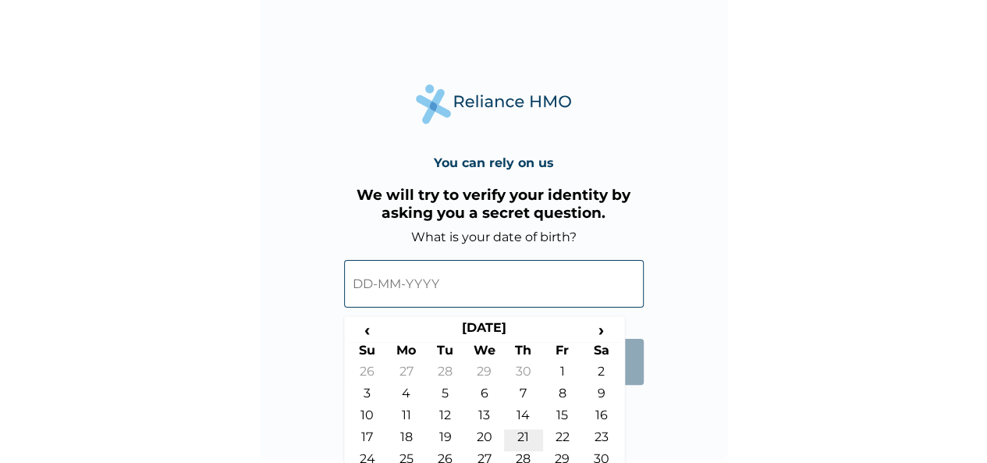
click at [524, 435] on td "21" at bounding box center [523, 440] width 39 height 22
type input "21-07-1994"
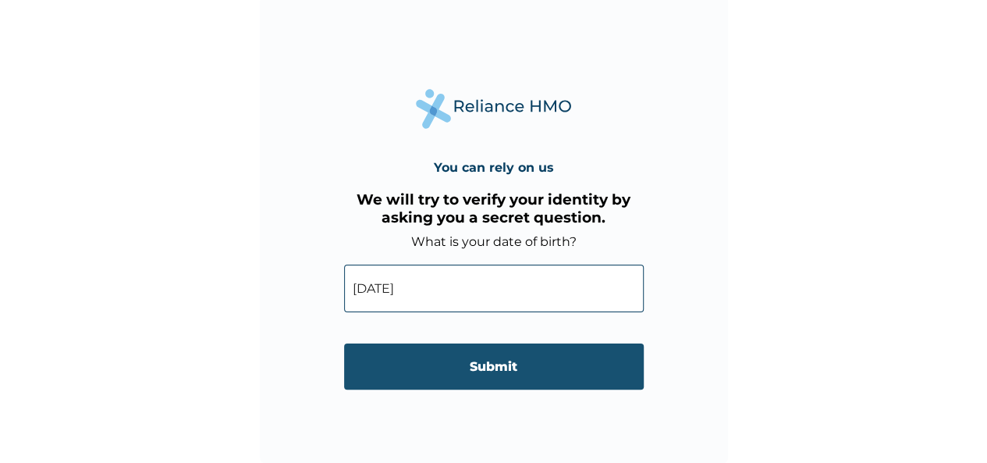
click at [473, 364] on input "Submit" at bounding box center [494, 366] width 300 height 46
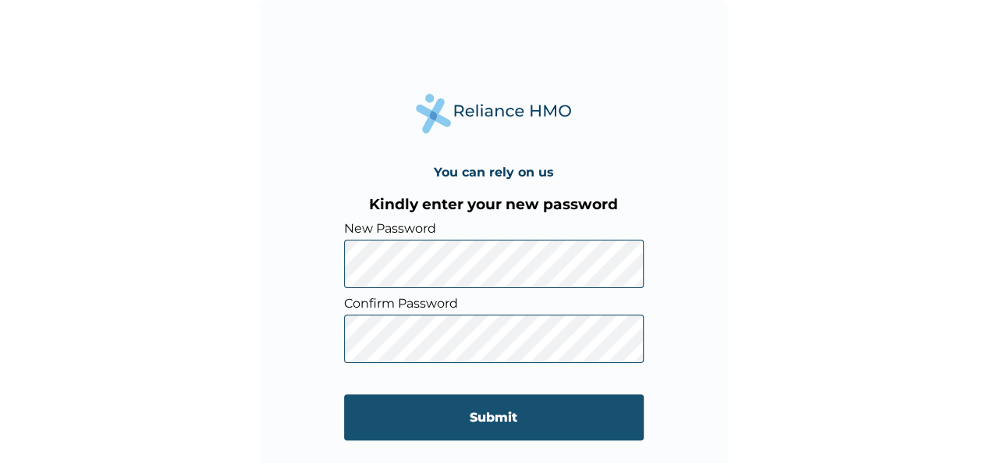
click at [499, 421] on input "Submit" at bounding box center [494, 417] width 300 height 46
click at [496, 420] on input "Submit" at bounding box center [494, 417] width 300 height 46
click at [501, 416] on input "Submit" at bounding box center [494, 417] width 300 height 46
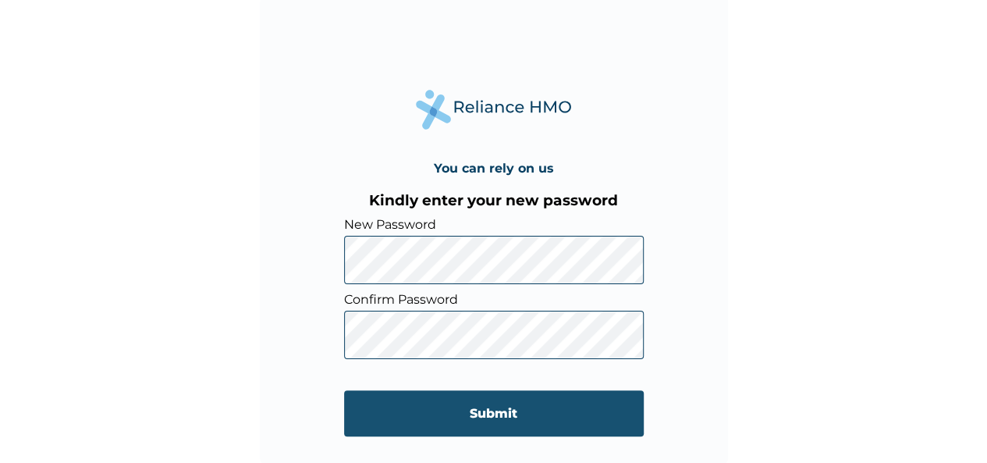
scroll to position [5, 0]
click at [503, 410] on input "Submit" at bounding box center [494, 412] width 300 height 46
click at [493, 406] on input "Submit" at bounding box center [494, 412] width 300 height 46
click at [492, 413] on input "Submit" at bounding box center [494, 412] width 300 height 46
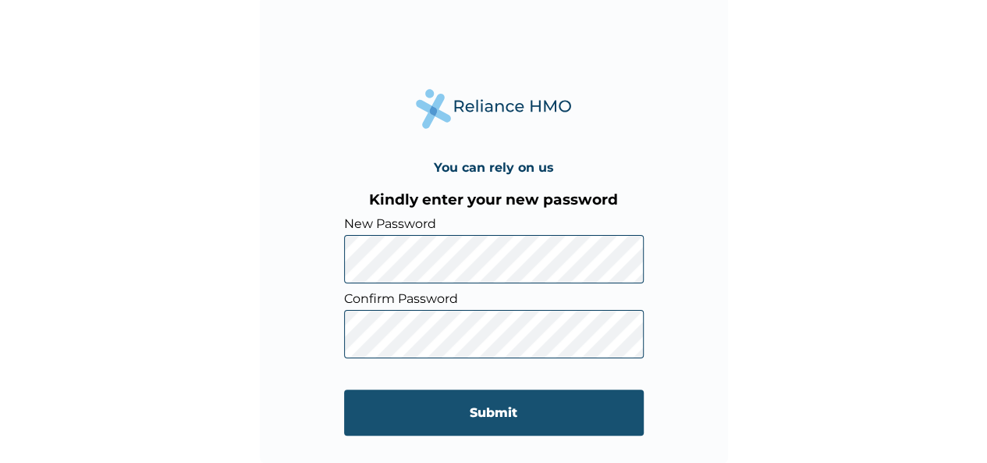
click at [492, 413] on input "Submit" at bounding box center [494, 412] width 300 height 46
click at [493, 414] on input "Submit" at bounding box center [494, 412] width 300 height 46
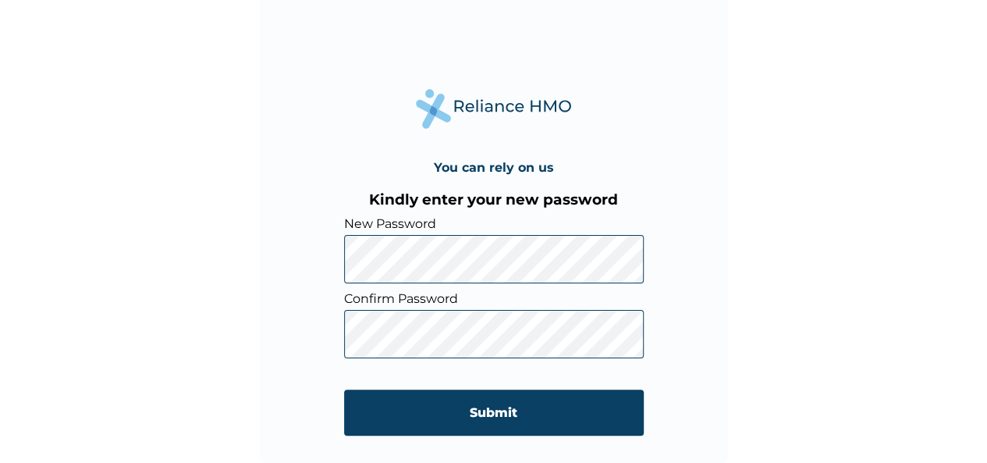
click at [265, 250] on div "You can rely on us Kindly enter your new password New Password Confirm Password…" at bounding box center [494, 229] width 468 height 468
click at [300, 272] on div "You can rely on us Kindly enter your new password New Password Confirm Password…" at bounding box center [494, 229] width 468 height 468
drag, startPoint x: 329, startPoint y: 271, endPoint x: 323, endPoint y: 185, distance: 86.0
click at [323, 185] on div "You can rely on us Kindly enter your new password New Password Confirm Password…" at bounding box center [494, 229] width 468 height 468
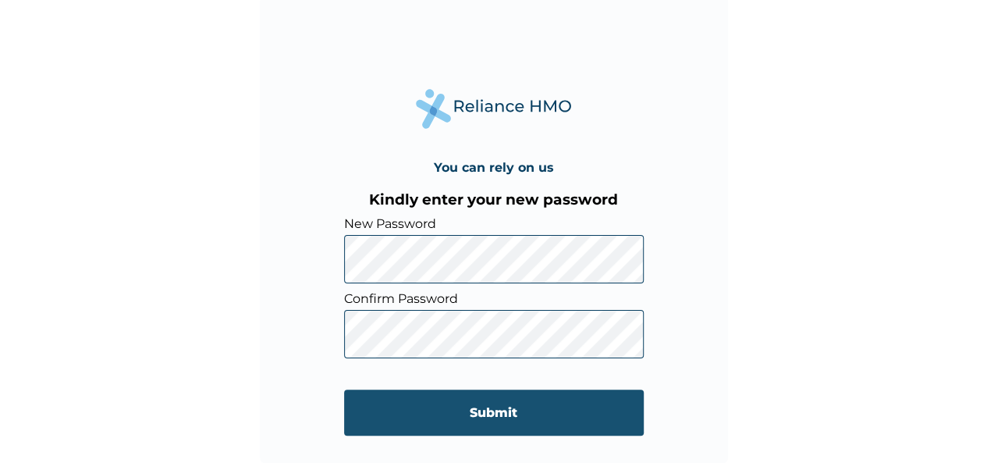
click at [501, 411] on input "Submit" at bounding box center [494, 412] width 300 height 46
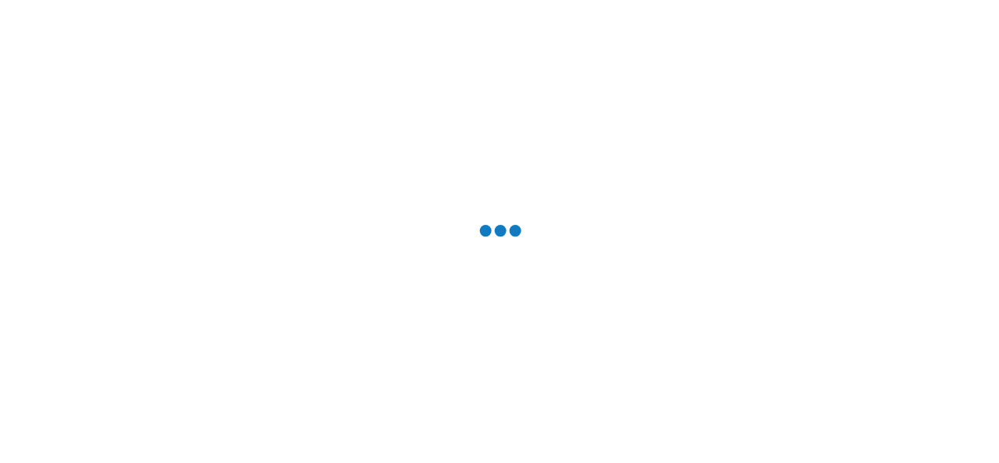
scroll to position [0, 0]
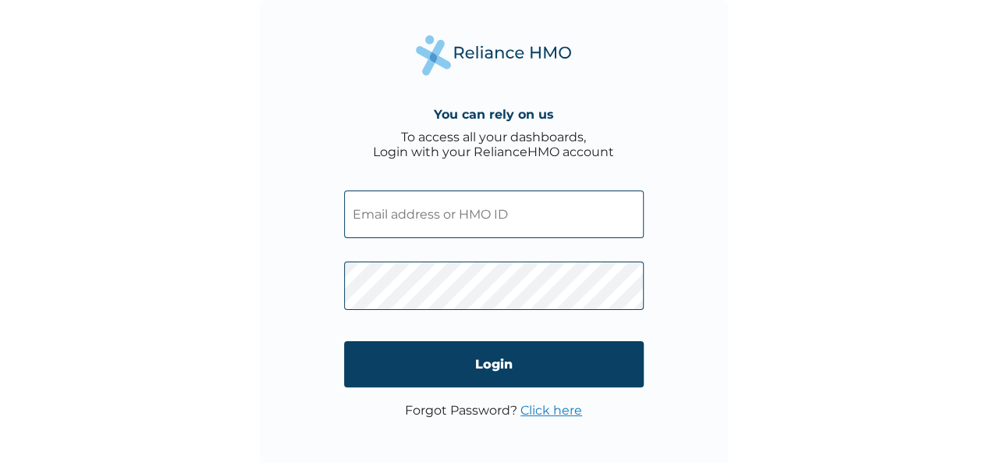
click at [428, 220] on input "text" at bounding box center [494, 214] width 300 height 48
paste input "NPM \10419\A"
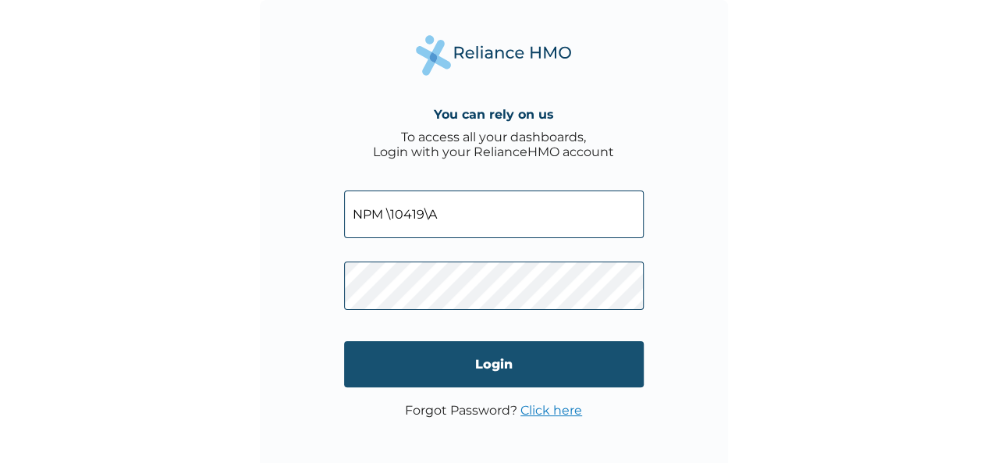
type input "NPM \10419\A"
click at [484, 369] on input "Login" at bounding box center [494, 364] width 300 height 46
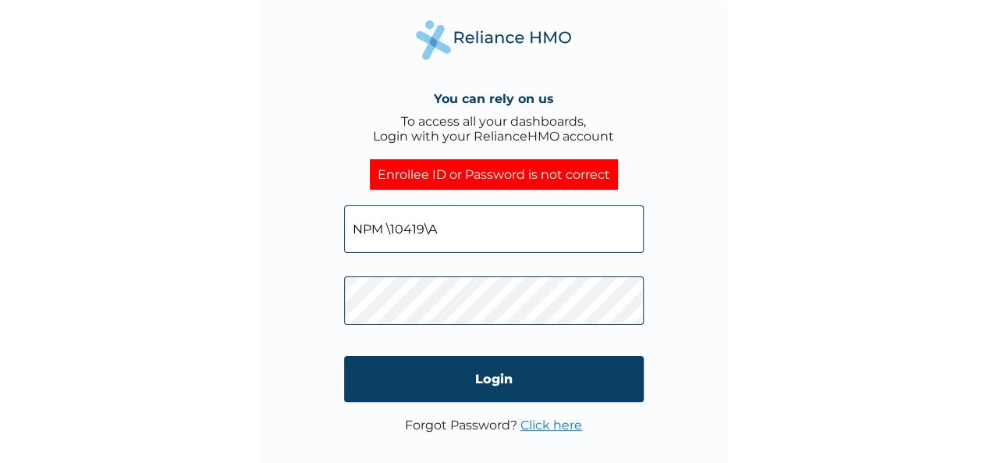
click at [464, 240] on input "NPM \10419\A" at bounding box center [494, 229] width 300 height 48
type input "N"
type input "r"
type input "R"
type input "[EMAIL_ADDRESS][DOMAIN_NAME]"
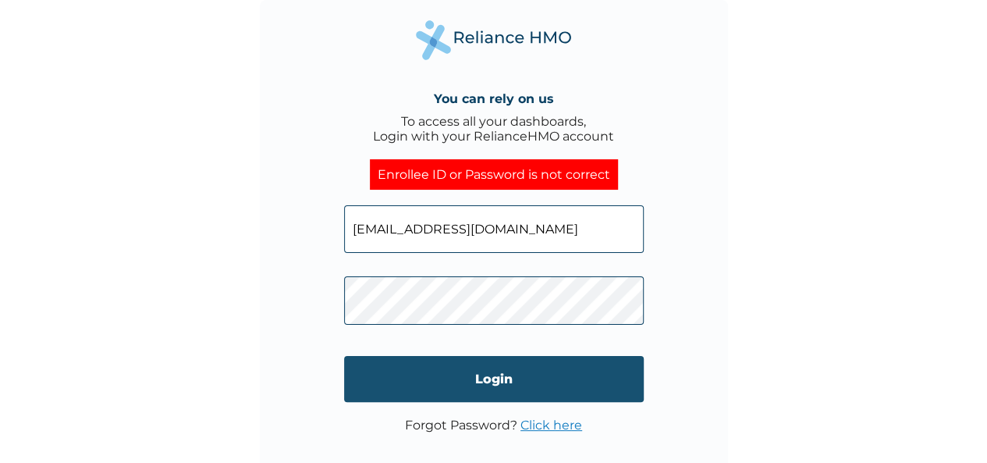
click at [487, 381] on input "Login" at bounding box center [494, 379] width 300 height 46
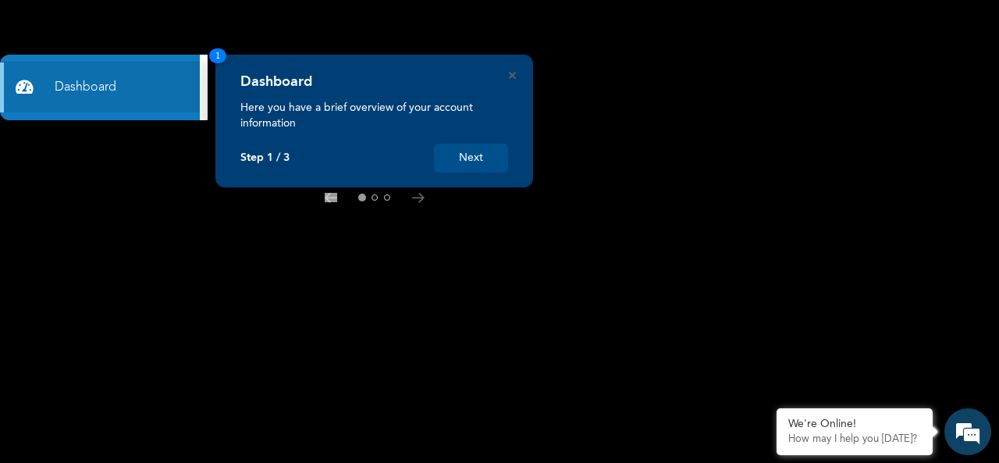
click at [474, 151] on button "Next" at bounding box center [471, 158] width 74 height 29
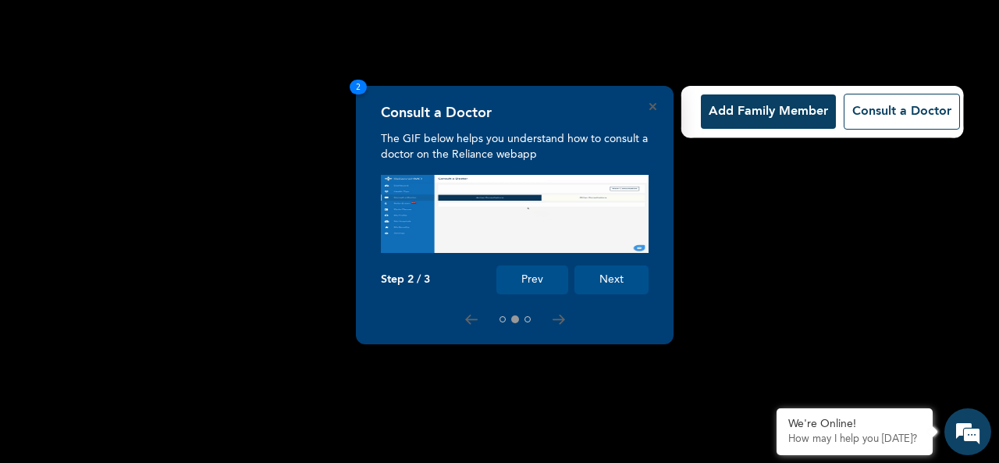
click at [616, 280] on button "Next" at bounding box center [611, 279] width 74 height 29
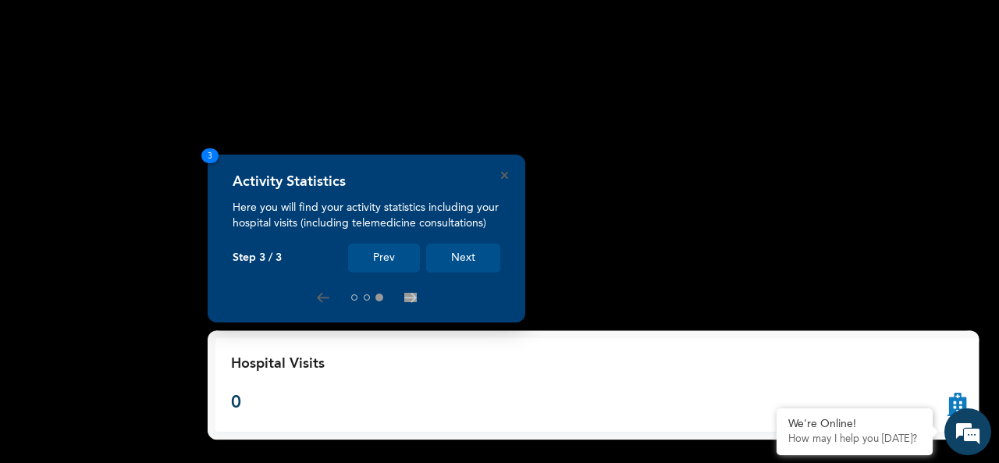
click at [461, 260] on button "Next" at bounding box center [463, 257] width 74 height 29
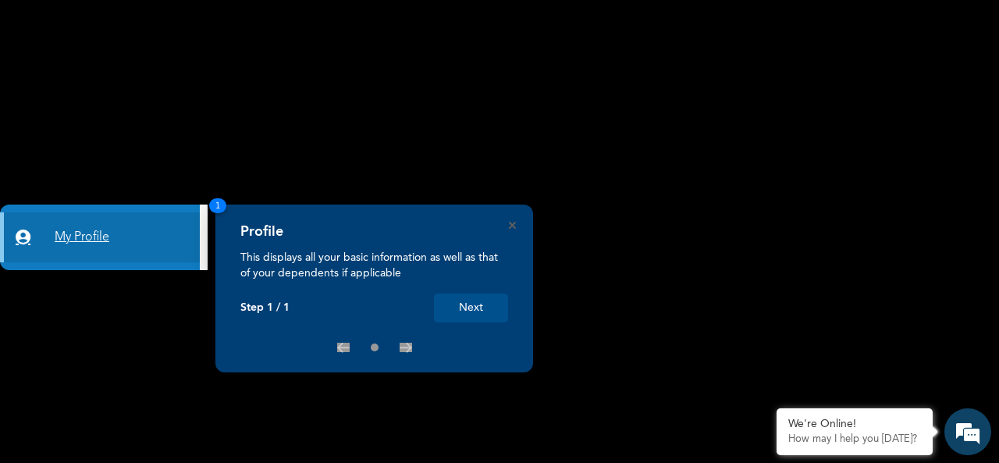
click at [142, 250] on link "My Profile" at bounding box center [100, 237] width 200 height 50
click at [81, 236] on link "My Profile" at bounding box center [100, 237] width 200 height 50
click at [507, 221] on div "Profile This displays all your basic information as well as that of your depend…" at bounding box center [374, 288] width 318 height 168
click at [484, 301] on button "Next" at bounding box center [471, 307] width 74 height 29
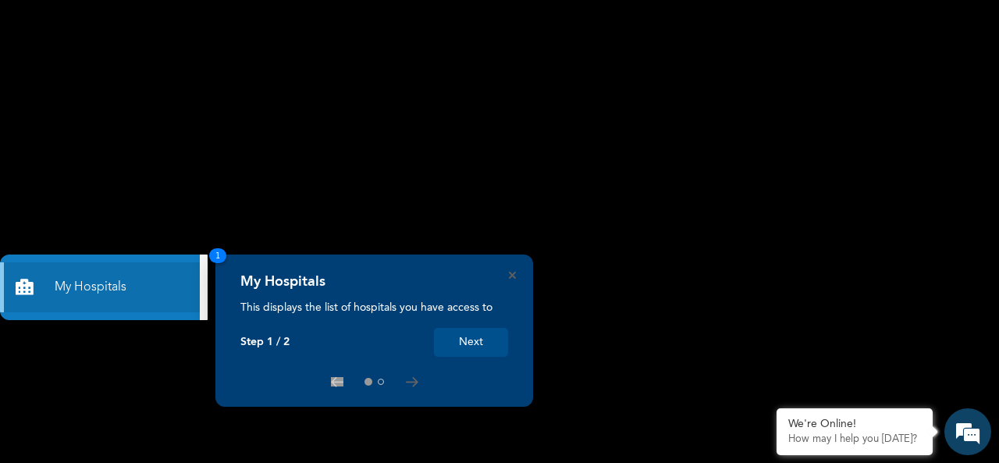
click at [481, 336] on button "Next" at bounding box center [471, 342] width 74 height 29
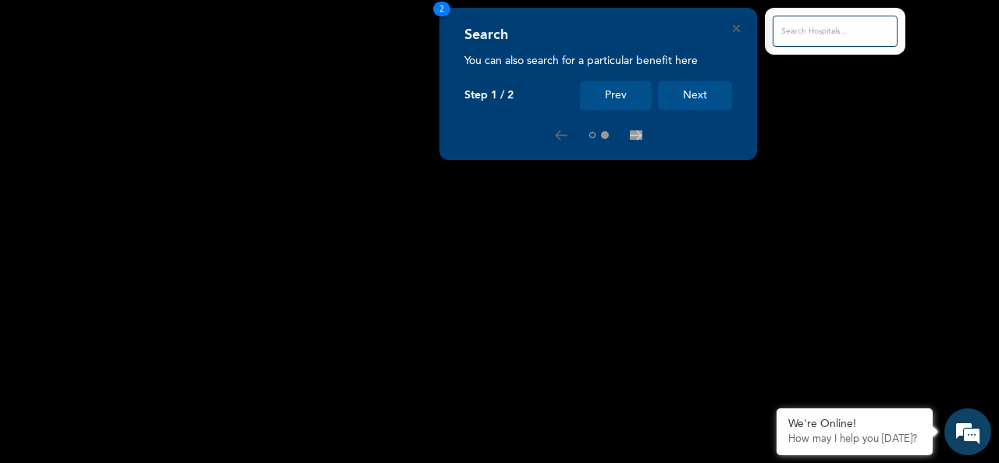
click at [688, 91] on button "Next" at bounding box center [695, 95] width 74 height 29
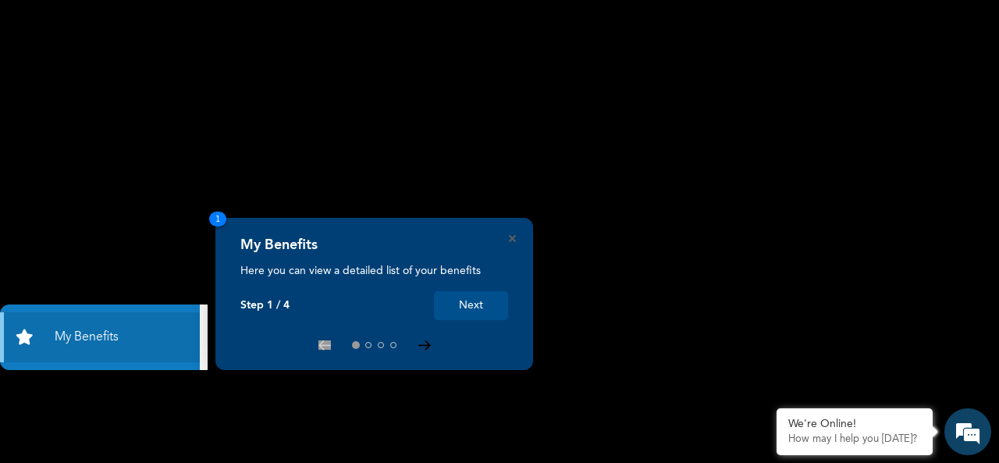
click at [421, 344] on icon at bounding box center [423, 345] width 11 height 9
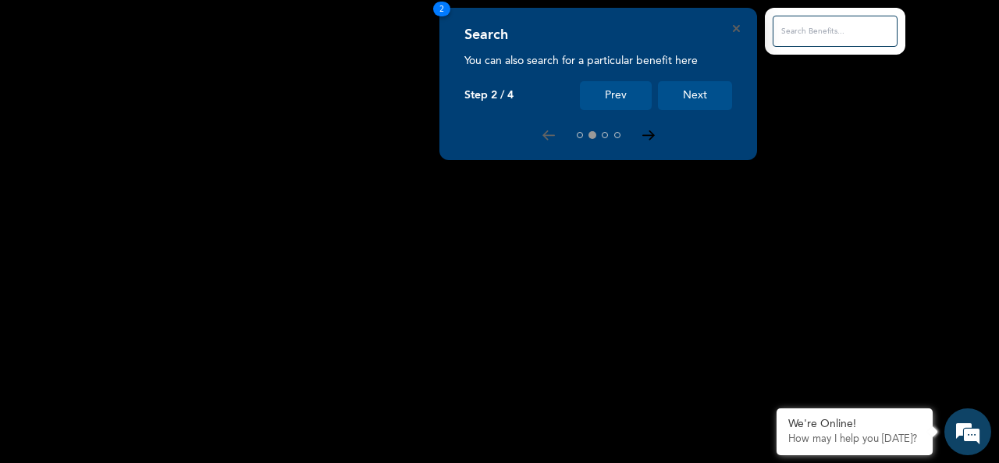
click at [654, 132] on icon at bounding box center [648, 135] width 12 height 10
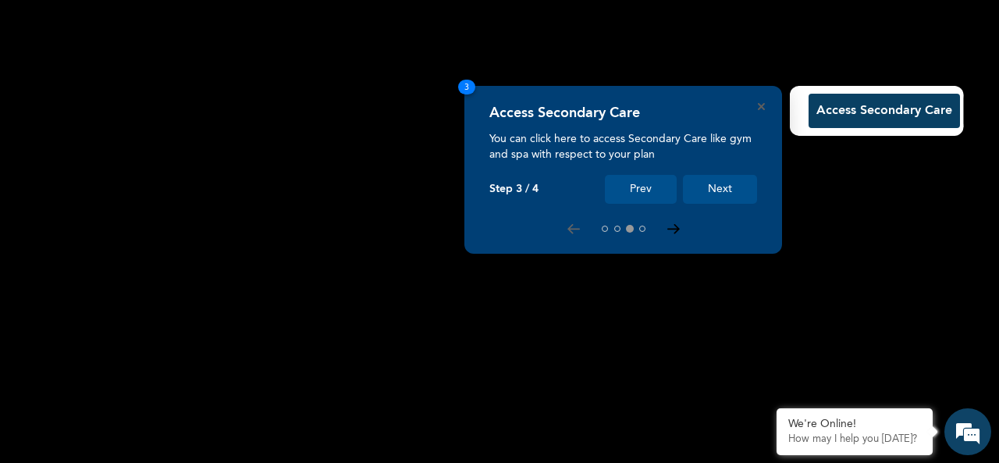
click at [673, 225] on icon at bounding box center [672, 229] width 11 height 9
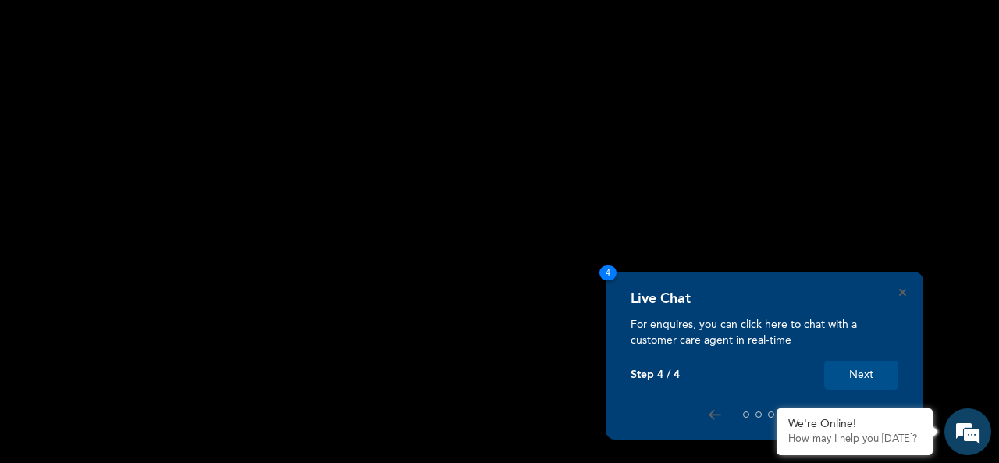
click at [707, 413] on div at bounding box center [765, 414] width 268 height 12
click at [707, 412] on div at bounding box center [765, 414] width 268 height 12
click at [879, 368] on button "Next" at bounding box center [861, 375] width 74 height 29
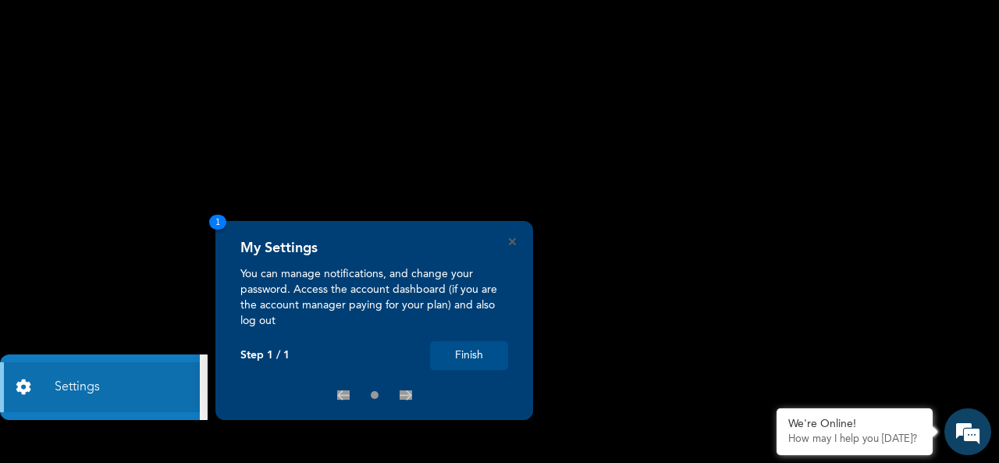
click at [467, 356] on button "Finish" at bounding box center [469, 355] width 78 height 29
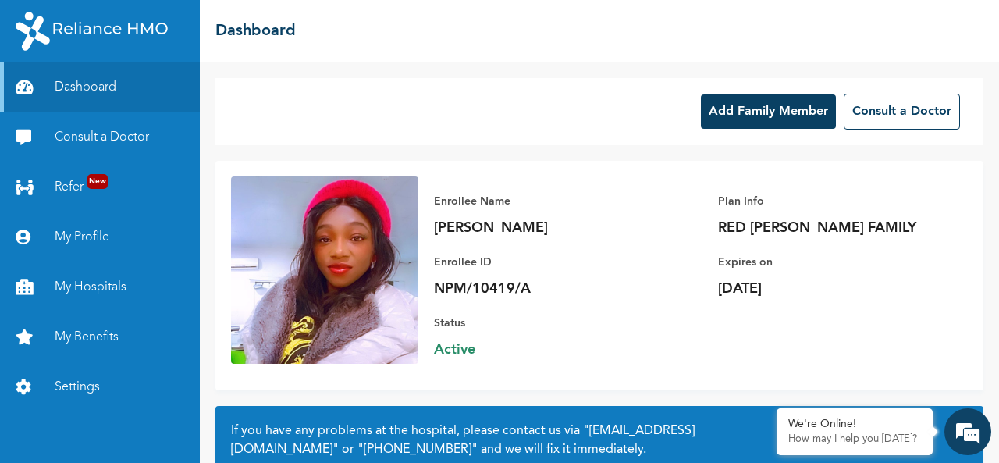
click at [748, 114] on button "Add Family Member" at bounding box center [768, 111] width 135 height 34
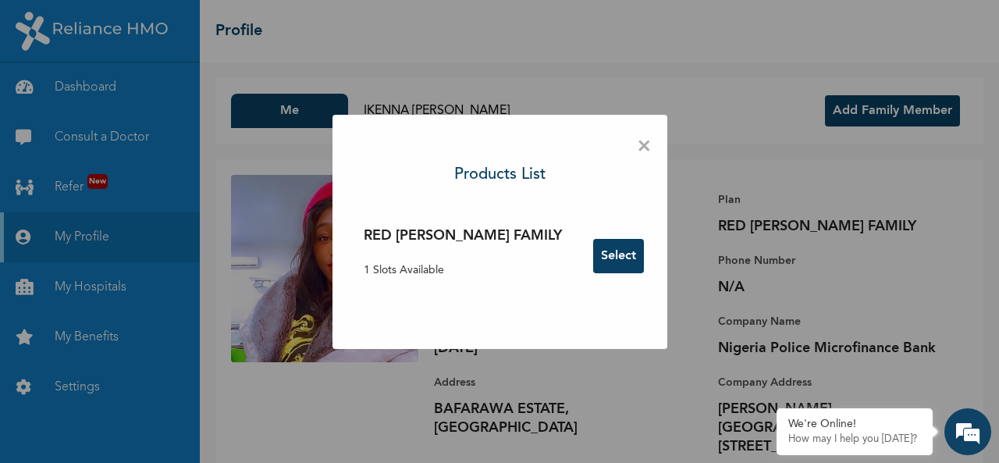
click at [593, 254] on button "Select" at bounding box center [618, 256] width 51 height 34
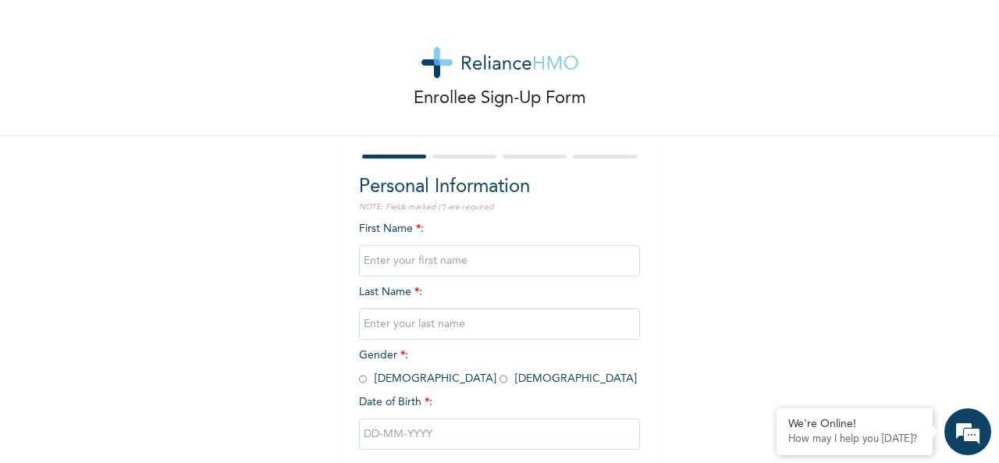
click at [383, 236] on div "First Name * : Last Name * : Gender * : [DEMOGRAPHIC_DATA] [DEMOGRAPHIC_DATA] D…" at bounding box center [499, 347] width 281 height 253
click at [396, 290] on span "Last Name * :" at bounding box center [499, 307] width 281 height 43
click at [385, 214] on div "Personal Information NOTE: Fields marked (*) are required First Name * : Last N…" at bounding box center [499, 323] width 281 height 300
click at [471, 158] on div at bounding box center [499, 156] width 281 height 10
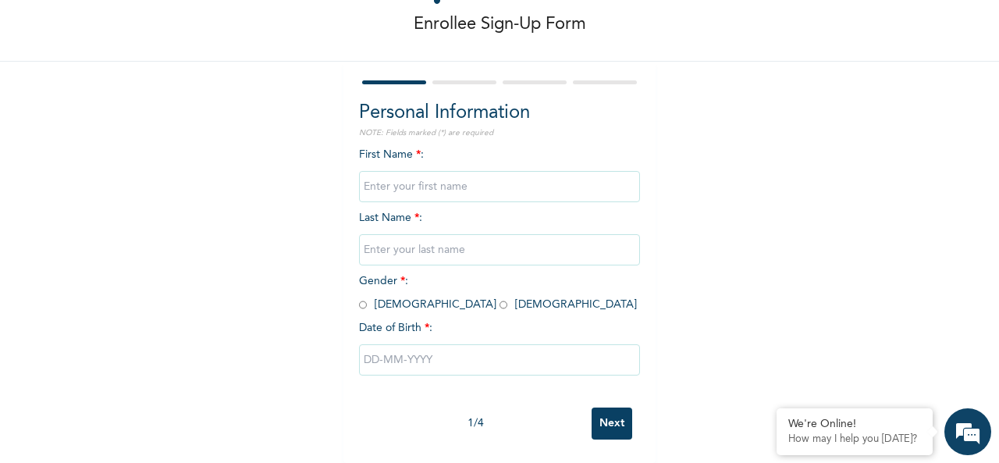
scroll to position [87, 0]
click at [359, 297] on input "radio" at bounding box center [363, 304] width 8 height 15
radio input "true"
click at [392, 349] on input "text" at bounding box center [499, 359] width 281 height 31
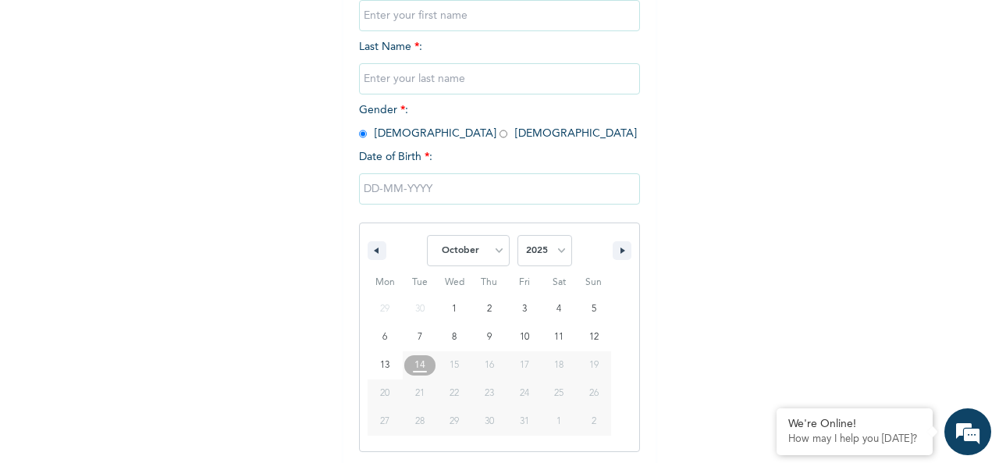
scroll to position [247, 0]
click at [371, 247] on icon "button" at bounding box center [375, 248] width 8 height 6
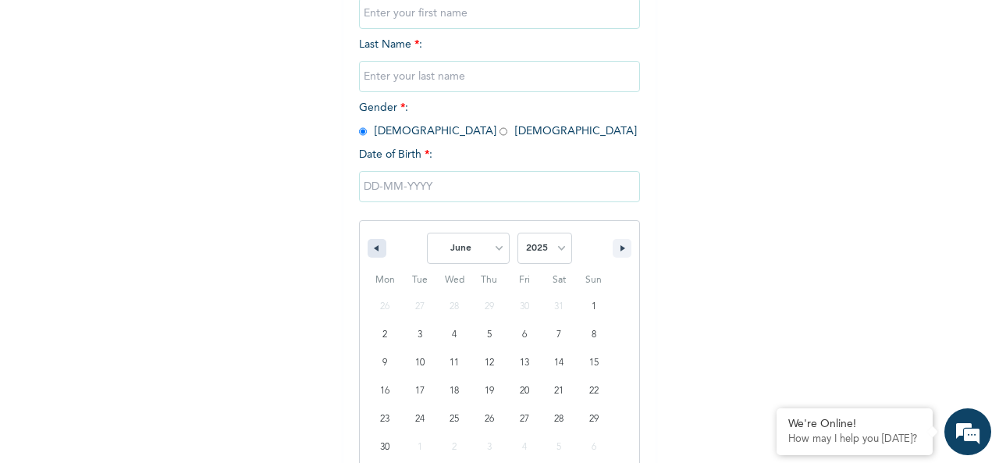
click at [371, 247] on icon "button" at bounding box center [375, 248] width 8 height 6
click at [620, 248] on icon "button" at bounding box center [624, 248] width 8 height 6
select select "3"
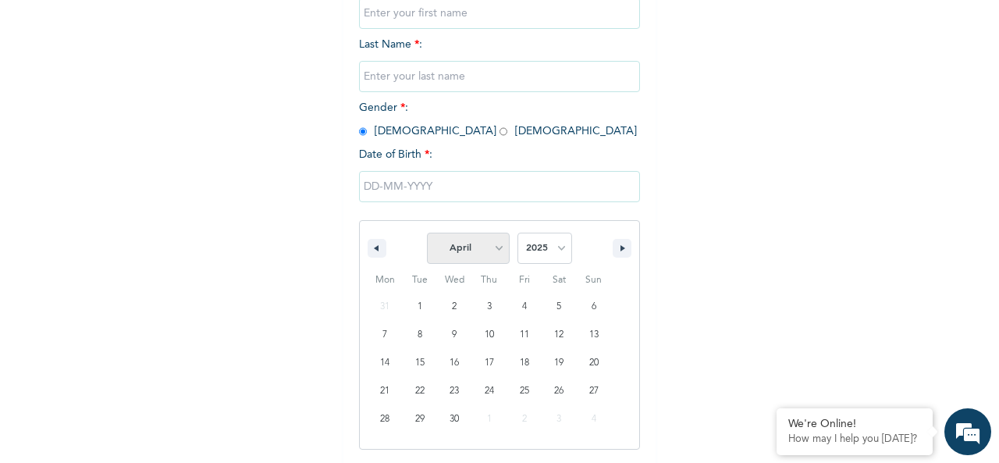
click at [496, 248] on select "January February March April May June July August September October November De…" at bounding box center [468, 248] width 83 height 31
click at [427, 234] on select "January February March April May June July August September October November De…" at bounding box center [468, 248] width 83 height 31
click at [396, 247] on span "January February March April May June July August September October November De…" at bounding box center [499, 248] width 211 height 47
click at [556, 248] on select "2025 2024 2023 2022 2021 2020 2019 2018 2017 2016 2015 2014 2013 2012 2011 2010…" at bounding box center [544, 248] width 55 height 31
click at [492, 249] on select "January February March April May June July August September October November De…" at bounding box center [468, 248] width 83 height 31
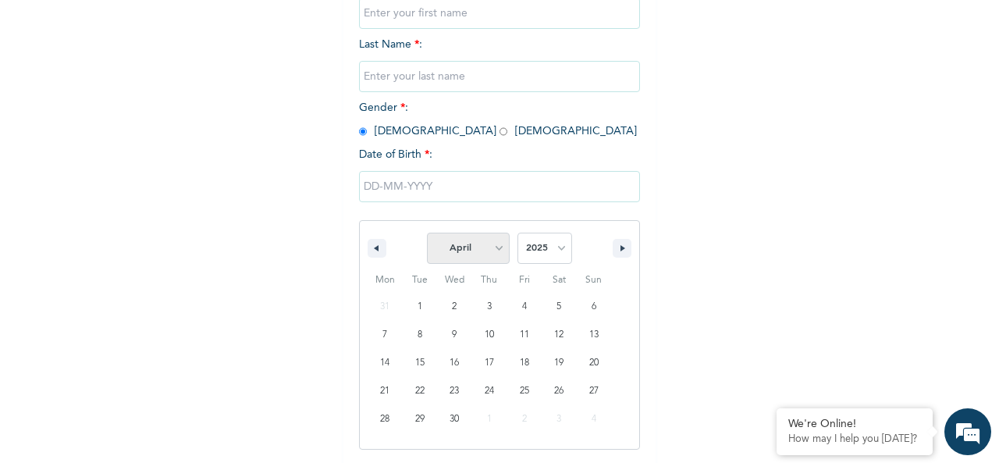
click at [492, 249] on select "January February March April May June July August September October November De…" at bounding box center [468, 248] width 83 height 31
click at [434, 191] on input "text" at bounding box center [499, 186] width 281 height 31
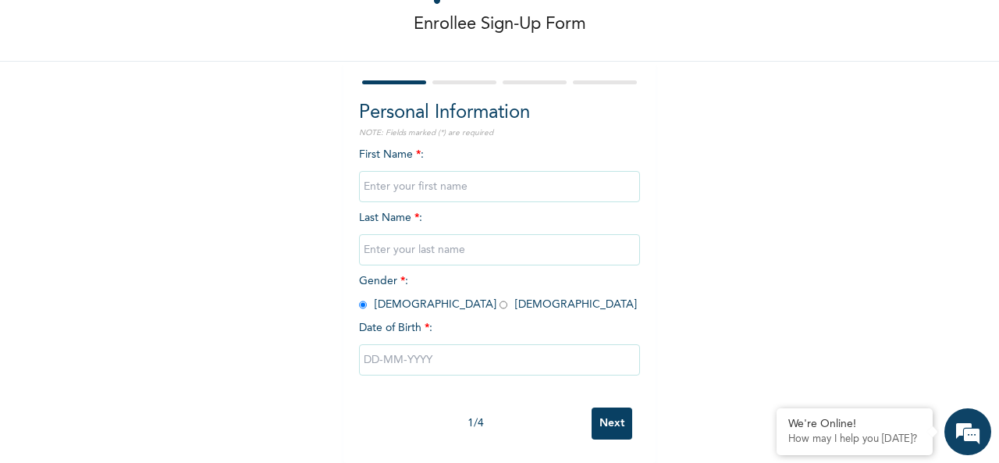
click at [414, 346] on input "text" at bounding box center [499, 359] width 281 height 31
select select "9"
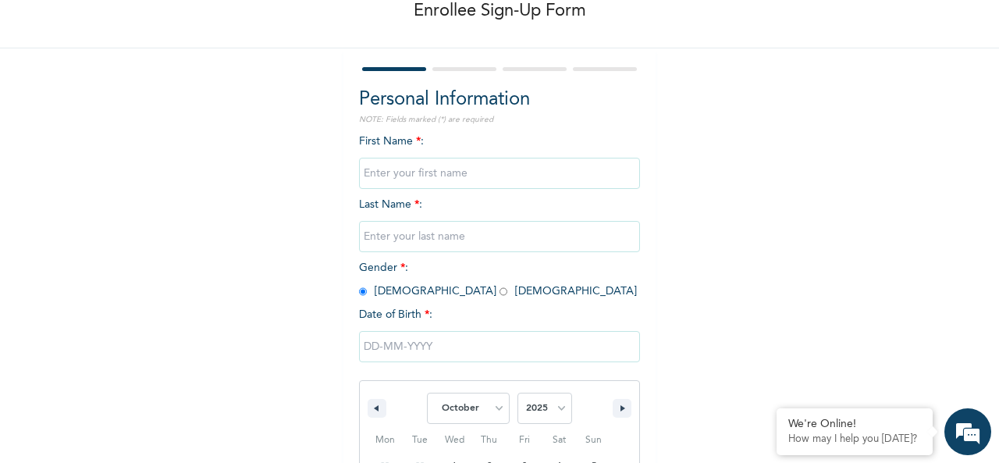
scroll to position [247, 0]
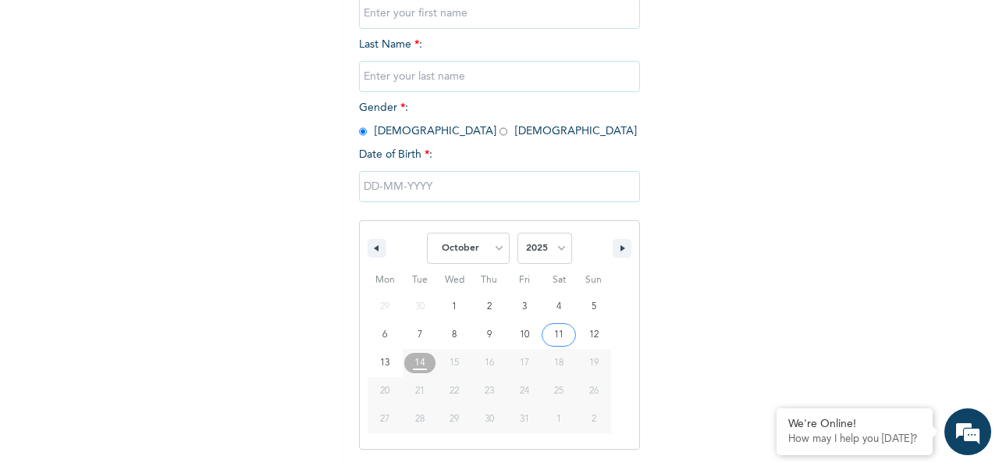
type input "10/11/2025"
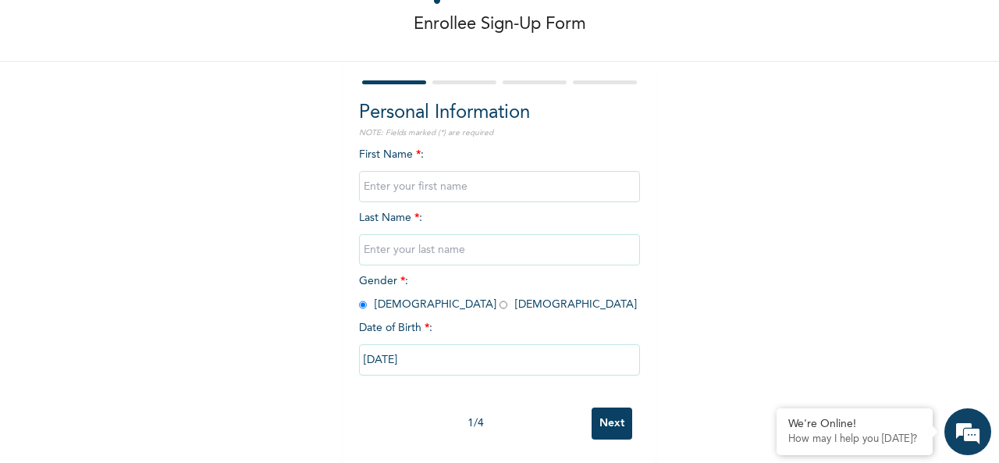
click at [370, 350] on input "10/11/2025" at bounding box center [499, 359] width 281 height 31
select select "9"
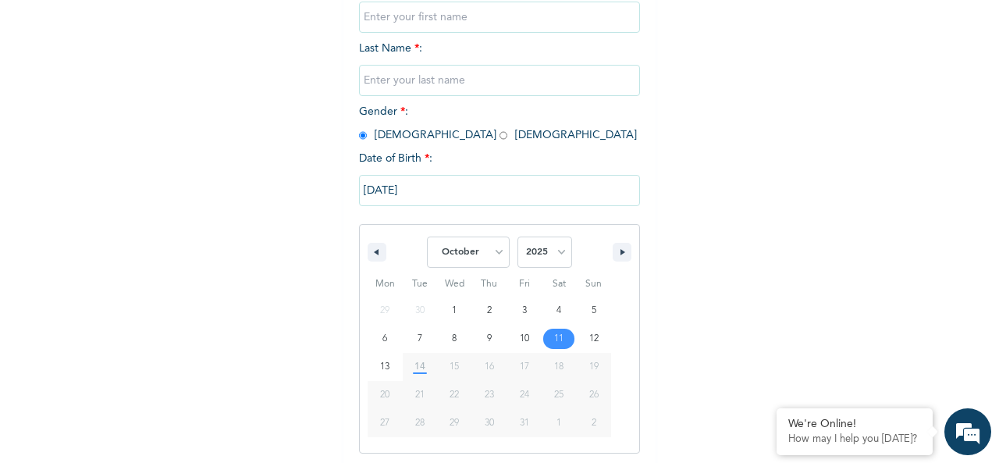
scroll to position [247, 0]
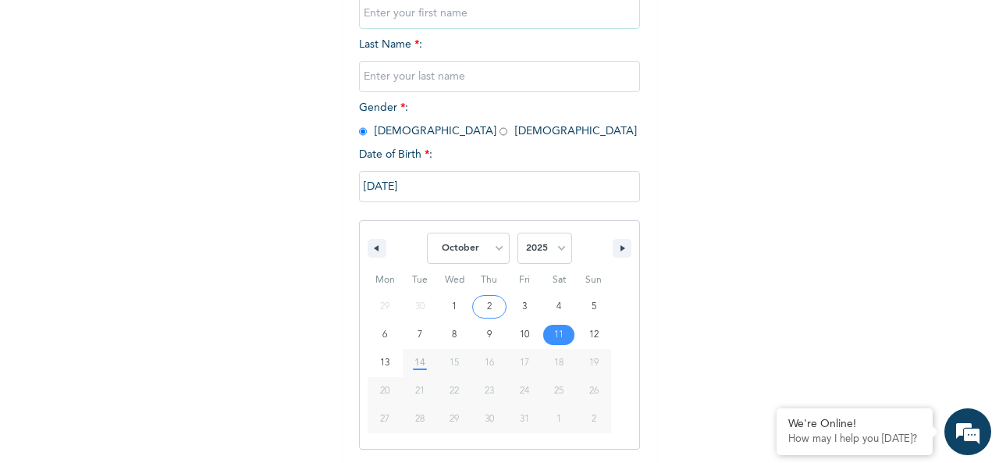
click at [370, 183] on input "10/11/2025" at bounding box center [499, 186] width 281 height 31
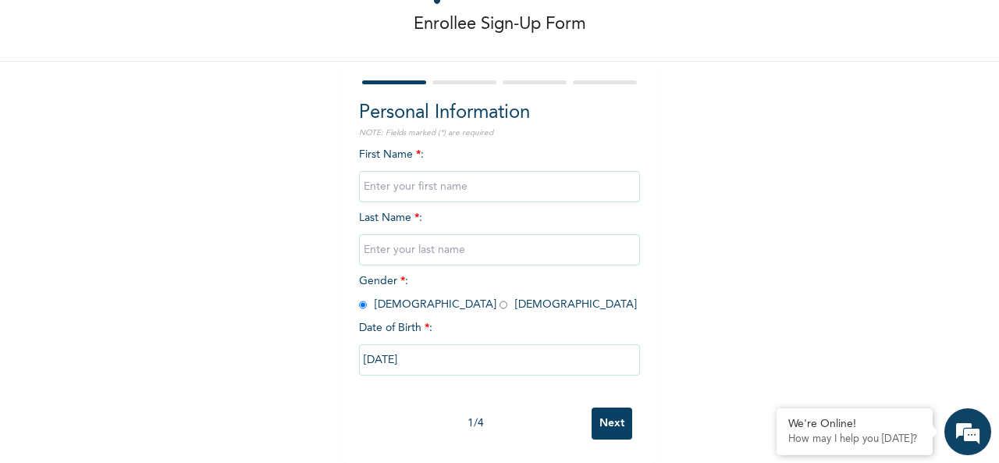
scroll to position [87, 0]
click at [367, 345] on input "10/11/2025" at bounding box center [499, 359] width 281 height 31
select select "9"
click at [393, 349] on input "10/11/2025" at bounding box center [499, 359] width 281 height 31
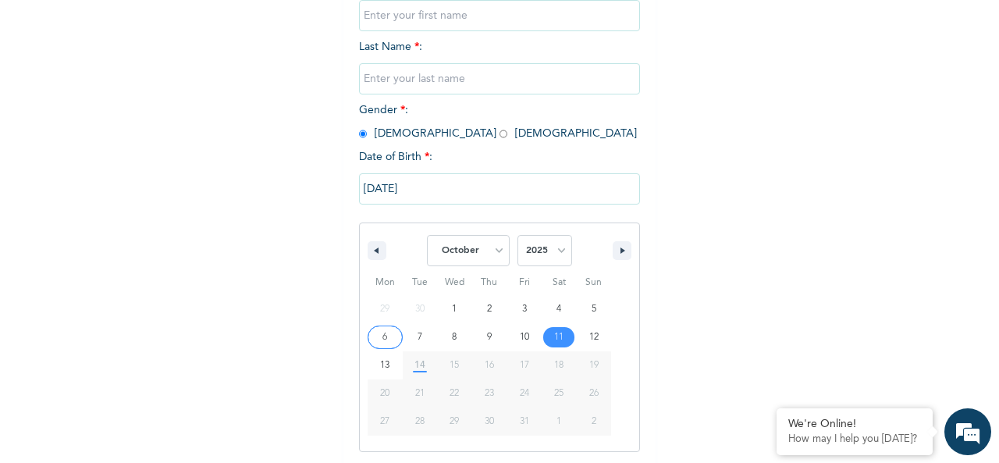
scroll to position [247, 0]
click at [620, 251] on icon "button" at bounding box center [624, 248] width 8 height 6
click at [371, 250] on icon "button" at bounding box center [375, 248] width 8 height 6
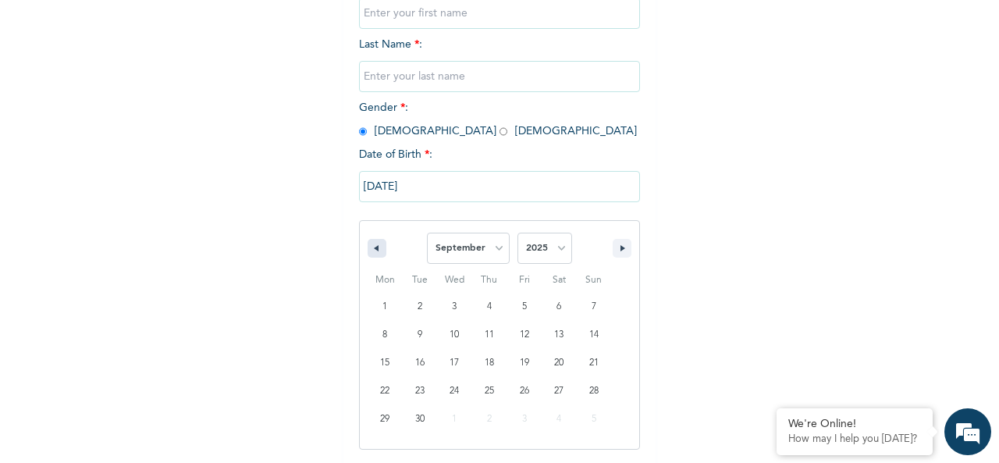
click at [371, 250] on icon "button" at bounding box center [375, 248] width 8 height 6
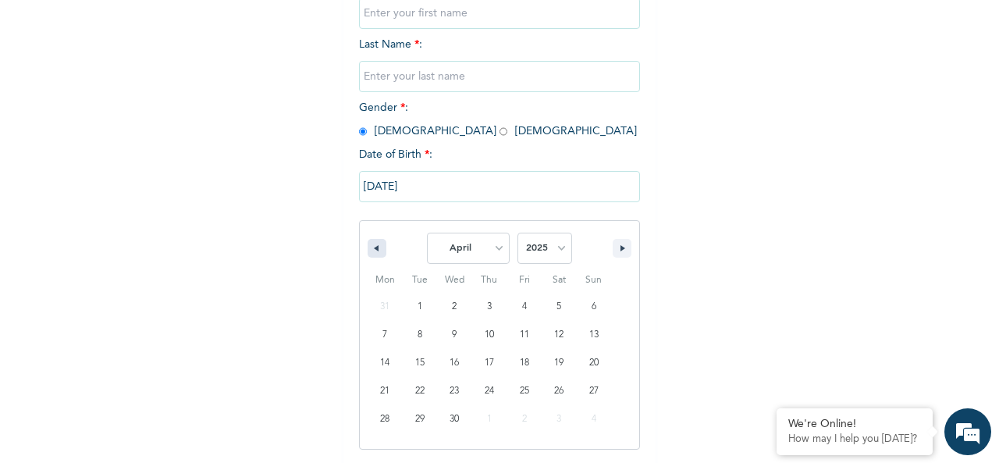
click at [371, 250] on icon "button" at bounding box center [375, 248] width 8 height 6
click at [613, 250] on button "button" at bounding box center [622, 248] width 19 height 19
select select "3"
type input "04/11/2025"
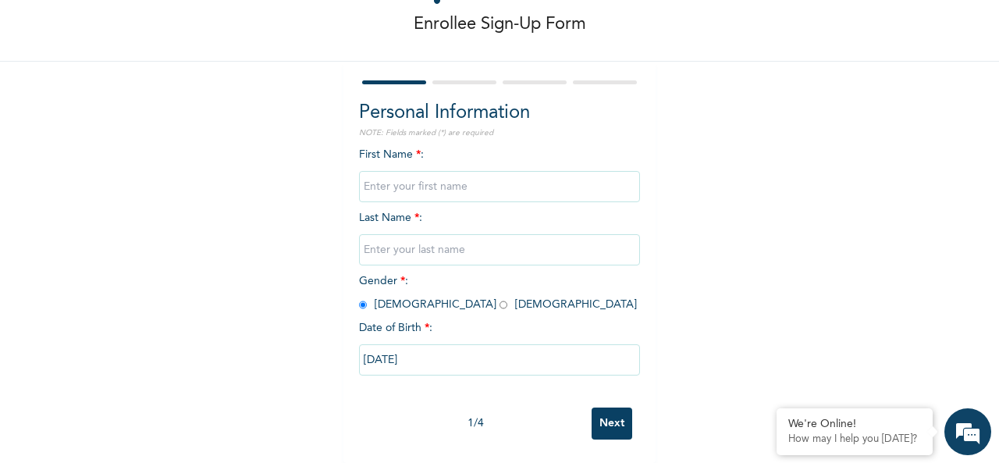
click at [395, 177] on input "text" at bounding box center [499, 186] width 281 height 31
type input "h"
type input "HEZEKIAH"
click at [393, 241] on input "text" at bounding box center [499, 249] width 281 height 31
type input "IKENNA"
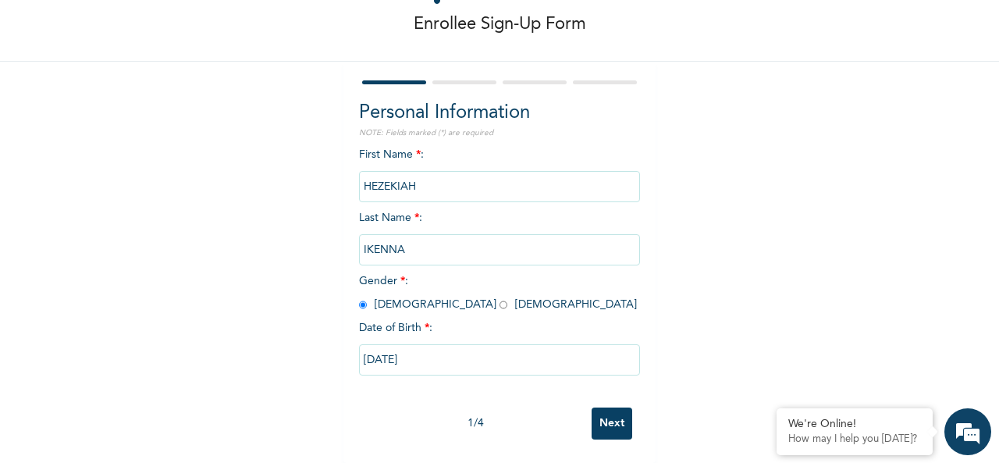
click at [619, 408] on input "Next" at bounding box center [612, 423] width 41 height 32
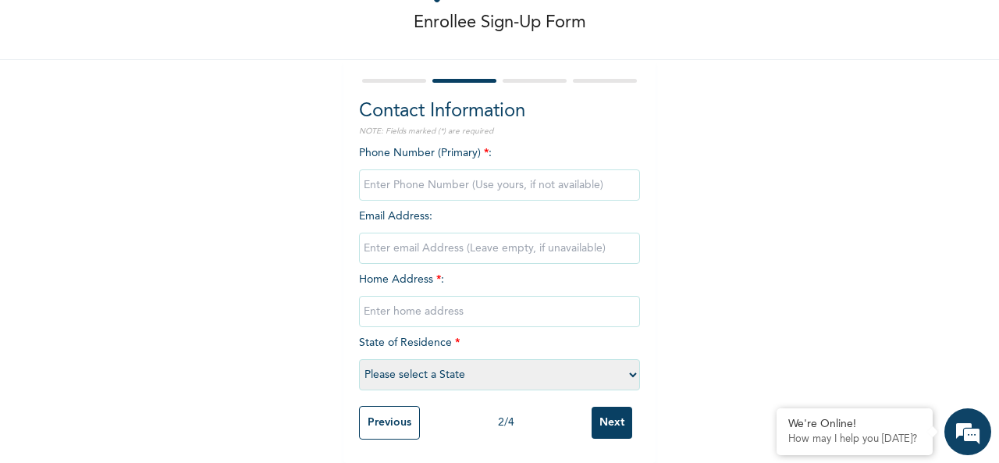
click at [385, 174] on input "phone" at bounding box center [499, 184] width 281 height 31
type input "08130724810"
click at [385, 237] on input "email" at bounding box center [499, 248] width 281 height 31
type input "R"
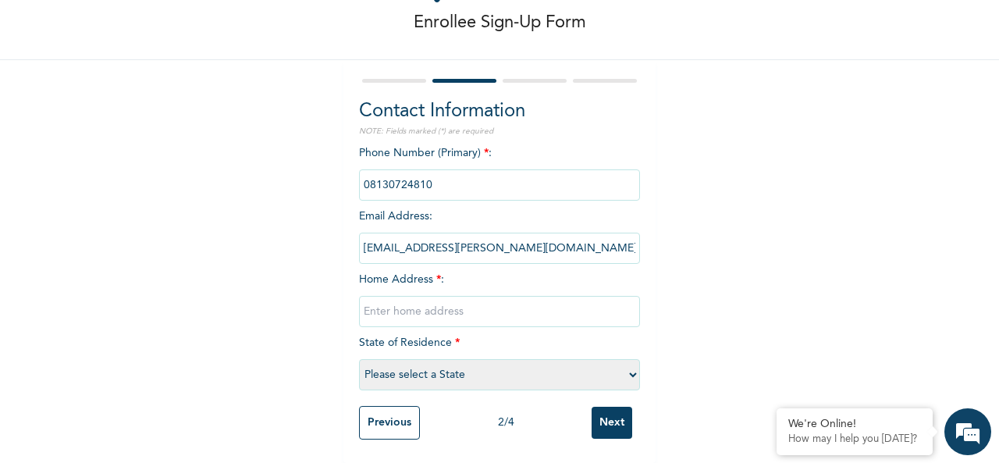
type input "rosemaryzabura4810@gail.com"
click at [418, 304] on input "text" at bounding box center [499, 311] width 281 height 31
click at [362, 299] on input "bafarawa Estate" at bounding box center [499, 311] width 281 height 31
click at [456, 308] on input "Bafarawa Estate" at bounding box center [499, 311] width 281 height 31
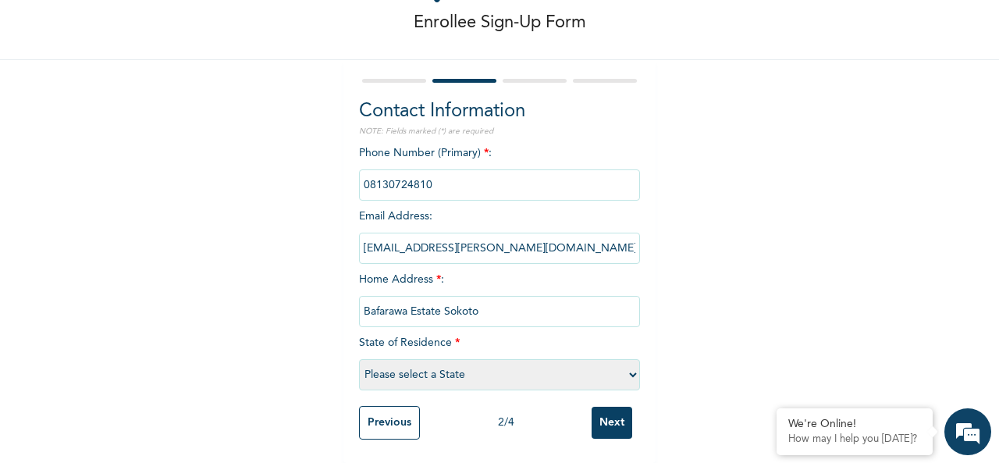
type input "Bafarawa Estate Sokoto"
click at [414, 344] on div "Phone Number (Primary) * : Email Address : rosemaryzabura4810@gail.com Home Add…" at bounding box center [499, 271] width 281 height 253
click at [386, 337] on span "State of Residence * Please select a State Abia Abuja (FCT) Adamawa Akwa Ibom A…" at bounding box center [499, 358] width 281 height 43
click at [406, 367] on select "Please select a State Abia Abuja (FCT) Adamawa Akwa Ibom Anambra Bauchi Bayelsa…" at bounding box center [499, 374] width 281 height 31
select select "15"
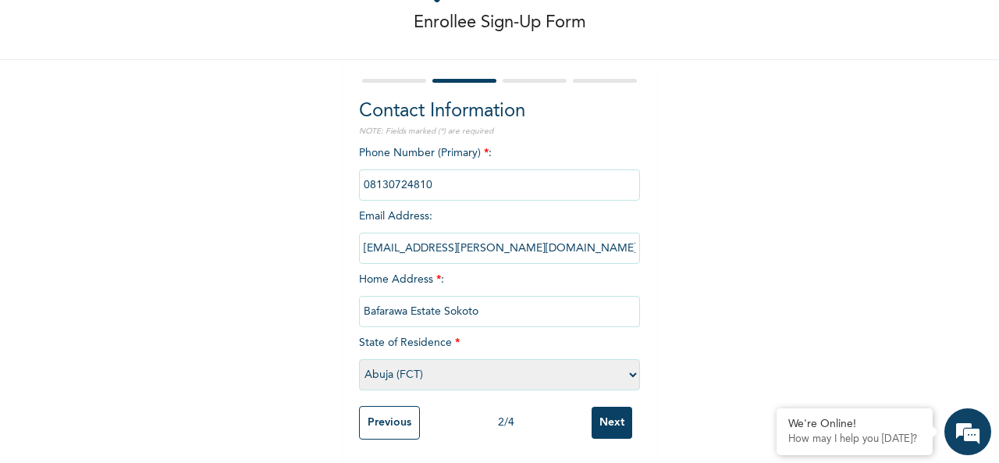
click at [359, 359] on select "Please select a State Abia Abuja (FCT) Adamawa Akwa Ibom Anambra Bauchi Bayelsa…" at bounding box center [499, 374] width 281 height 31
click at [487, 296] on input "Bafarawa Estate Sokoto" at bounding box center [499, 311] width 281 height 31
click at [488, 296] on input "Bafarawa Estate Sokoto" at bounding box center [499, 311] width 281 height 31
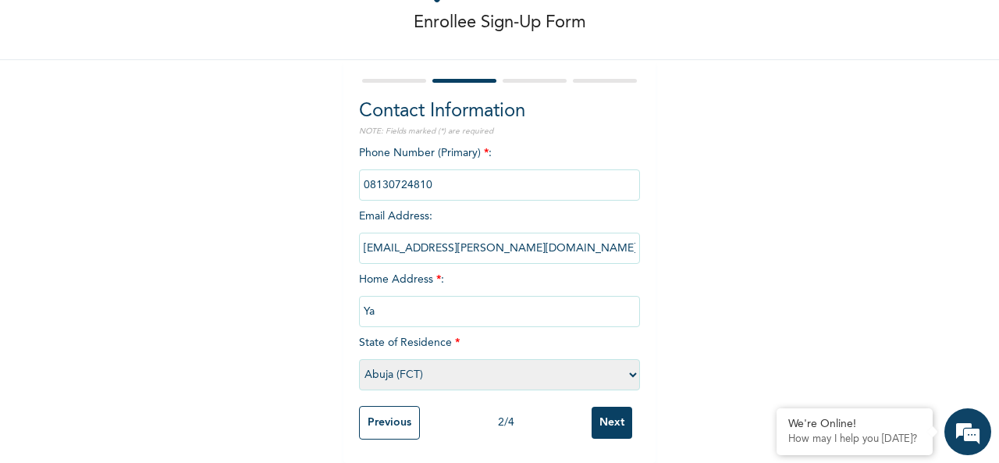
type input "Y"
click at [480, 302] on input "Bafarawa estate No76B sokoto" at bounding box center [499, 311] width 281 height 31
click at [517, 302] on input "Bafarawa estate No76B Sokoto" at bounding box center [499, 311] width 281 height 31
type input "Bafarawa estate No76B Sokoto"
click at [423, 360] on select "Please select a State Abia Abuja (FCT) Adamawa Akwa Ibom Anambra Bauchi Bayelsa…" at bounding box center [499, 374] width 281 height 31
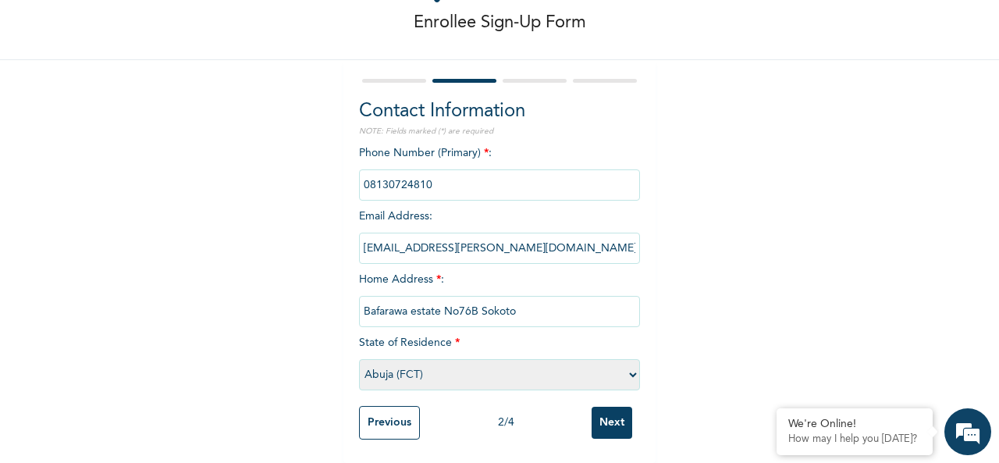
select select "34"
click at [359, 359] on select "Please select a State Abia Abuja (FCT) Adamawa Akwa Ibom Anambra Bauchi Bayelsa…" at bounding box center [499, 374] width 281 height 31
click at [610, 407] on input "Next" at bounding box center [612, 423] width 41 height 32
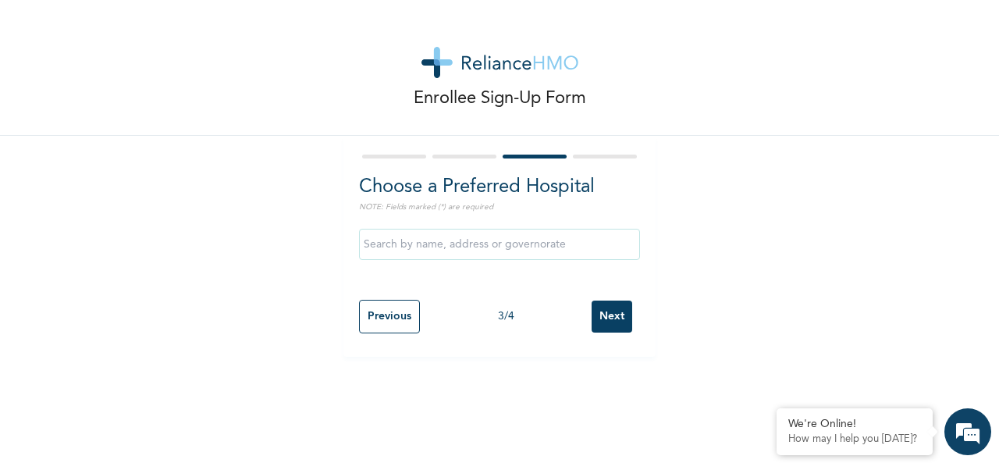
scroll to position [0, 0]
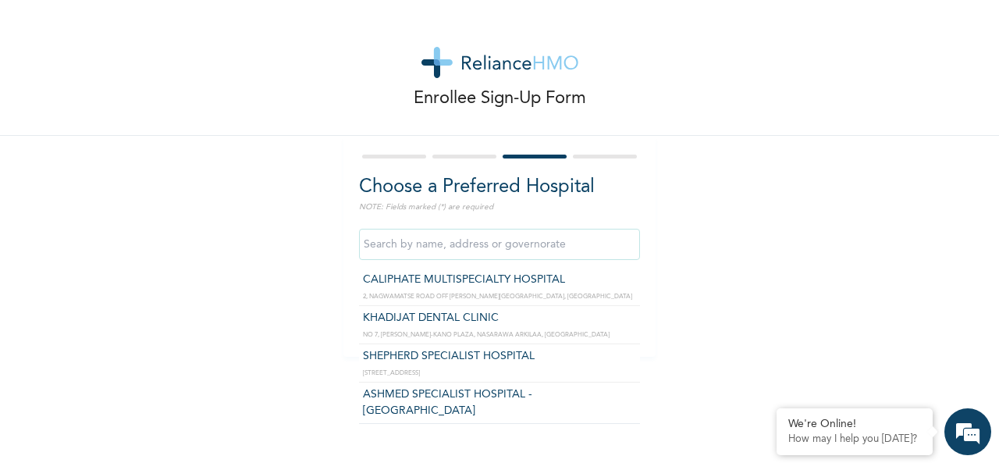
click at [461, 246] on input "text" at bounding box center [499, 244] width 281 height 31
click at [545, 247] on input "SHEPHERD SPECIALIST HOSPITAL" at bounding box center [499, 244] width 281 height 31
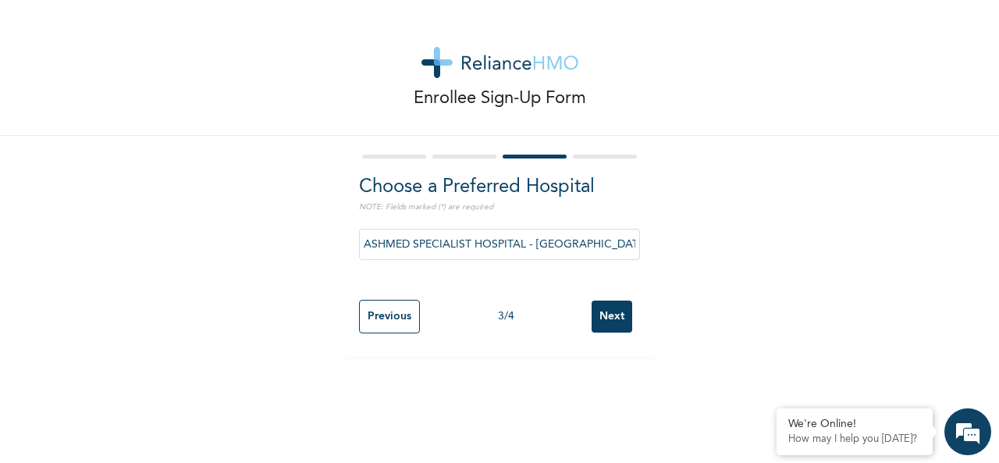
click at [588, 246] on input "ASHMED SPECIALIST HOSPITAL - SOKOTO BRANCH" at bounding box center [499, 244] width 281 height 31
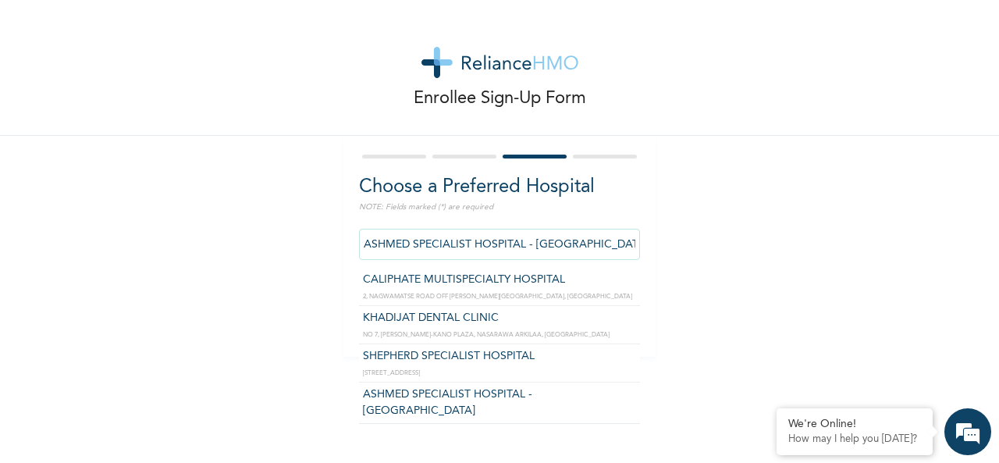
type input "SHEPHERD SPECIALIST HOSPITAL"
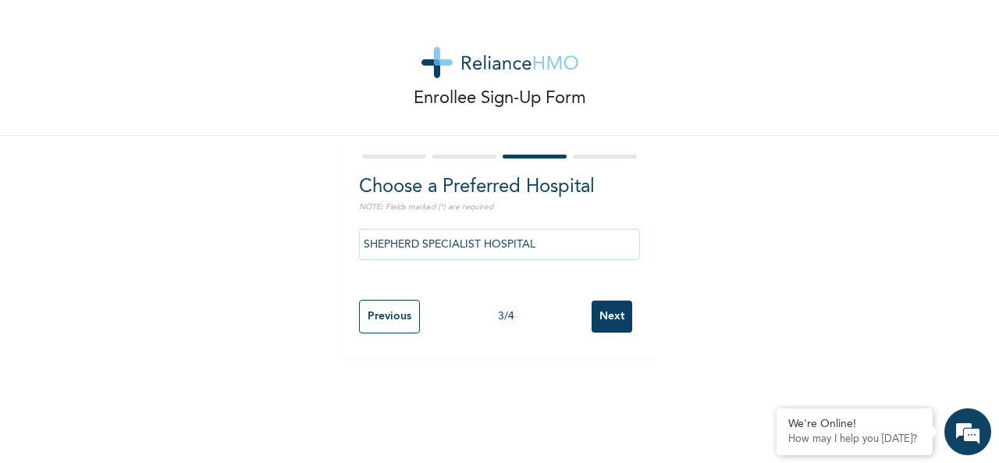
click at [604, 322] on input "Next" at bounding box center [612, 316] width 41 height 32
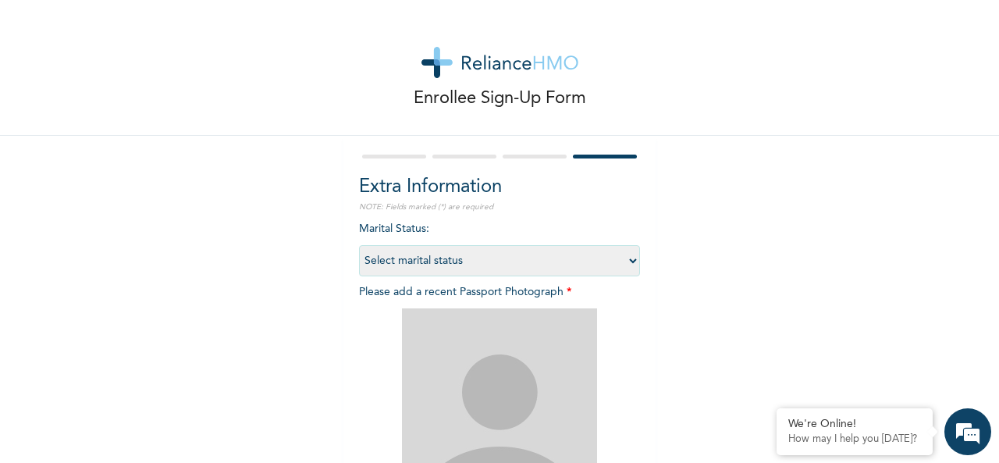
click at [466, 229] on div "Marital Status : Select marital status Single Married Divorced Widow/Widower Pl…" at bounding box center [499, 414] width 281 height 386
click at [425, 208] on p "NOTE: Fields marked (*) are required" at bounding box center [499, 207] width 281 height 12
click at [428, 231] on div "Marital Status : Select marital status Single Married Divorced Widow/Widower Pl…" at bounding box center [499, 414] width 281 height 386
click at [375, 233] on span "Marital Status : Select marital status Single Married Divorced Widow/Widower" at bounding box center [499, 244] width 281 height 43
click at [382, 194] on h2 "Extra Information" at bounding box center [499, 187] width 281 height 28
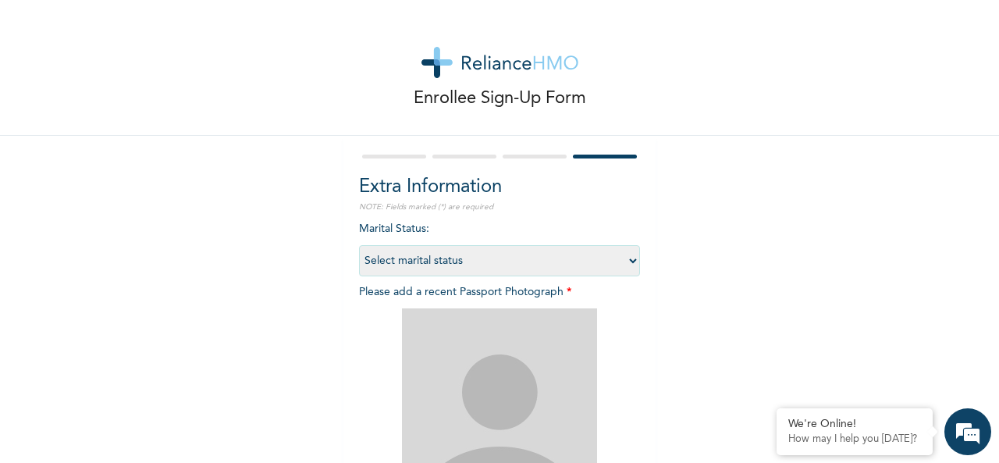
click at [439, 261] on select "Select marital status Single Married Divorced Widow/Widower" at bounding box center [499, 260] width 281 height 31
select select "1"
click at [359, 245] on select "Select marital status Single Married Divorced Widow/Widower" at bounding box center [499, 260] width 281 height 31
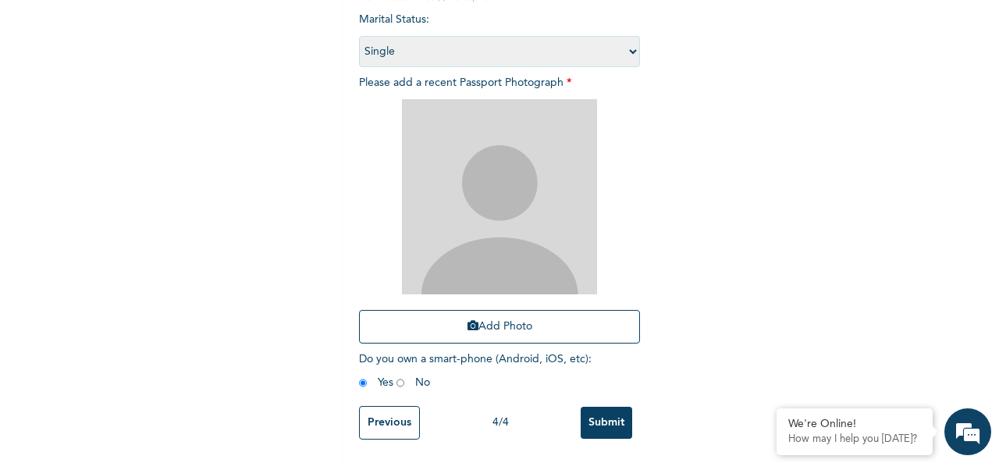
scroll to position [222, 0]
click at [500, 311] on button "Add Photo" at bounding box center [499, 327] width 281 height 34
click at [460, 185] on img at bounding box center [499, 196] width 195 height 195
click at [492, 313] on button "Add Photo" at bounding box center [499, 327] width 281 height 34
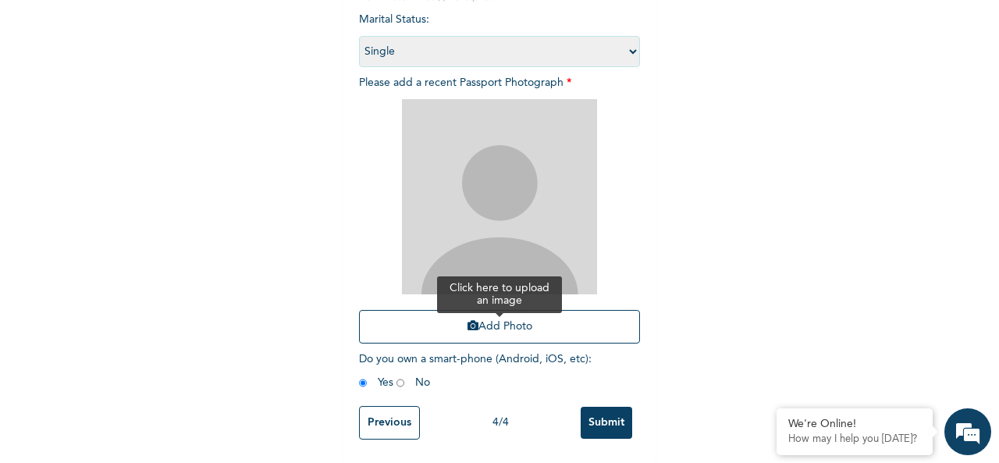
scroll to position [11, 0]
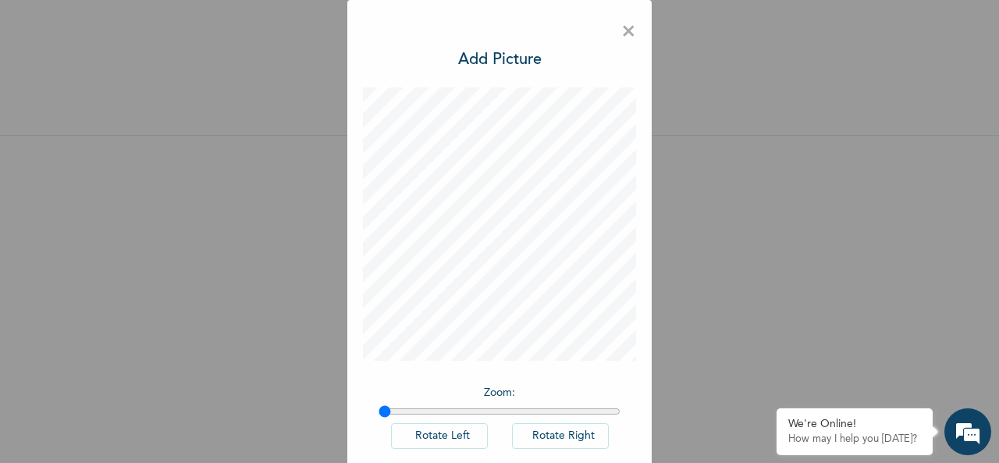
click at [464, 62] on h3 "Add Picture" at bounding box center [499, 59] width 83 height 23
click at [479, 397] on p "Zoom :" at bounding box center [499, 393] width 242 height 16
drag, startPoint x: 379, startPoint y: 414, endPoint x: 405, endPoint y: 422, distance: 27.1
click at [405, 417] on input "range" at bounding box center [499, 411] width 242 height 12
click at [405, 423] on button "Rotate Left" at bounding box center [439, 436] width 97 height 26
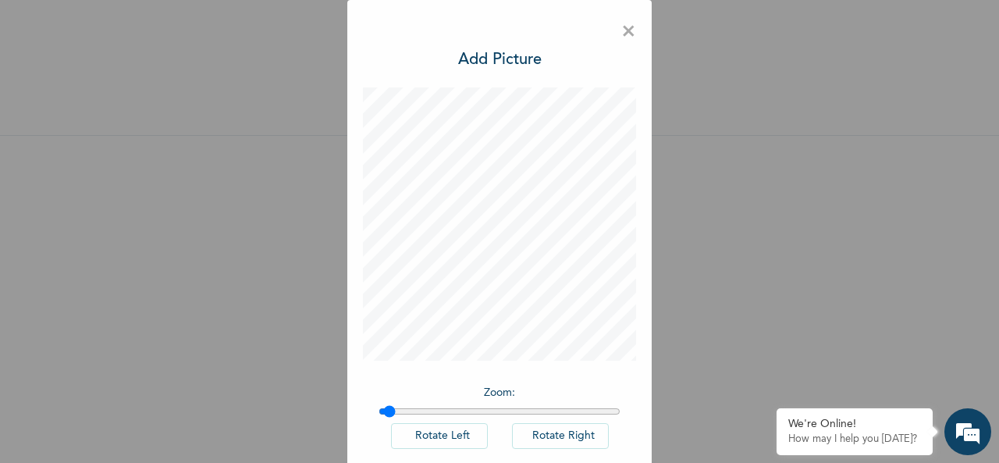
drag, startPoint x: 409, startPoint y: 412, endPoint x: 384, endPoint y: 411, distance: 25.0
type input "1.02"
click at [384, 411] on input "range" at bounding box center [499, 411] width 242 height 12
click at [439, 439] on button "Rotate Left" at bounding box center [439, 436] width 97 height 26
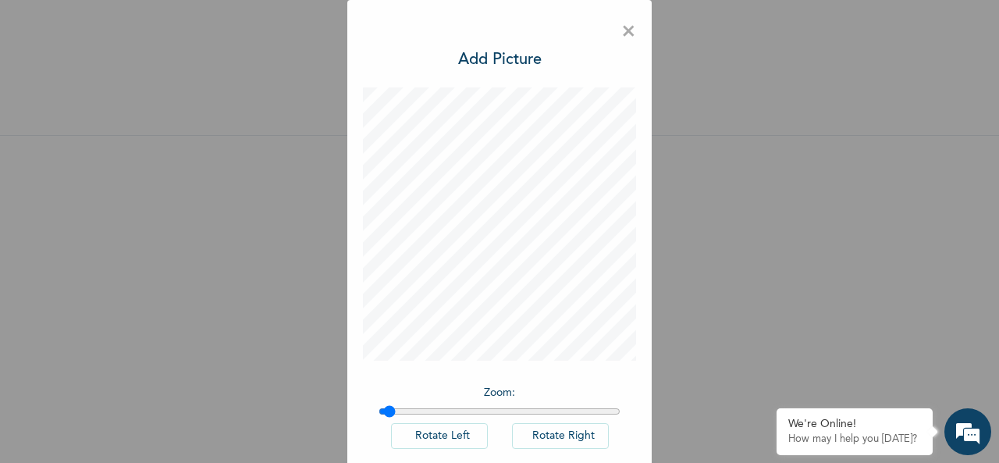
click at [439, 439] on button "Rotate Left" at bounding box center [439, 436] width 97 height 26
click at [499, 62] on h3 "Add Picture" at bounding box center [499, 59] width 83 height 23
click at [473, 58] on h3 "Add Picture" at bounding box center [499, 59] width 83 height 23
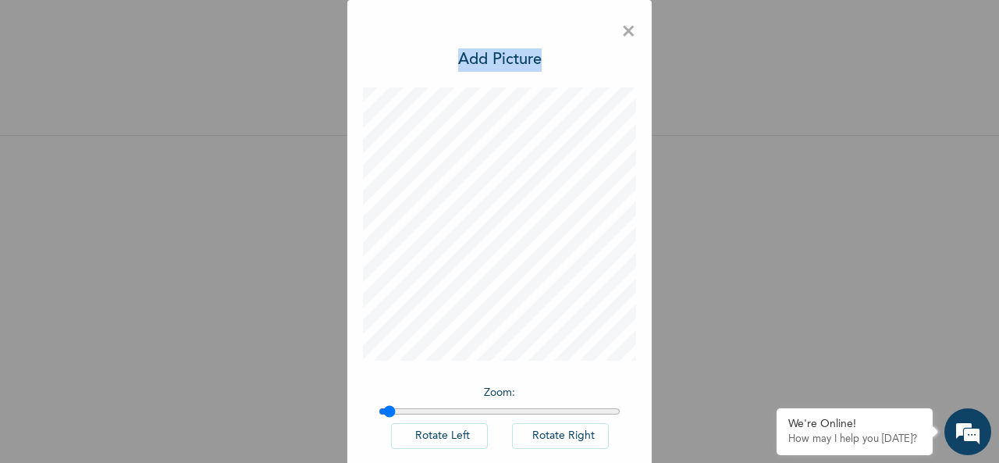
click at [473, 59] on h3 "Add Picture" at bounding box center [499, 59] width 83 height 23
click at [503, 58] on h3 "Add Picture" at bounding box center [499, 59] width 83 height 23
click at [478, 64] on h3 "Add Picture" at bounding box center [499, 59] width 83 height 23
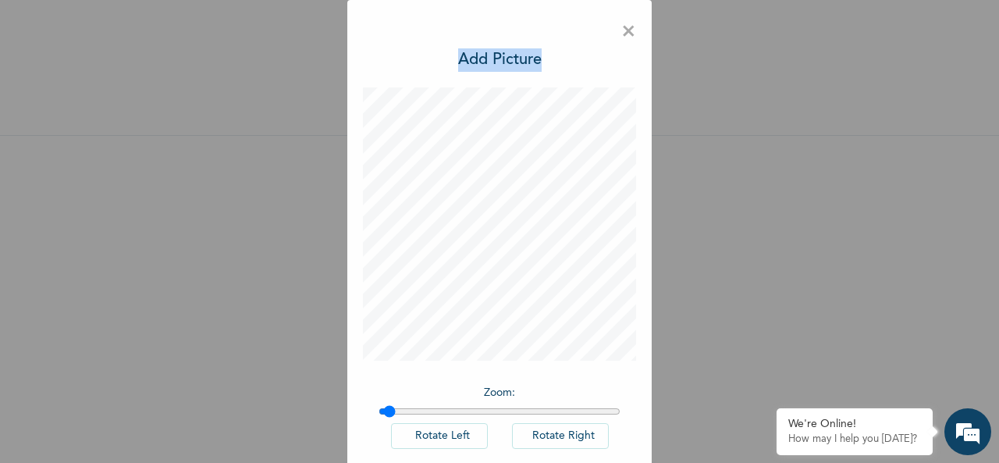
click at [478, 64] on h3 "Add Picture" at bounding box center [499, 59] width 83 height 23
click at [478, 66] on h3 "Add Picture" at bounding box center [499, 59] width 83 height 23
click at [776, 302] on div "× Add Picture Zoom : Rotate Left Rotate Right DONE" at bounding box center [499, 231] width 999 height 463
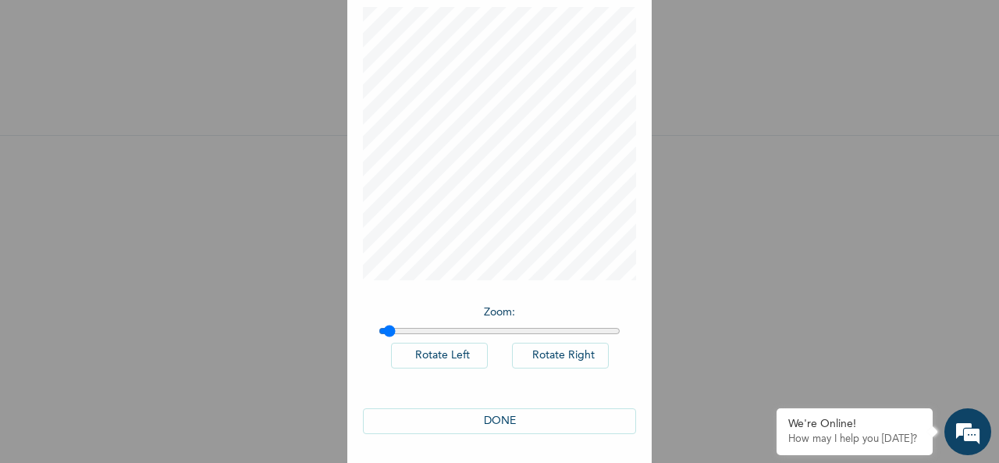
scroll to position [81, 0]
click at [490, 420] on button "DONE" at bounding box center [499, 420] width 273 height 26
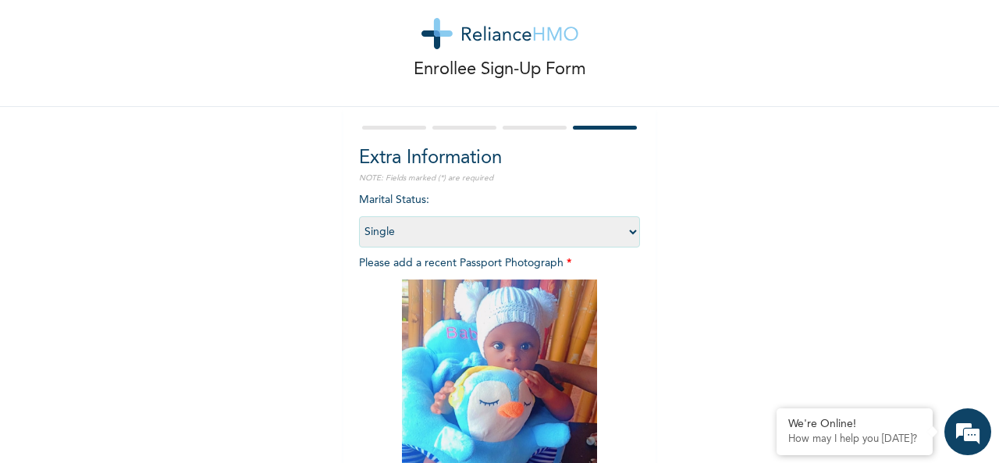
scroll to position [0, 0]
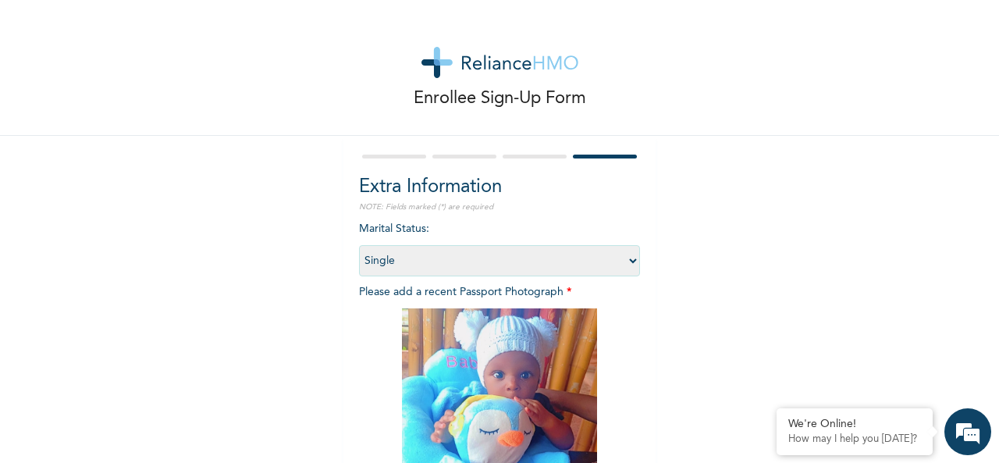
click at [383, 160] on div at bounding box center [499, 156] width 281 height 10
click at [443, 163] on form "Extra Information NOTE: Fields marked (*) are required Marital Status : Select …" at bounding box center [499, 403] width 281 height 505
click at [571, 188] on h2 "Extra Information" at bounding box center [499, 187] width 281 height 28
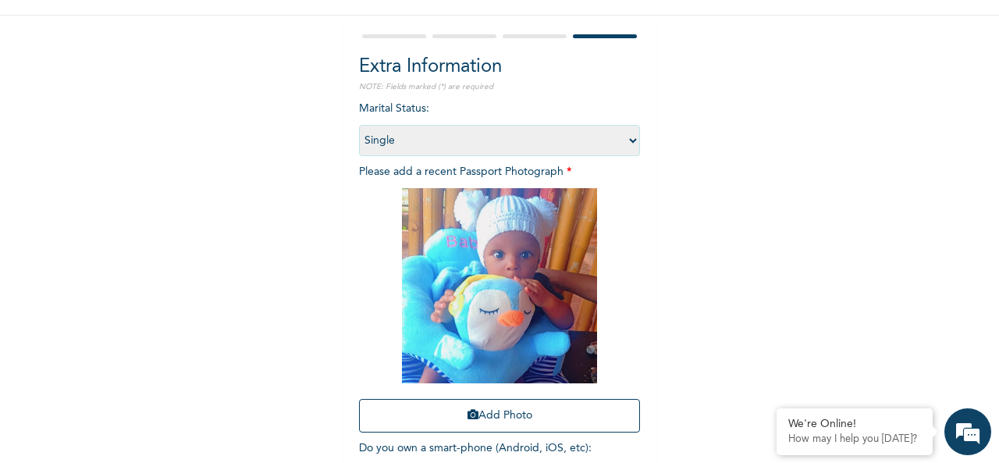
scroll to position [222, 0]
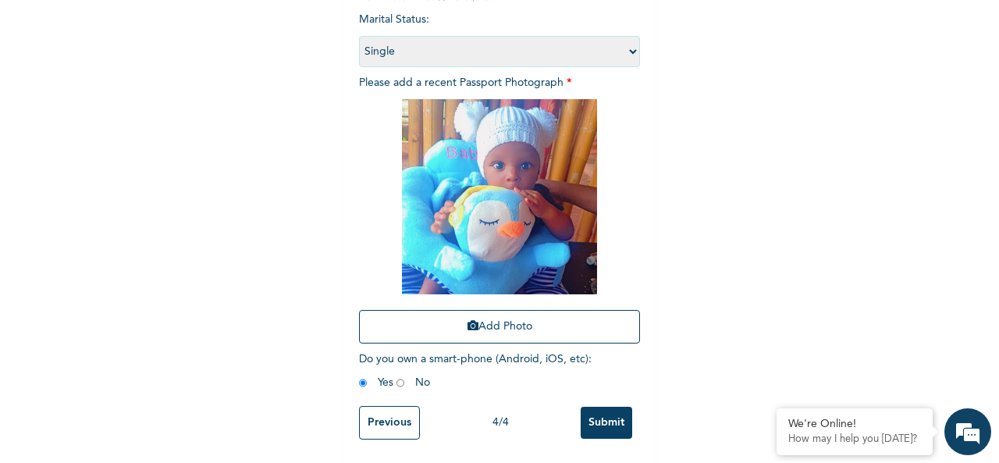
click at [593, 412] on input "Submit" at bounding box center [607, 423] width 52 height 32
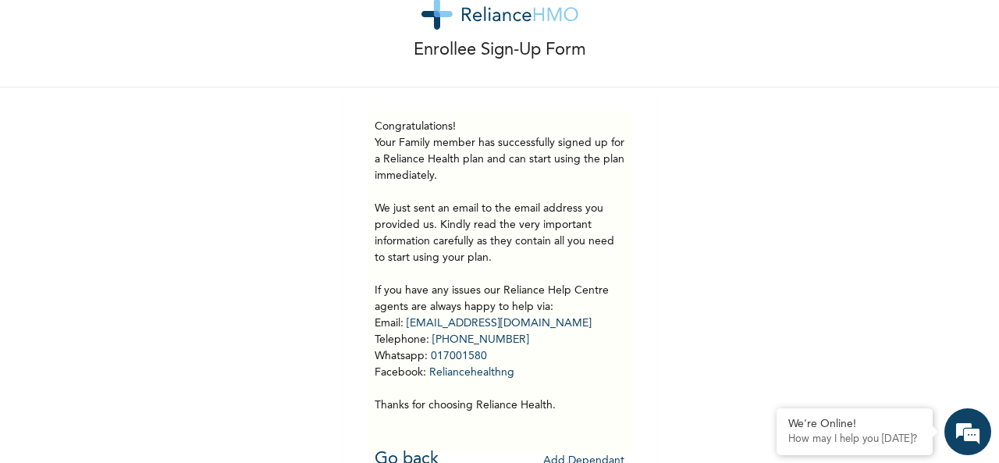
scroll to position [87, 0]
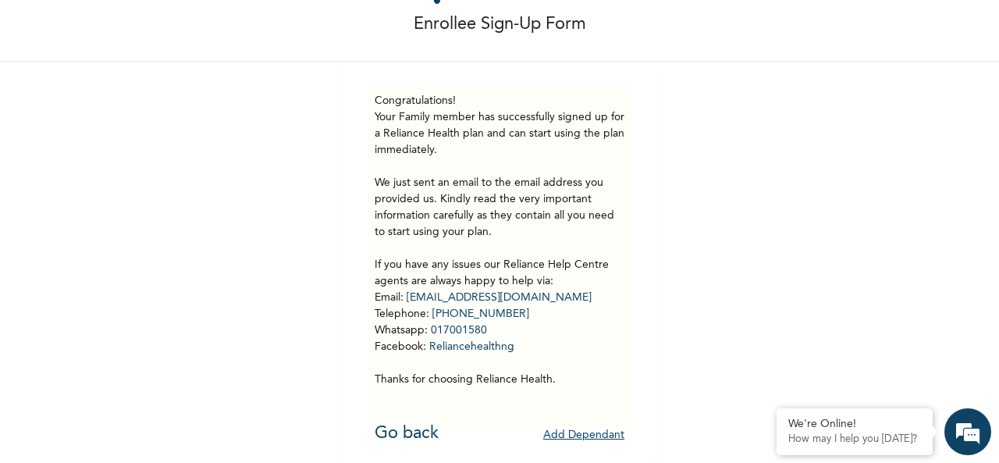
click at [254, 132] on div "Enrollee Sign-Up Form Congratulations! Your Family member has successfully sign…" at bounding box center [499, 194] width 999 height 537
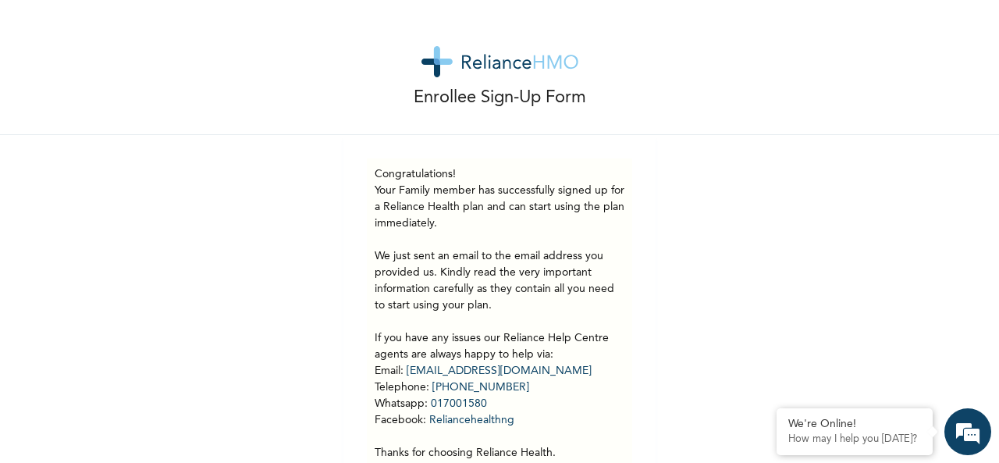
scroll to position [0, 0]
click at [167, 64] on div "Enrollee Sign-Up Form" at bounding box center [499, 68] width 999 height 136
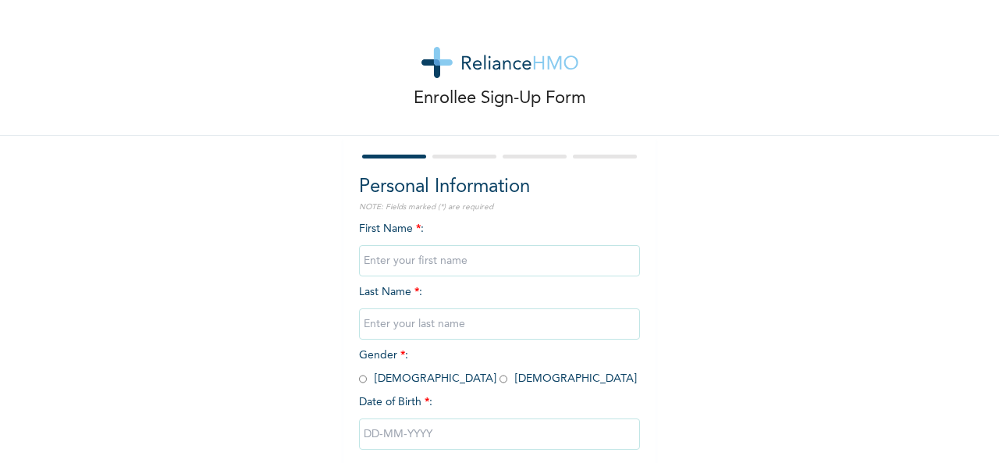
click at [169, 201] on div "Enrollee Sign-Up Form Personal Information NOTE: Fields marked (*) are required…" at bounding box center [499, 268] width 999 height 537
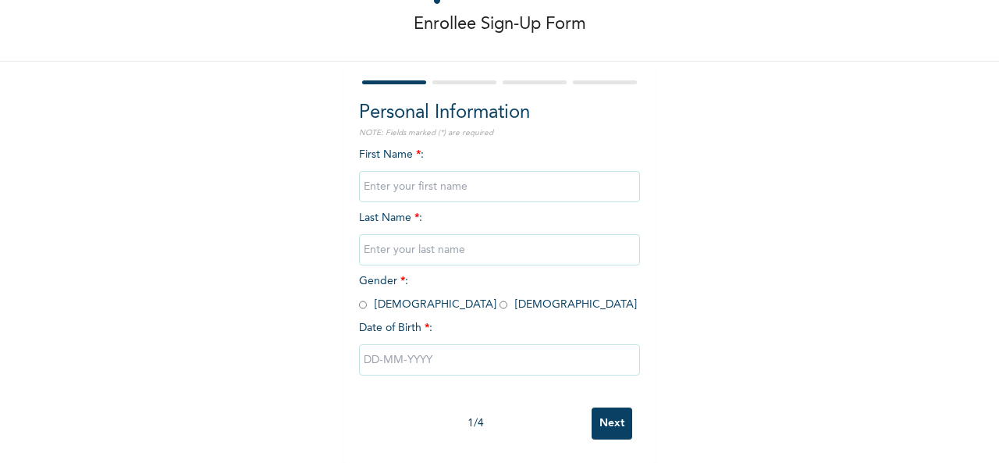
scroll to position [9, 0]
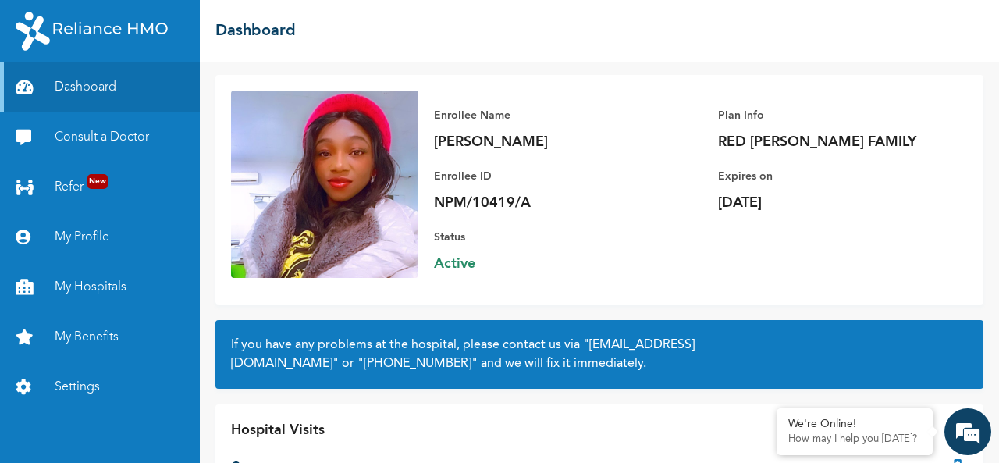
scroll to position [152, 0]
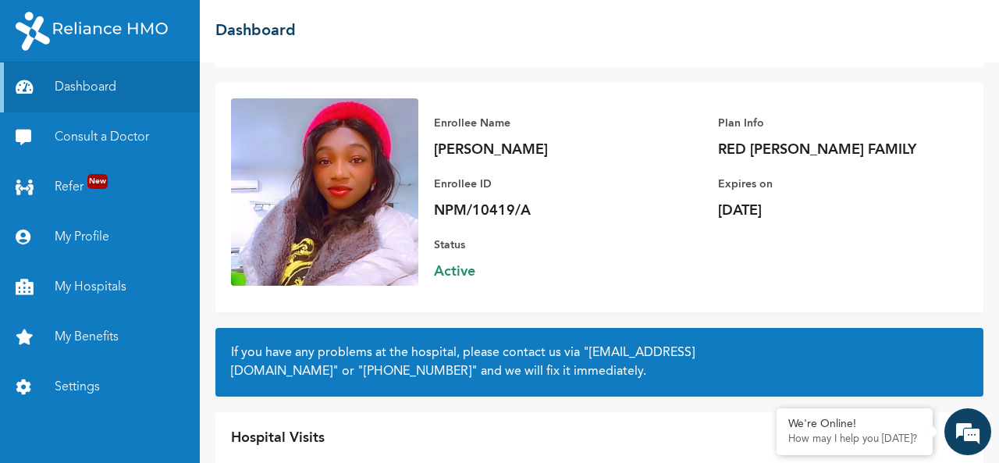
scroll to position [152, 0]
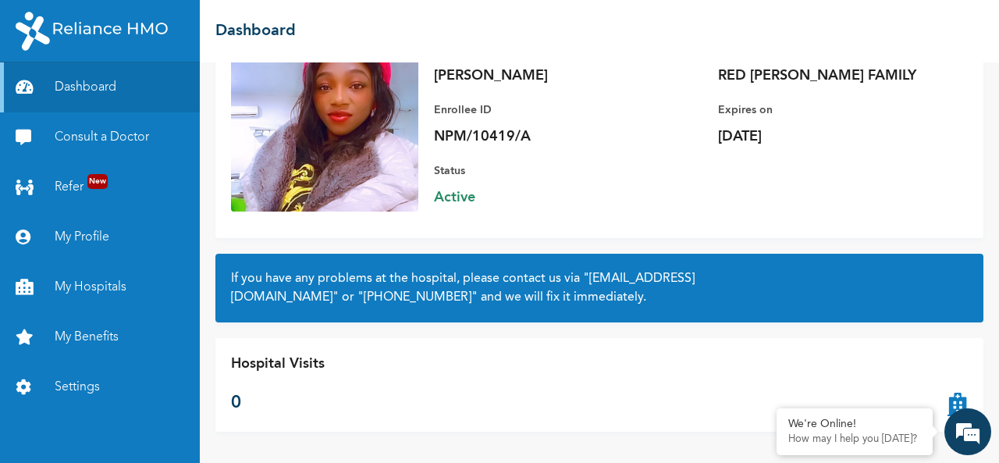
drag, startPoint x: 258, startPoint y: 310, endPoint x: 261, endPoint y: 323, distance: 13.8
drag, startPoint x: 261, startPoint y: 323, endPoint x: 443, endPoint y: 339, distance: 182.5
click at [443, 339] on div "Hospital Visits 0" at bounding box center [599, 385] width 768 height 94
click at [94, 236] on link "My Profile" at bounding box center [100, 237] width 200 height 50
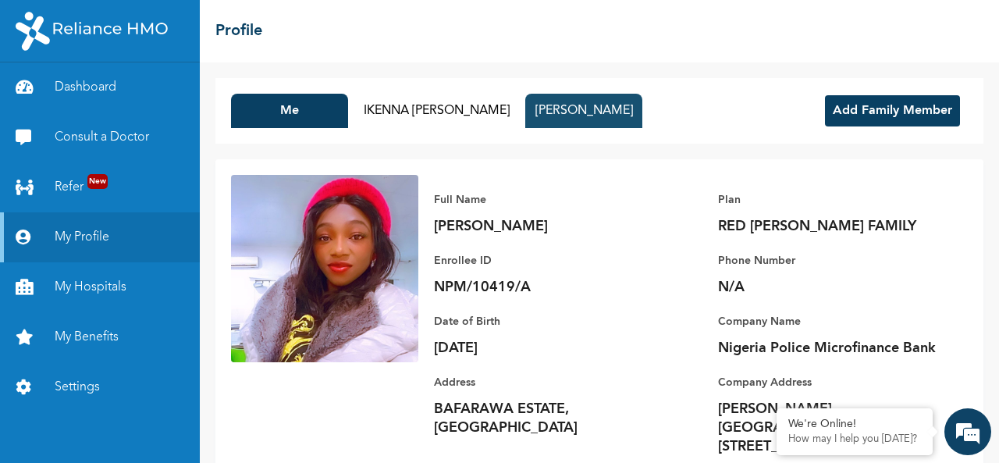
click at [560, 103] on button "[PERSON_NAME]" at bounding box center [583, 111] width 117 height 34
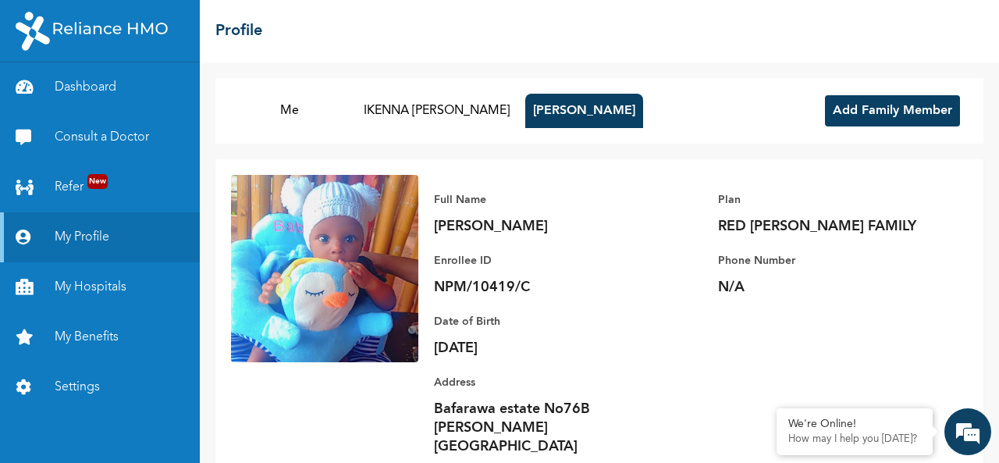
scroll to position [36, 0]
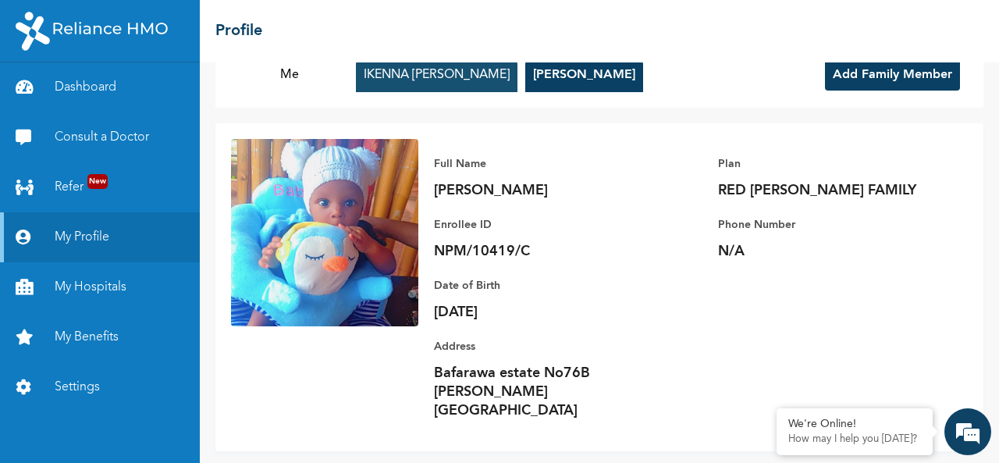
click at [432, 87] on button "IKENNA [PERSON_NAME]" at bounding box center [437, 75] width 162 height 34
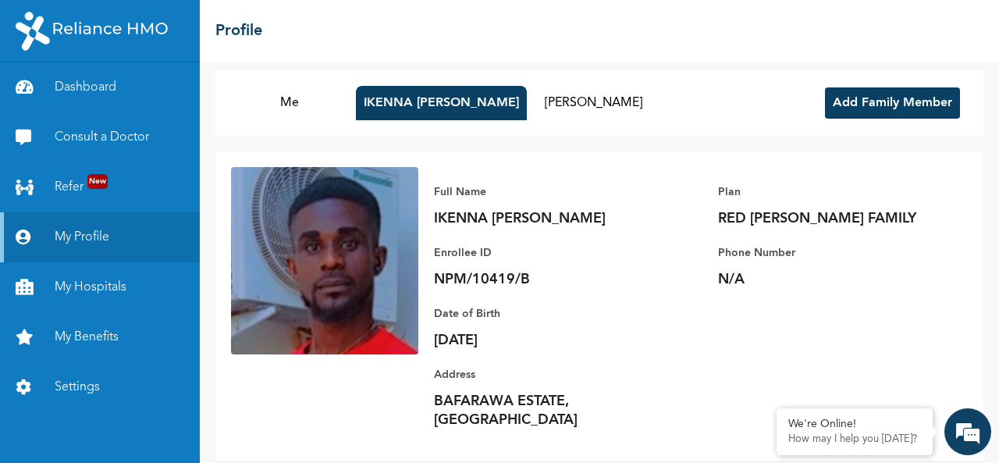
scroll to position [0, 0]
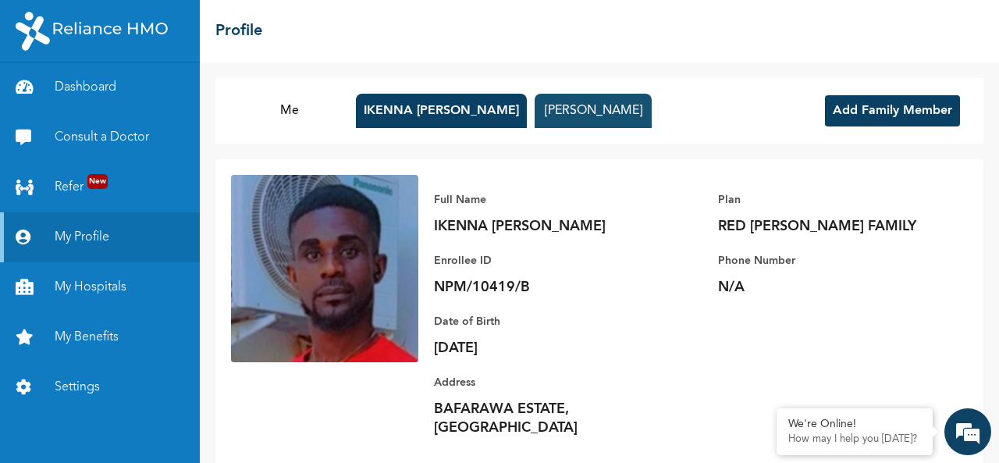
click at [563, 115] on button "[PERSON_NAME]" at bounding box center [593, 111] width 117 height 34
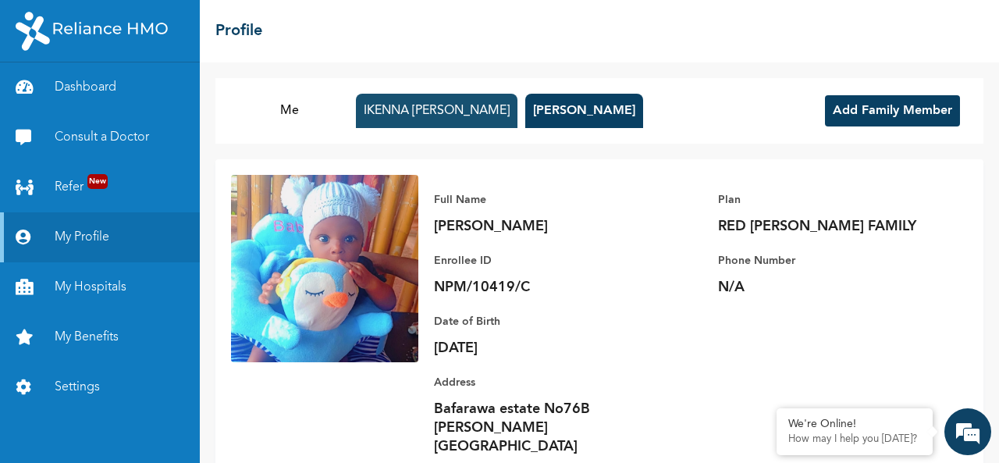
click at [418, 119] on button "IKENNA [PERSON_NAME]" at bounding box center [437, 111] width 162 height 34
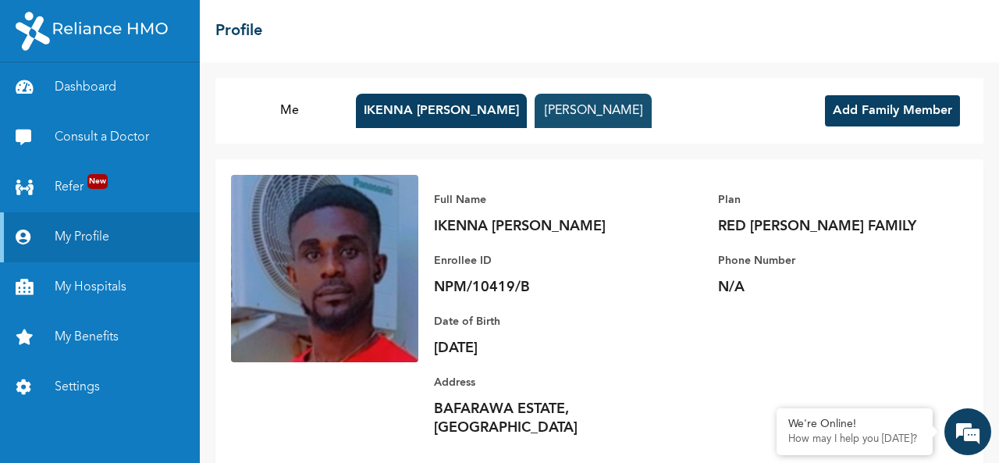
click at [574, 112] on button "[PERSON_NAME]" at bounding box center [593, 111] width 117 height 34
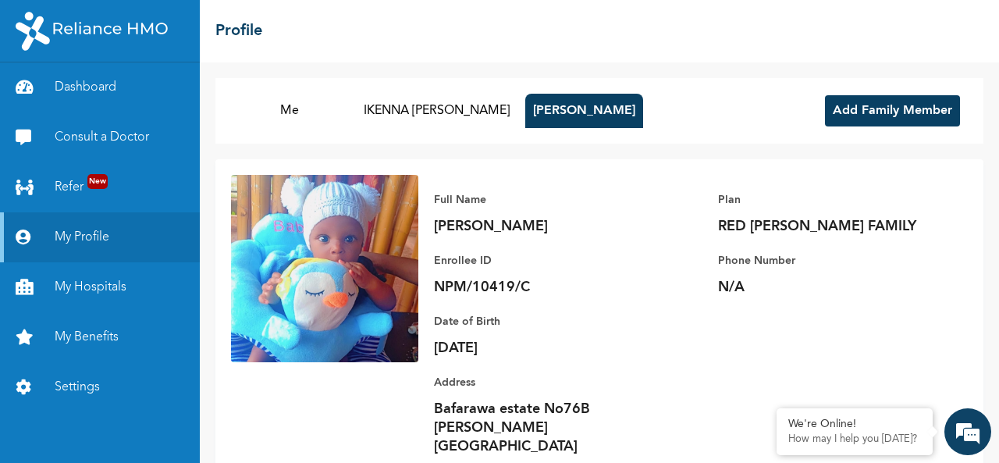
scroll to position [36, 0]
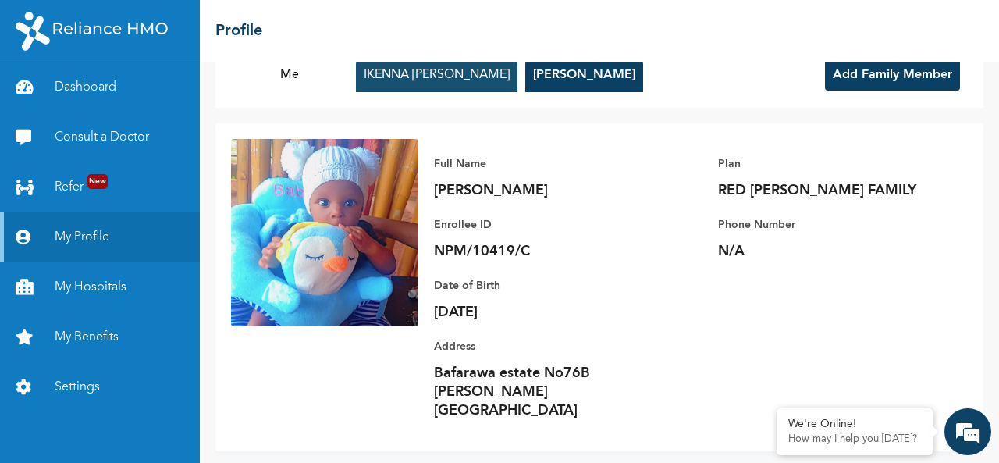
click at [444, 79] on button "IKENNA [PERSON_NAME]" at bounding box center [437, 75] width 162 height 34
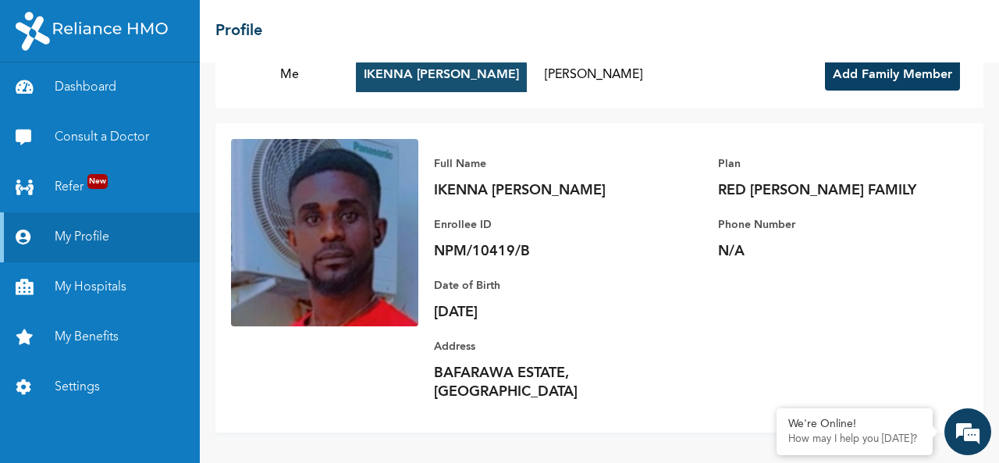
scroll to position [17, 0]
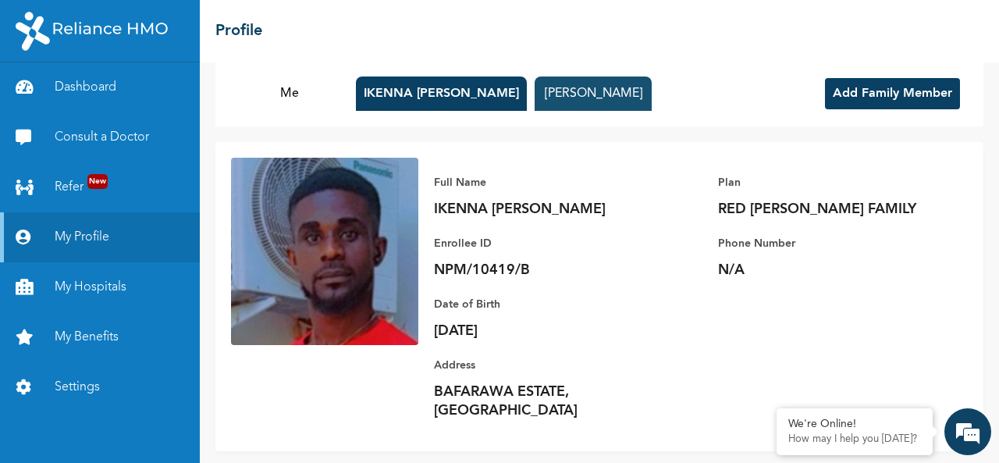
click at [567, 90] on button "[PERSON_NAME]" at bounding box center [593, 93] width 117 height 34
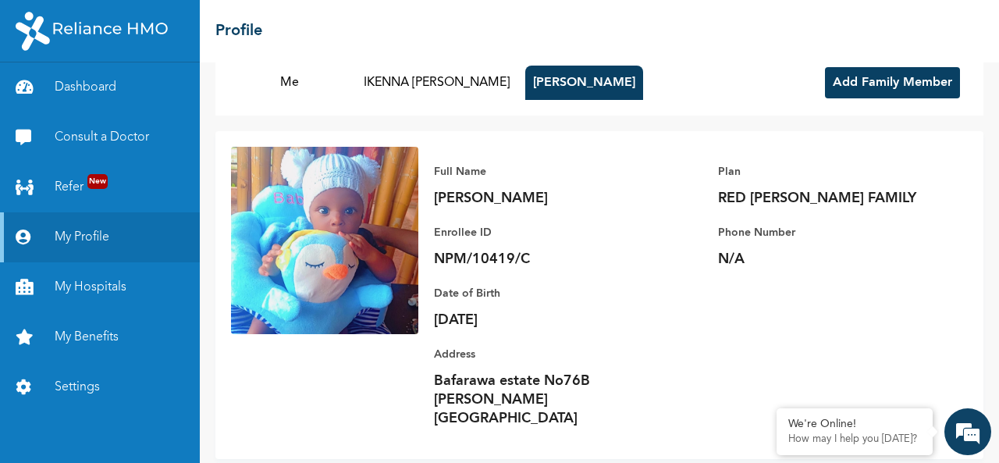
scroll to position [36, 0]
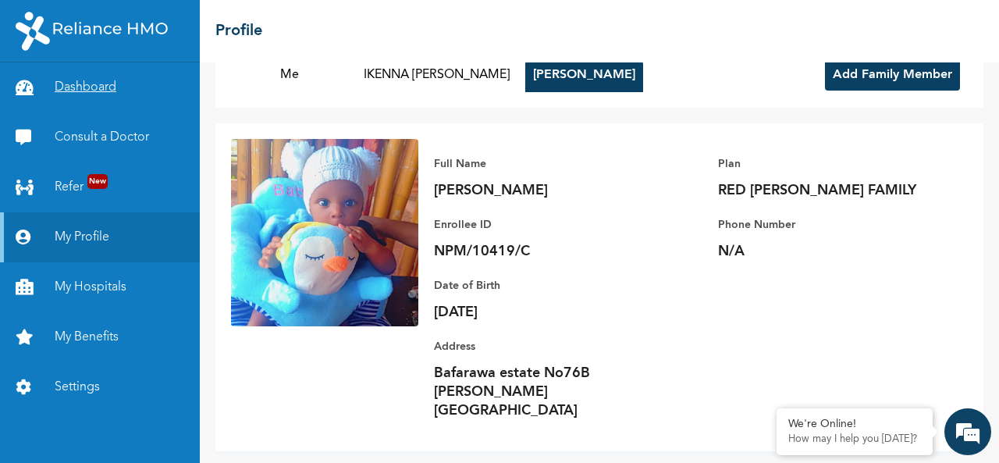
click at [107, 90] on link "Dashboard" at bounding box center [100, 87] width 200 height 50
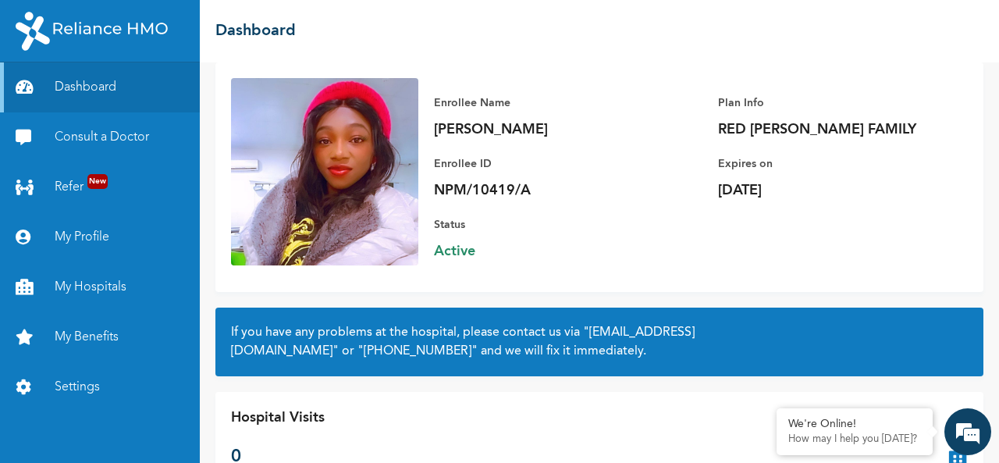
scroll to position [74, 0]
